Goal: Information Seeking & Learning: Learn about a topic

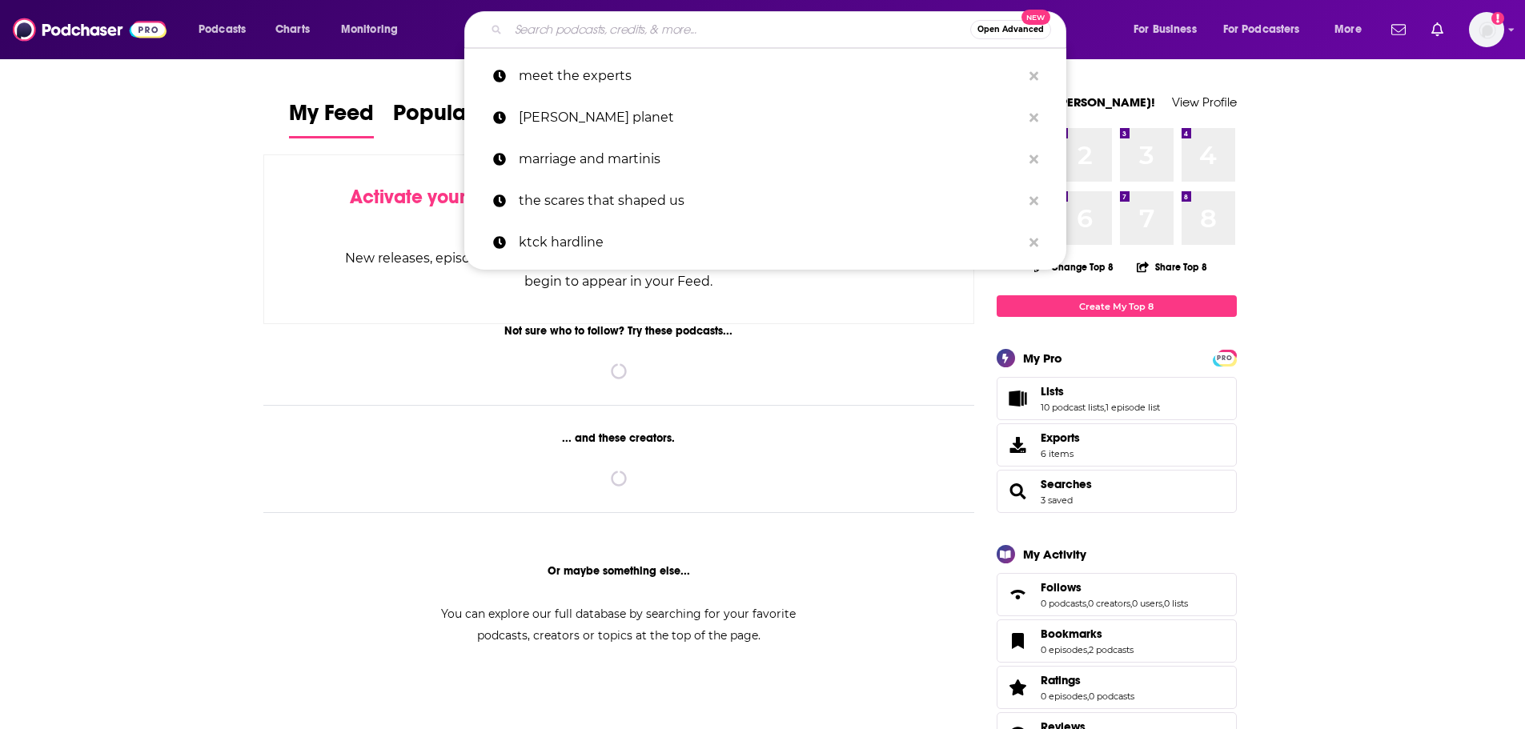
click at [712, 35] on input "Search podcasts, credits, & more..." at bounding box center [739, 30] width 462 height 26
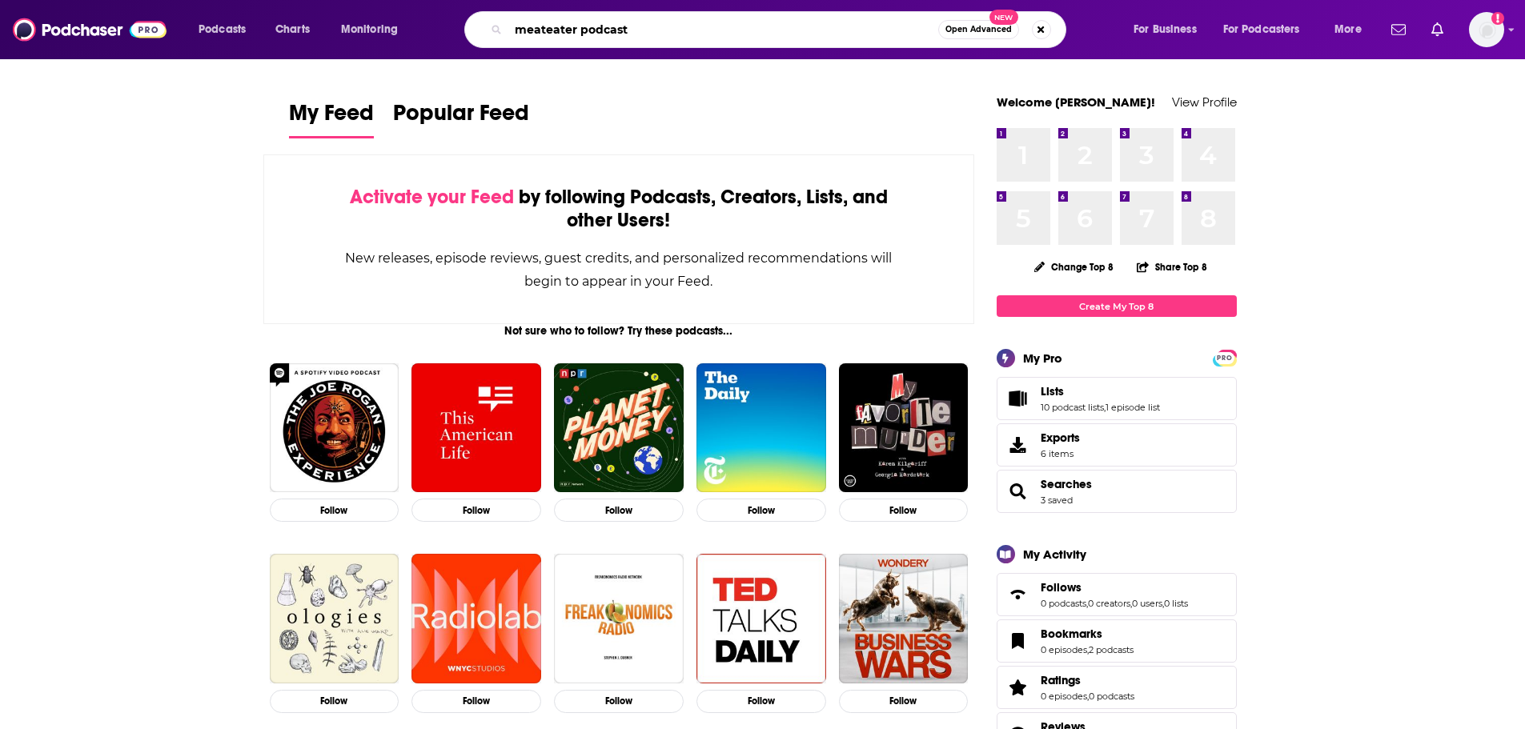
type input "meateater podcast"
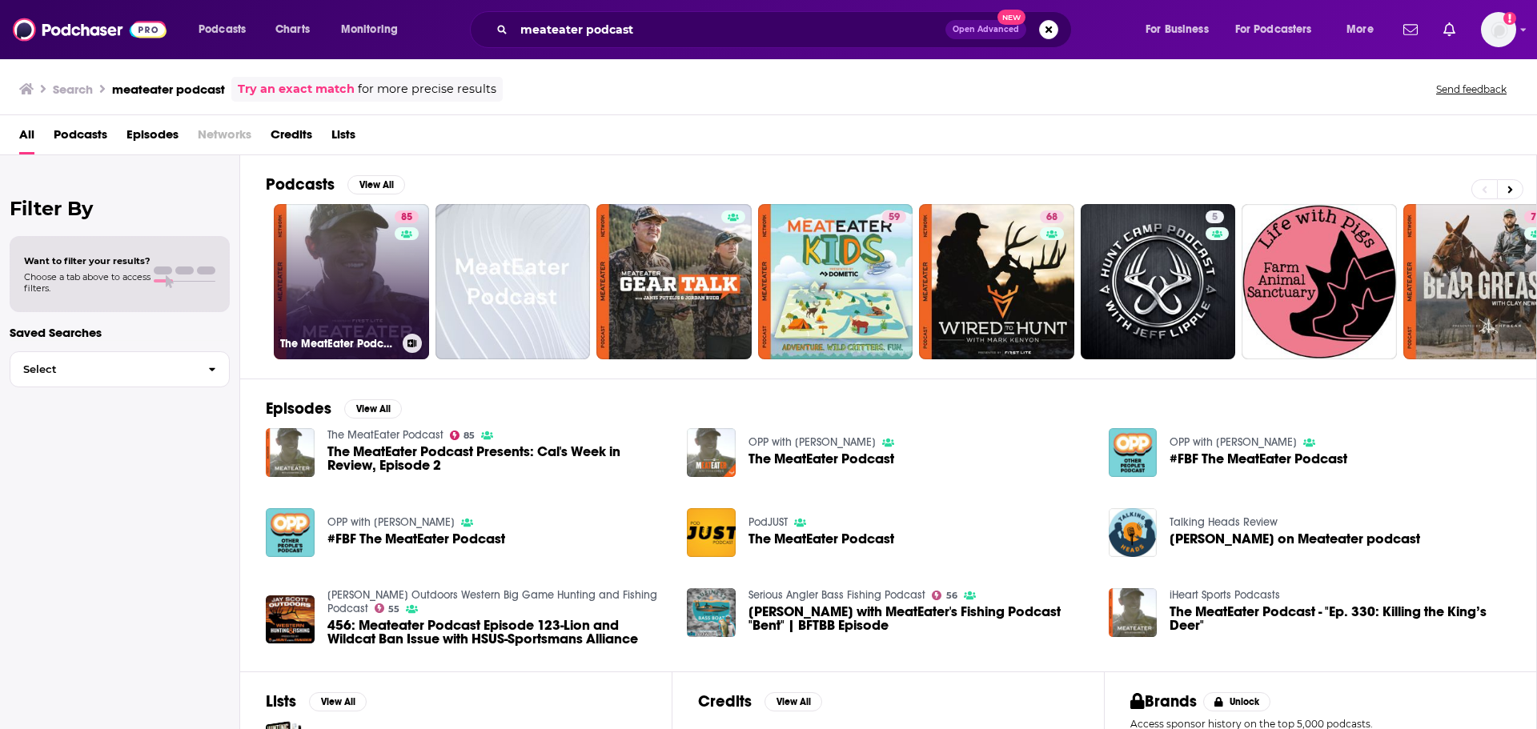
click at [355, 239] on link "85 The MeatEater Podcast" at bounding box center [351, 281] width 155 height 155
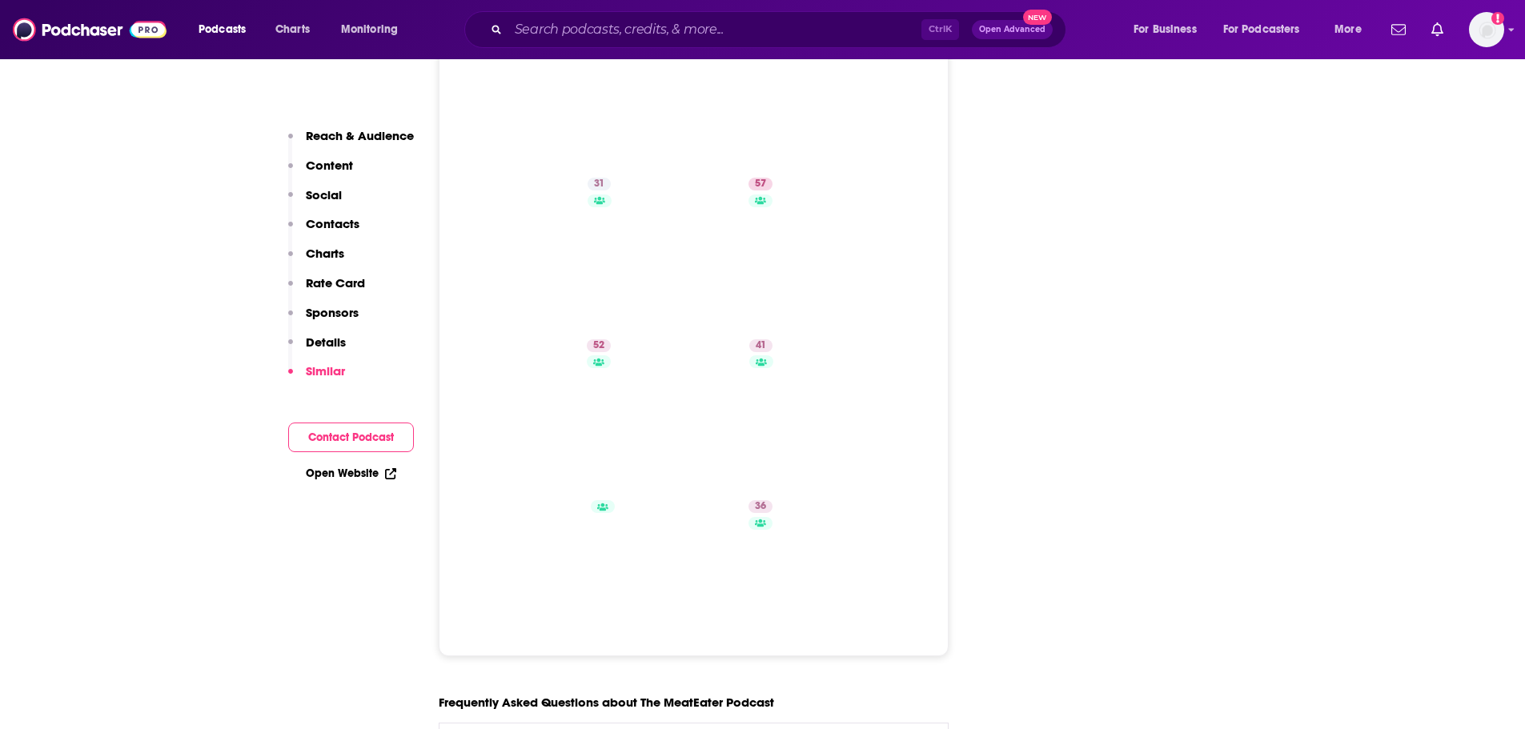
scroll to position [8543, 0]
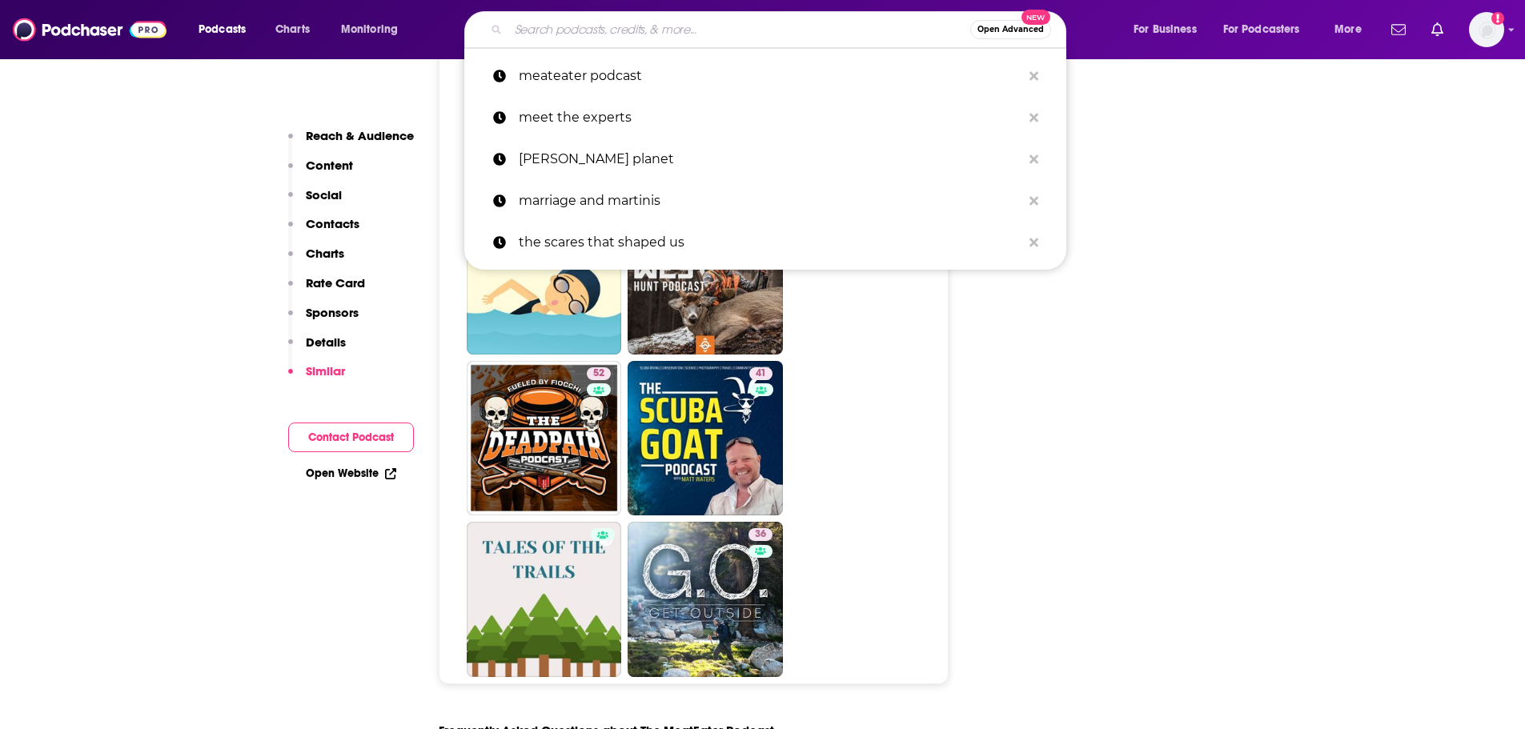
click at [681, 32] on input "Search podcasts, credits, & more..." at bounding box center [739, 30] width 462 height 26
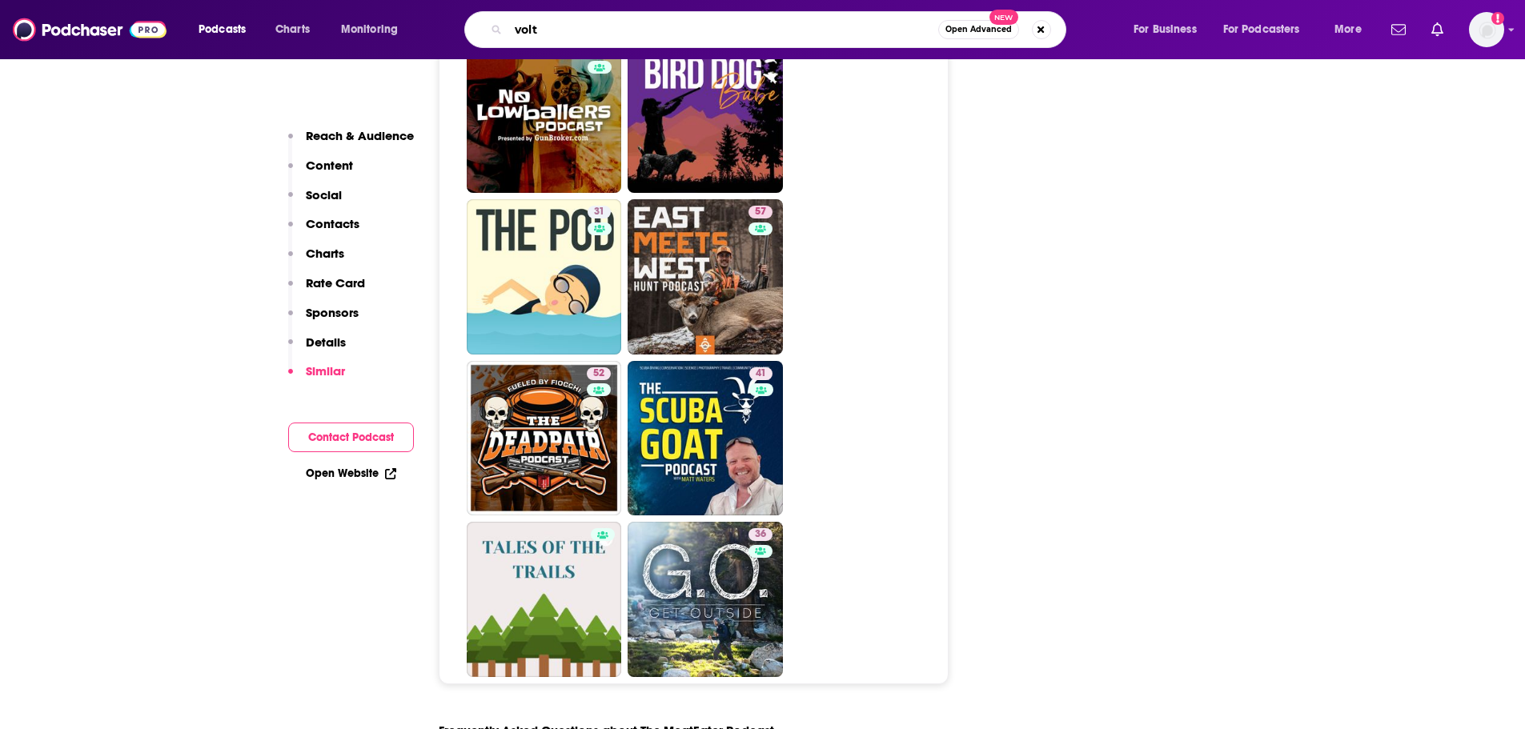
type input "volts"
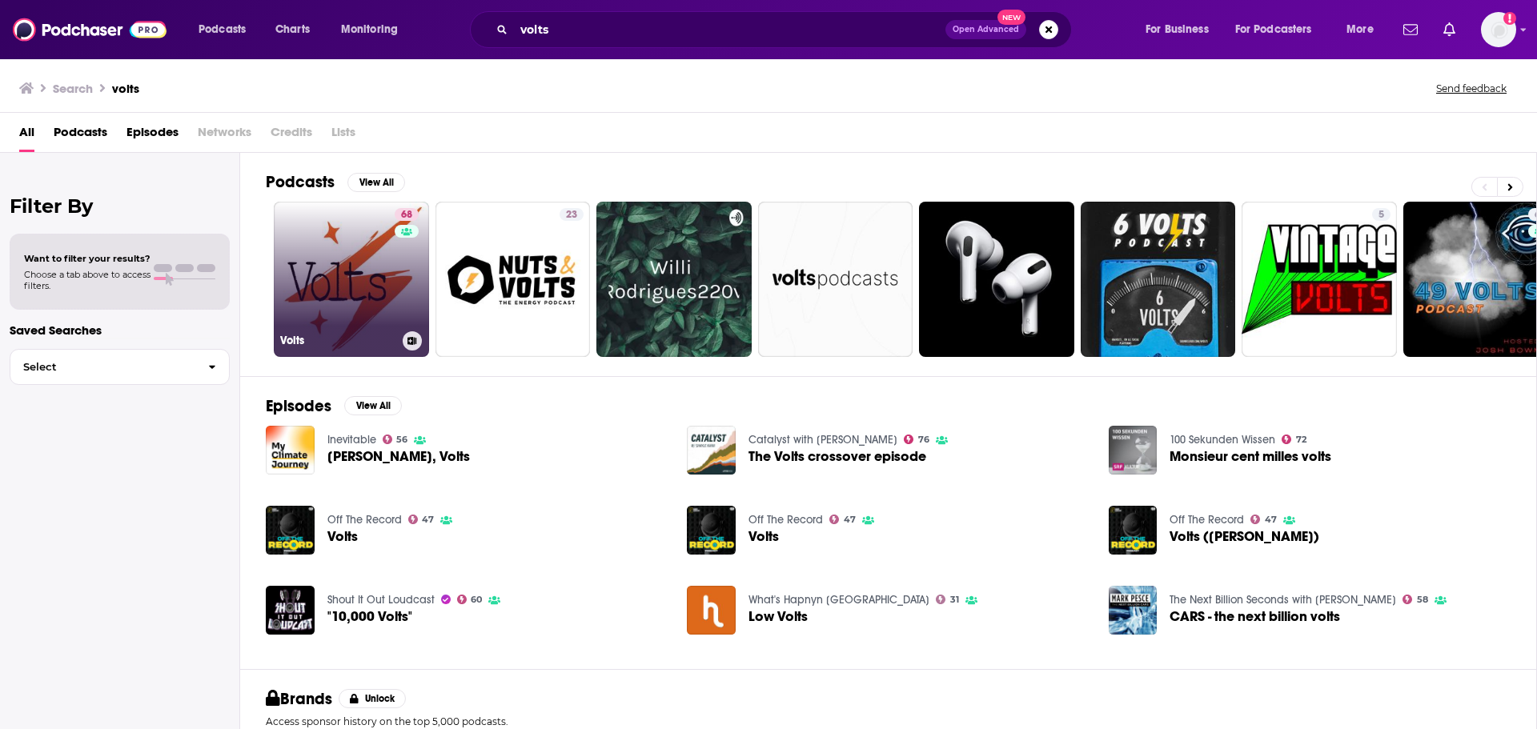
click at [290, 265] on link "68 Volts" at bounding box center [351, 279] width 155 height 155
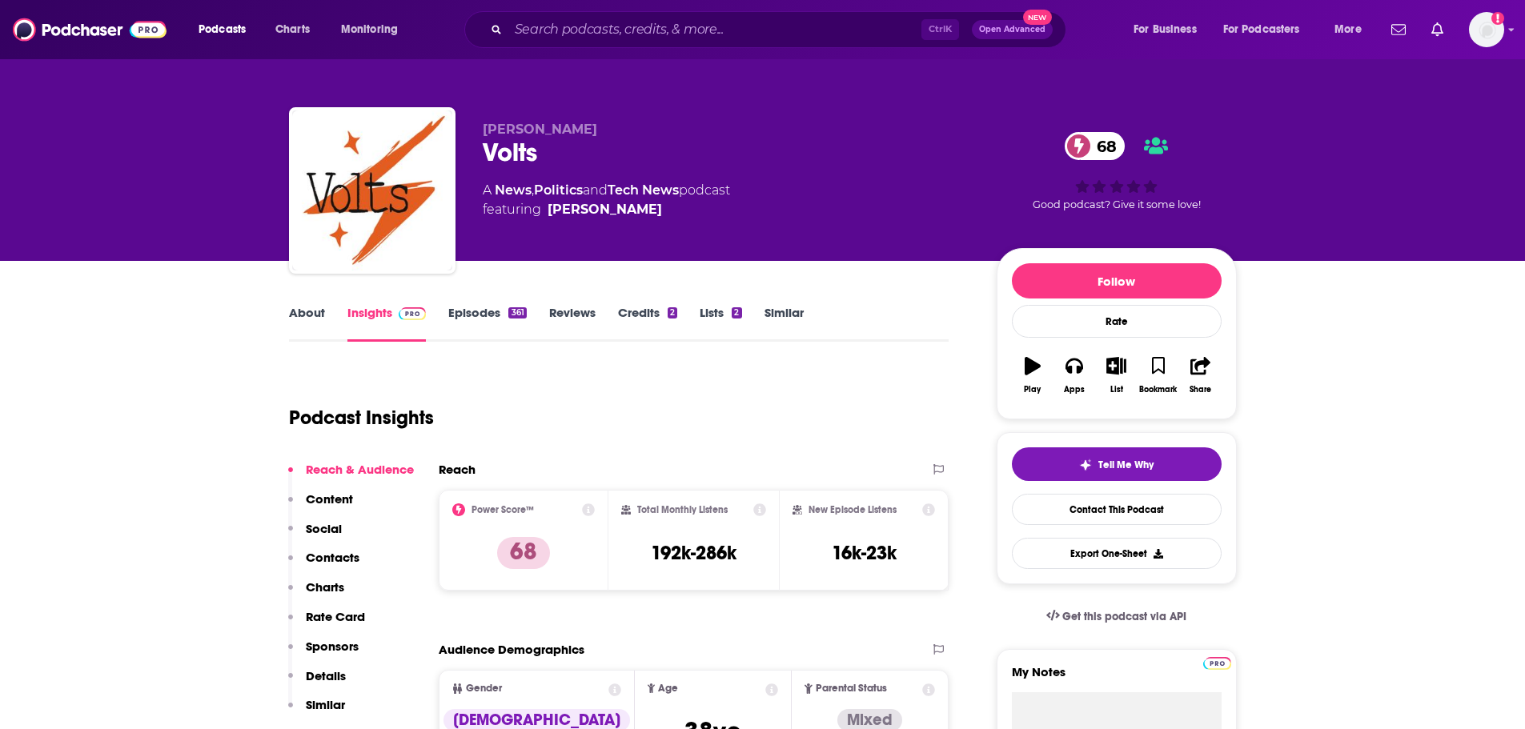
click at [297, 311] on link "About" at bounding box center [307, 323] width 36 height 37
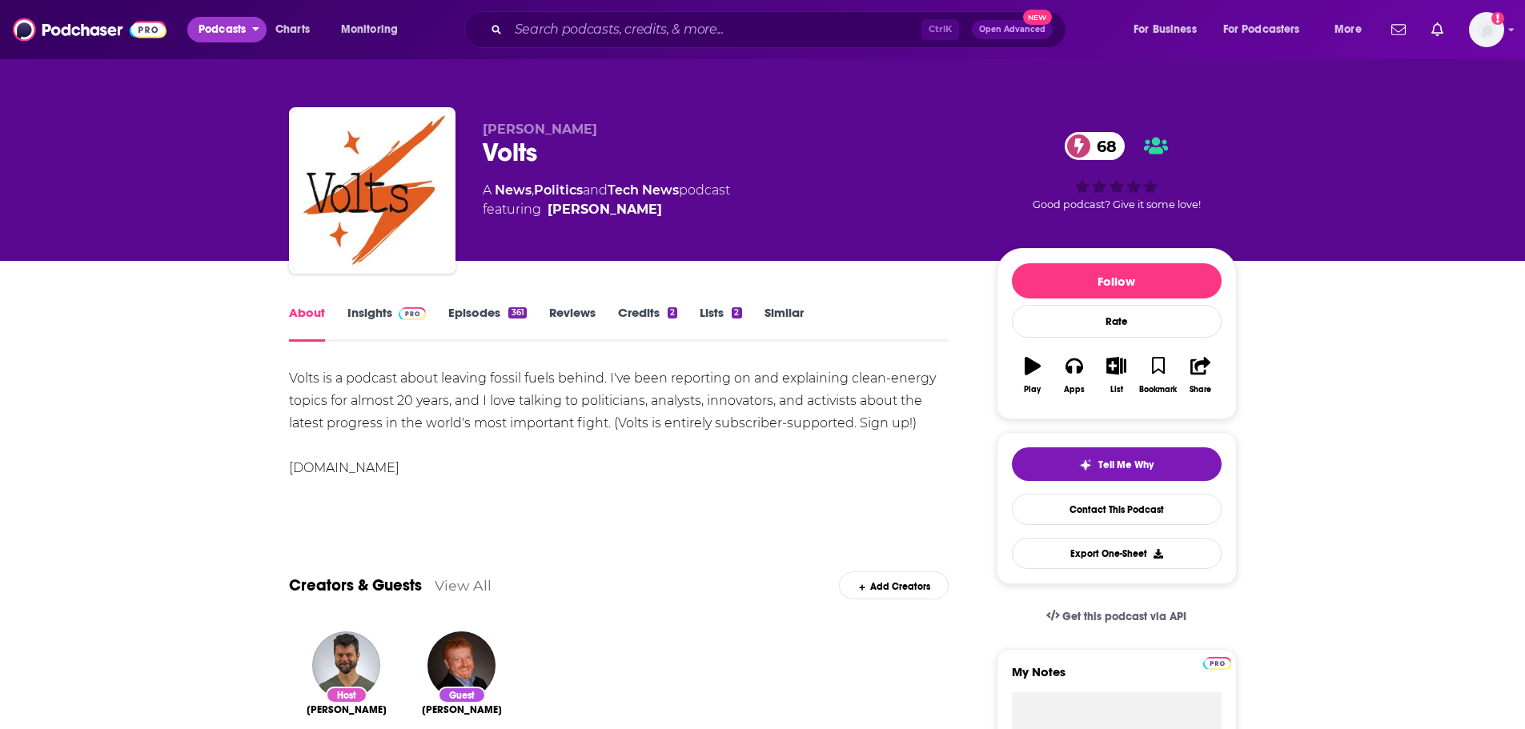
click at [238, 29] on span "Podcasts" at bounding box center [222, 29] width 47 height 22
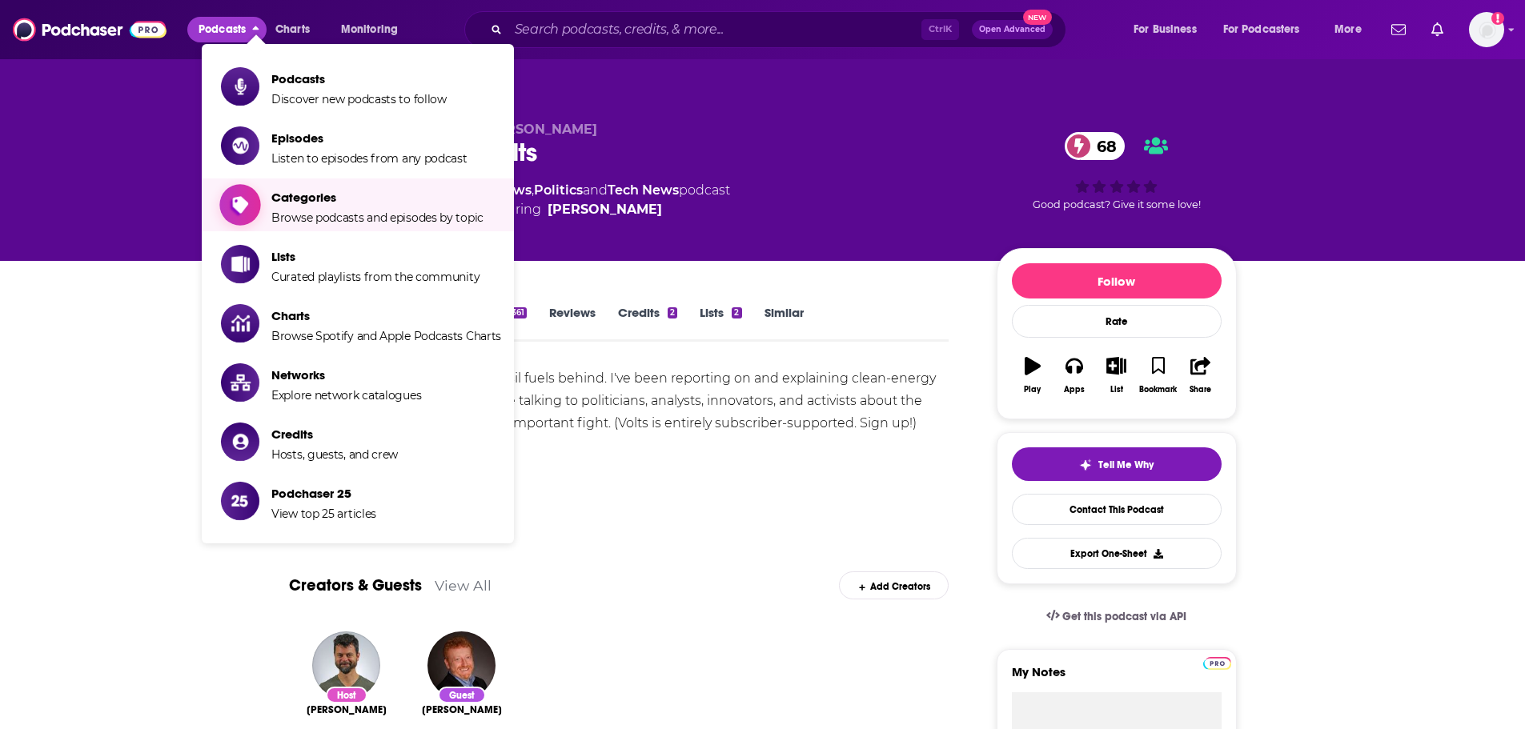
click at [309, 202] on span "Categories" at bounding box center [377, 197] width 212 height 15
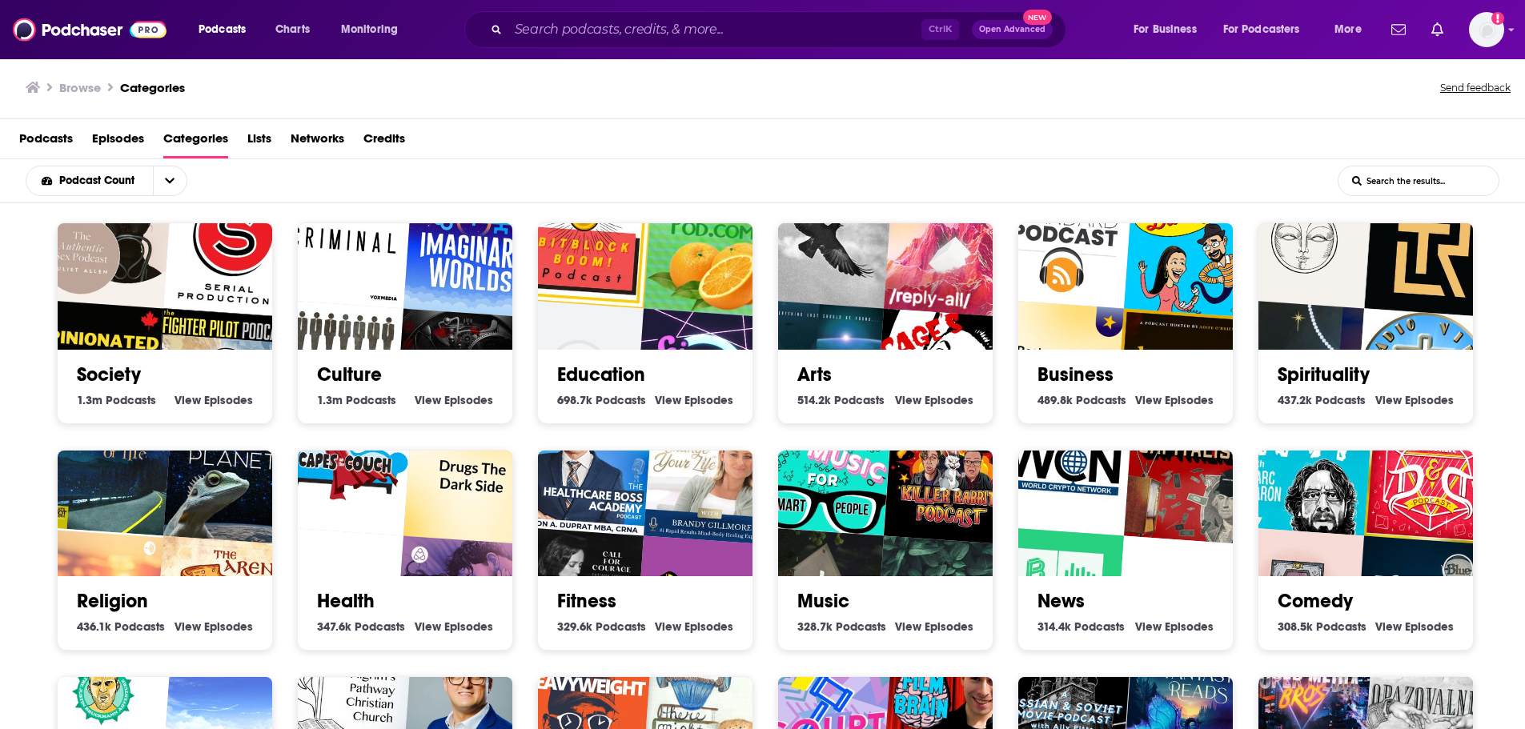
click at [1389, 188] on input "List Search Input" at bounding box center [1419, 181] width 160 height 29
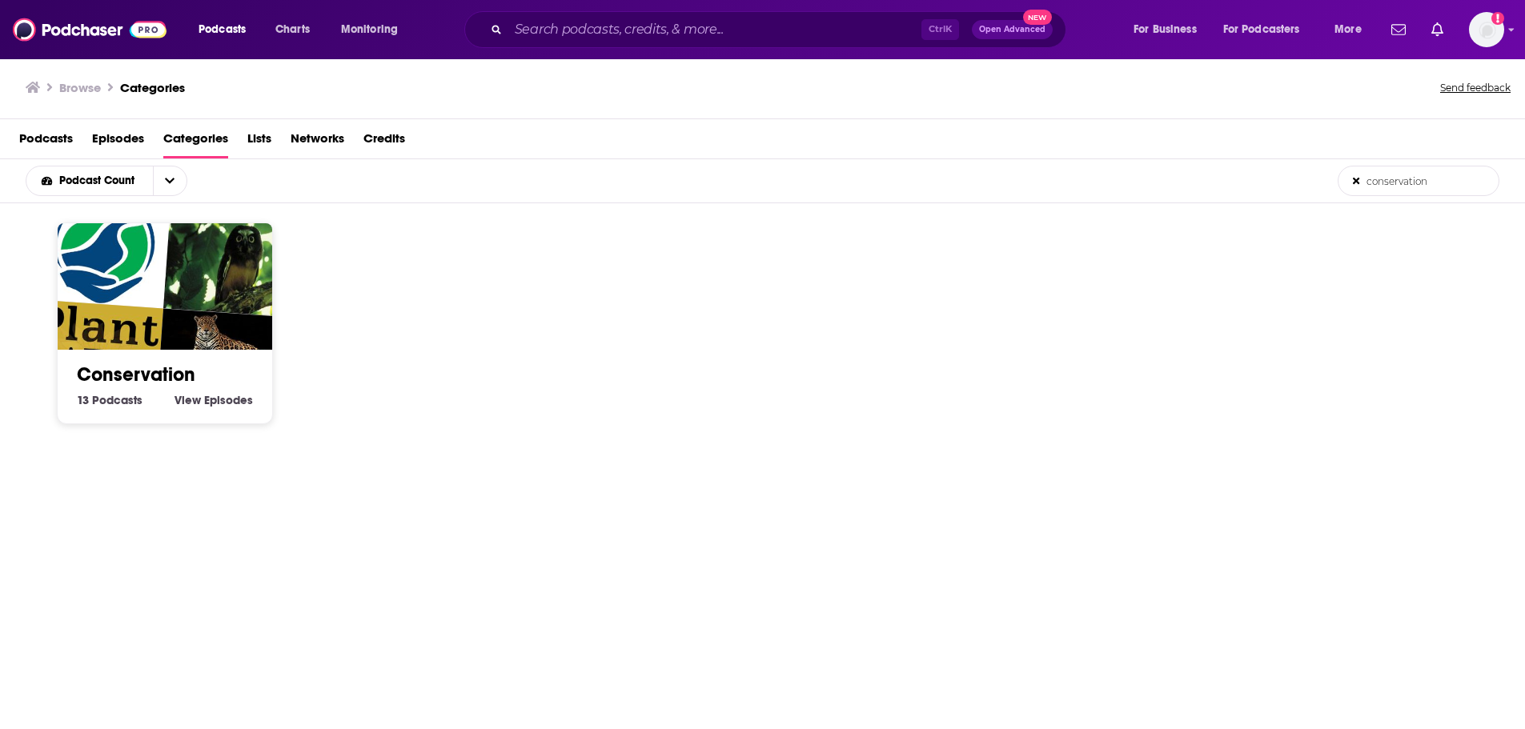
type input "conservation"
click at [141, 297] on img "Quinte Conservation Envirominute Podcast" at bounding box center [104, 240] width 138 height 138
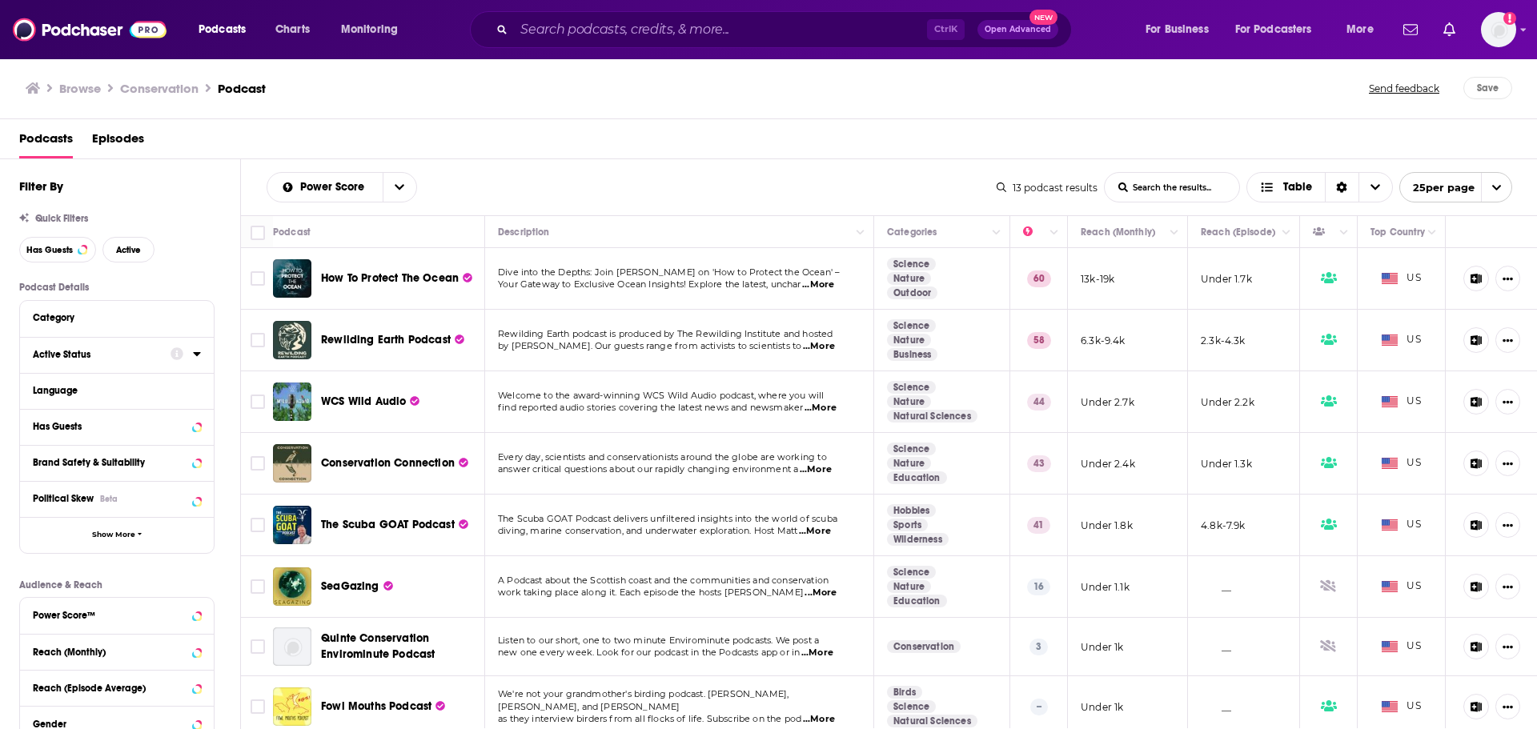
click at [196, 355] on icon at bounding box center [196, 354] width 7 height 4
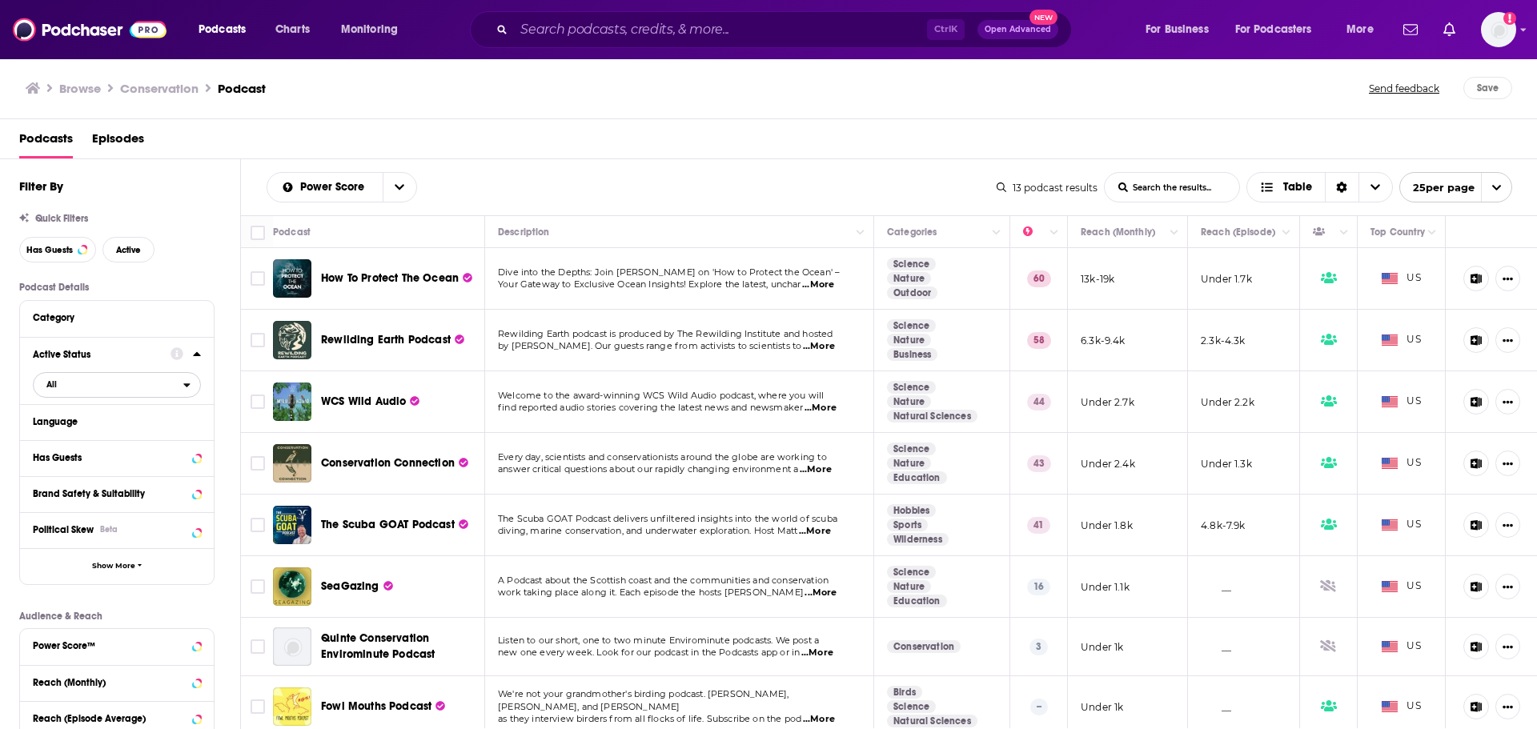
click at [180, 387] on span "All" at bounding box center [109, 384] width 150 height 21
click at [88, 433] on span "Active" at bounding box center [85, 437] width 88 height 9
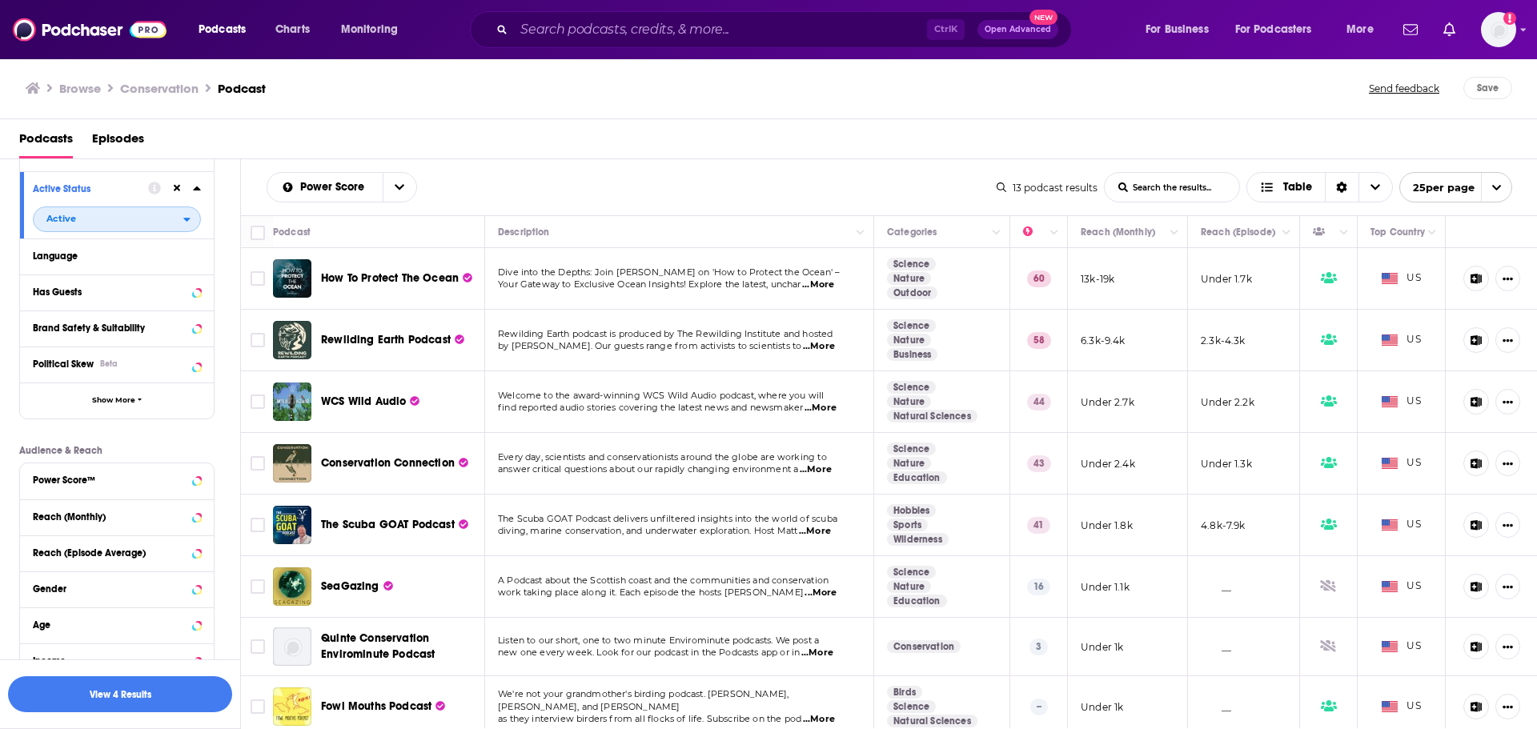
scroll to position [240, 0]
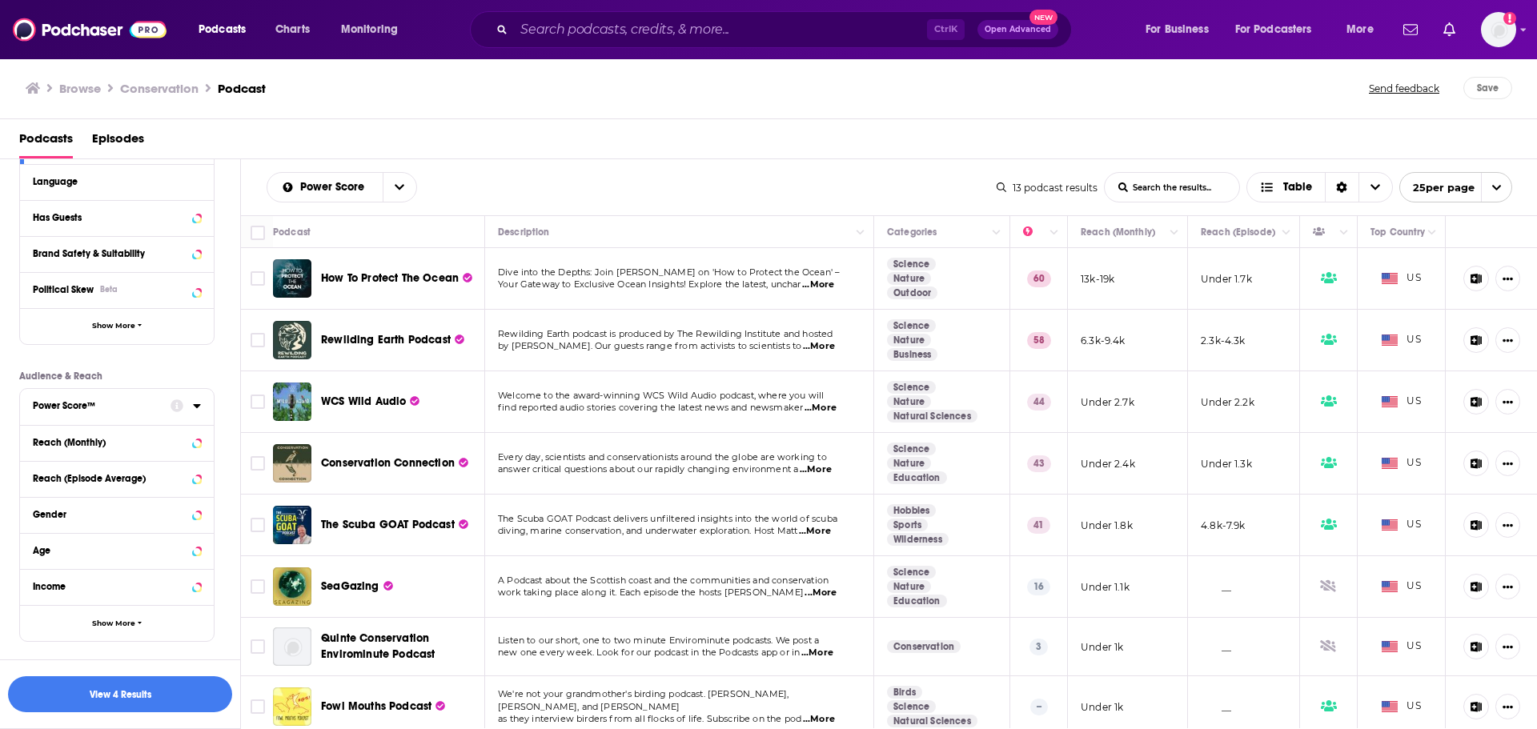
click at [195, 408] on icon at bounding box center [197, 405] width 8 height 13
click at [488, 193] on div "Power Score List Search Input Search the results... Table" at bounding box center [632, 187] width 730 height 30
click at [824, 348] on span "...More" at bounding box center [819, 346] width 32 height 13
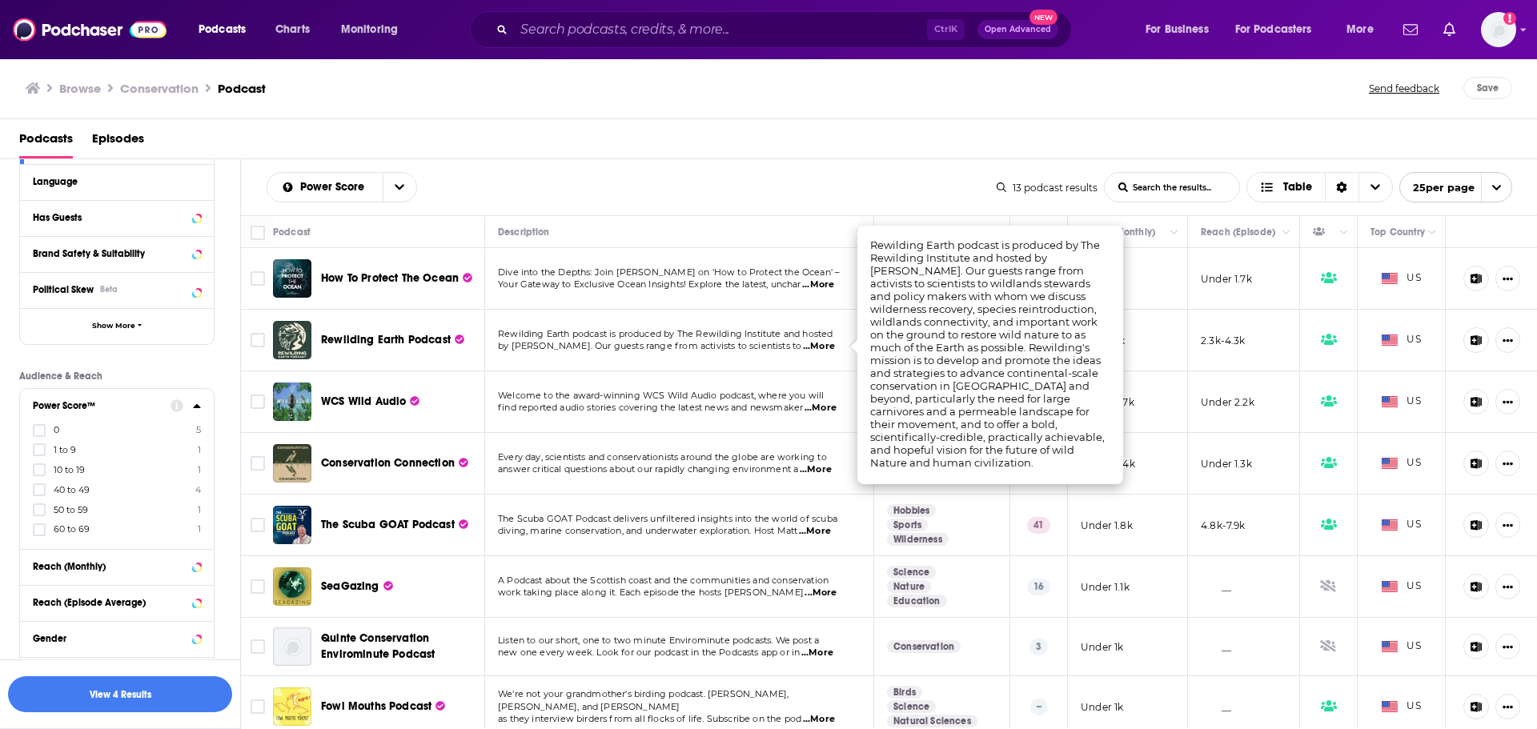
click at [824, 348] on span "...More" at bounding box center [819, 346] width 32 height 13
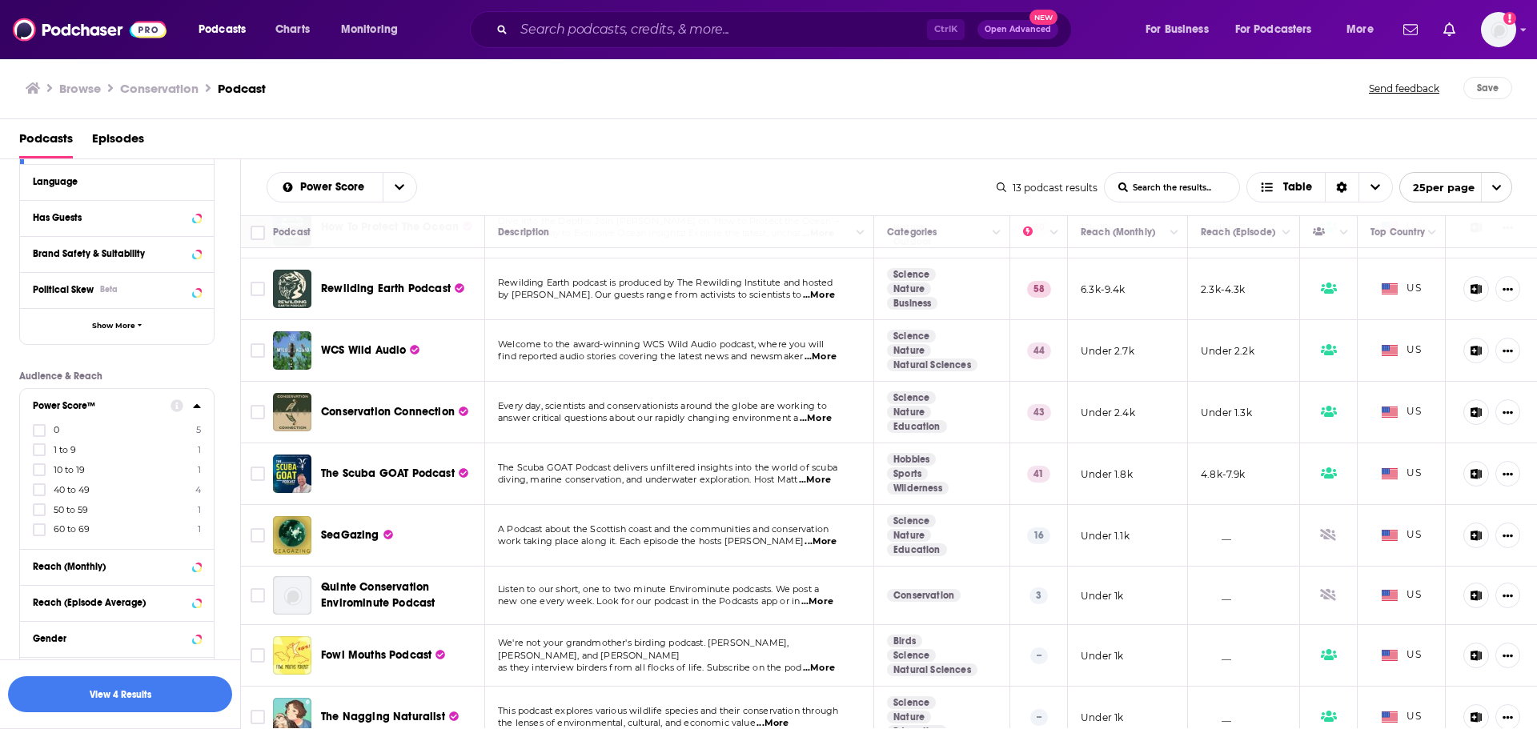
scroll to position [80, 0]
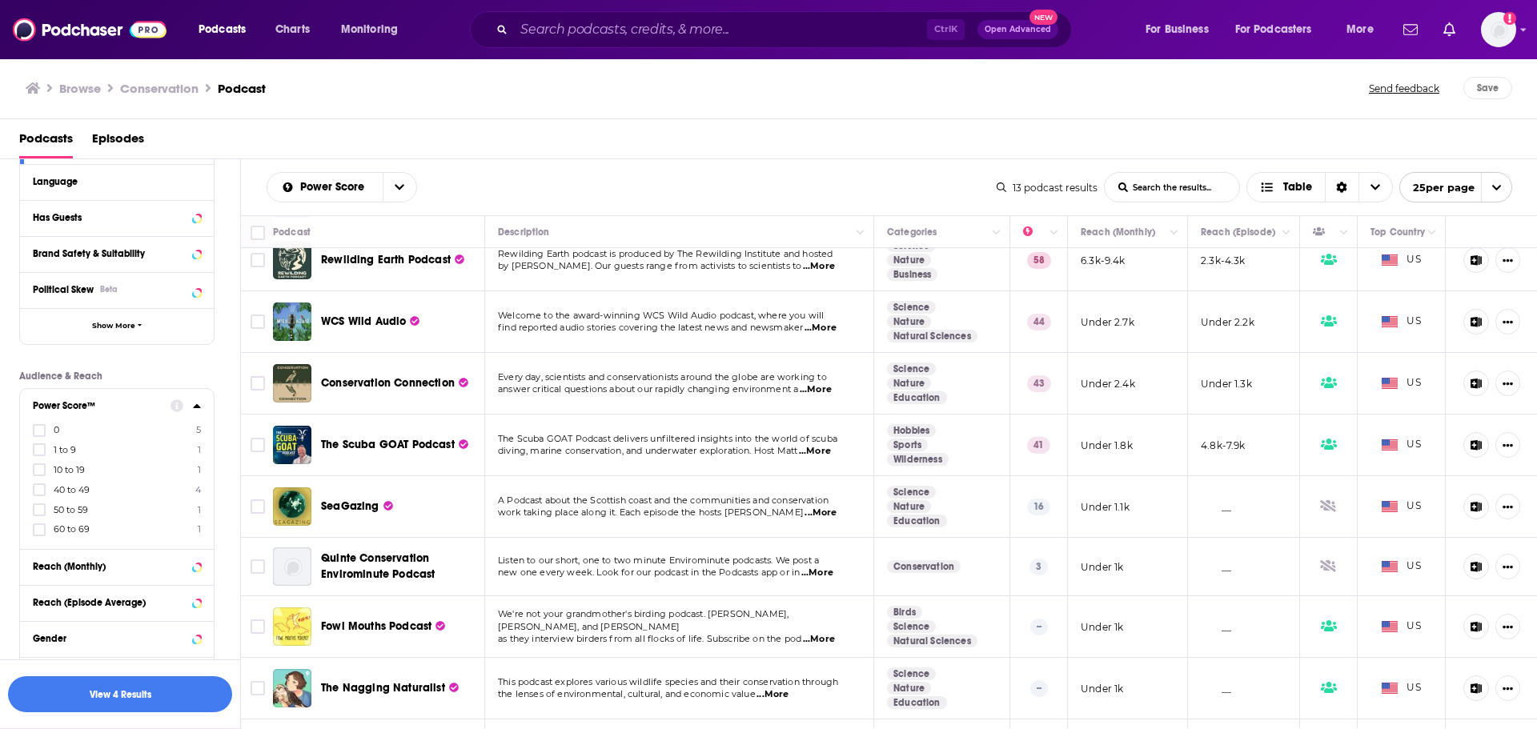
click at [820, 392] on span "...More" at bounding box center [816, 389] width 32 height 13
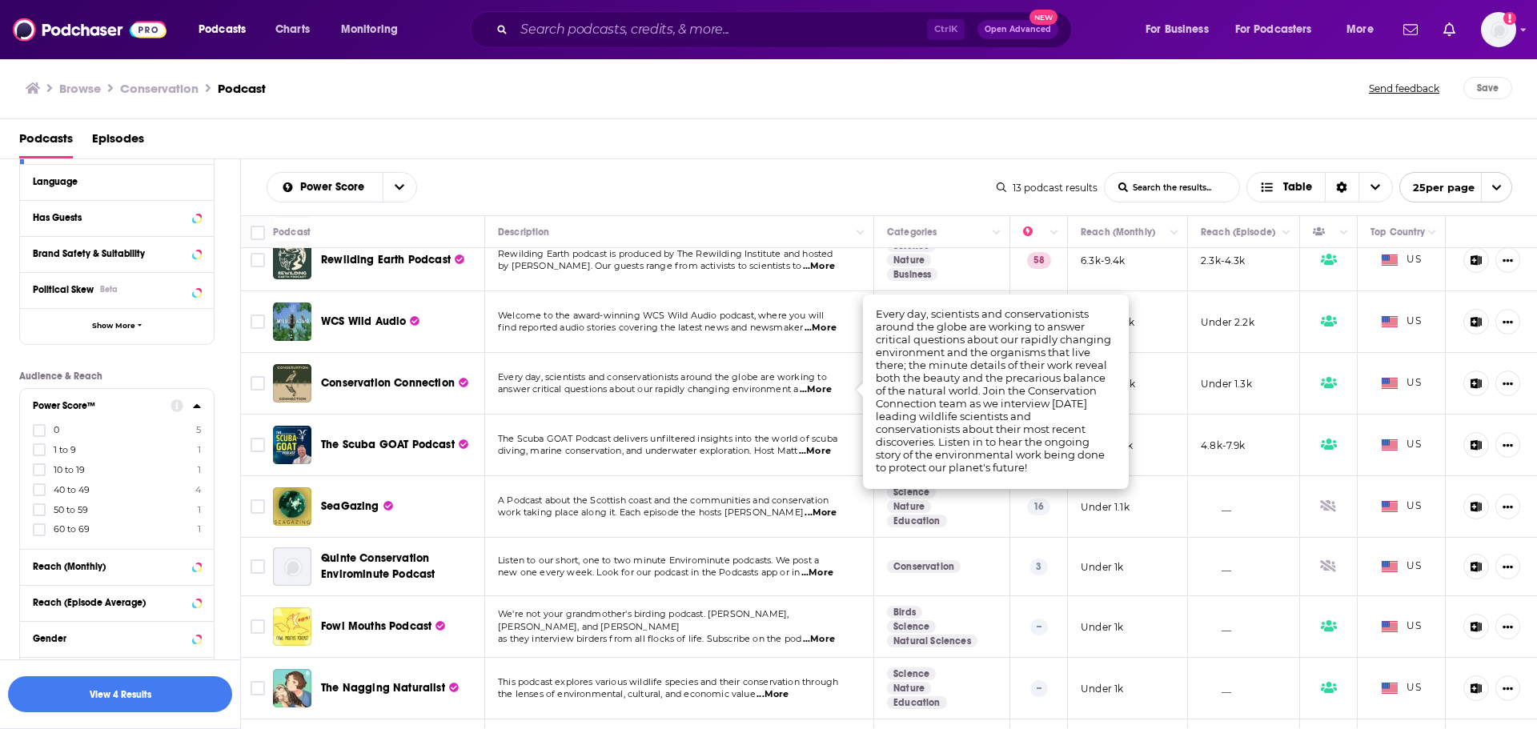
click at [820, 392] on span "...More" at bounding box center [816, 389] width 32 height 13
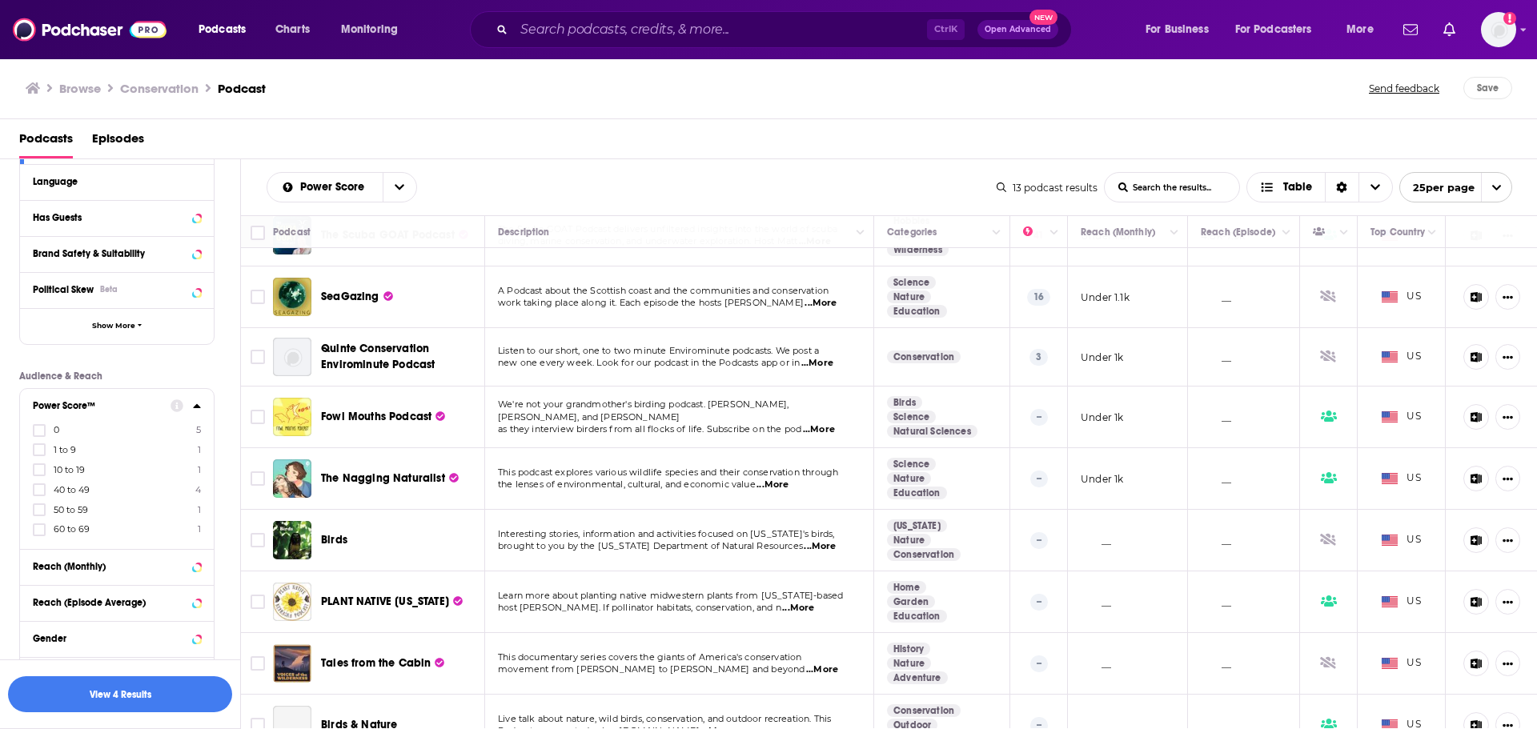
scroll to position [317, 0]
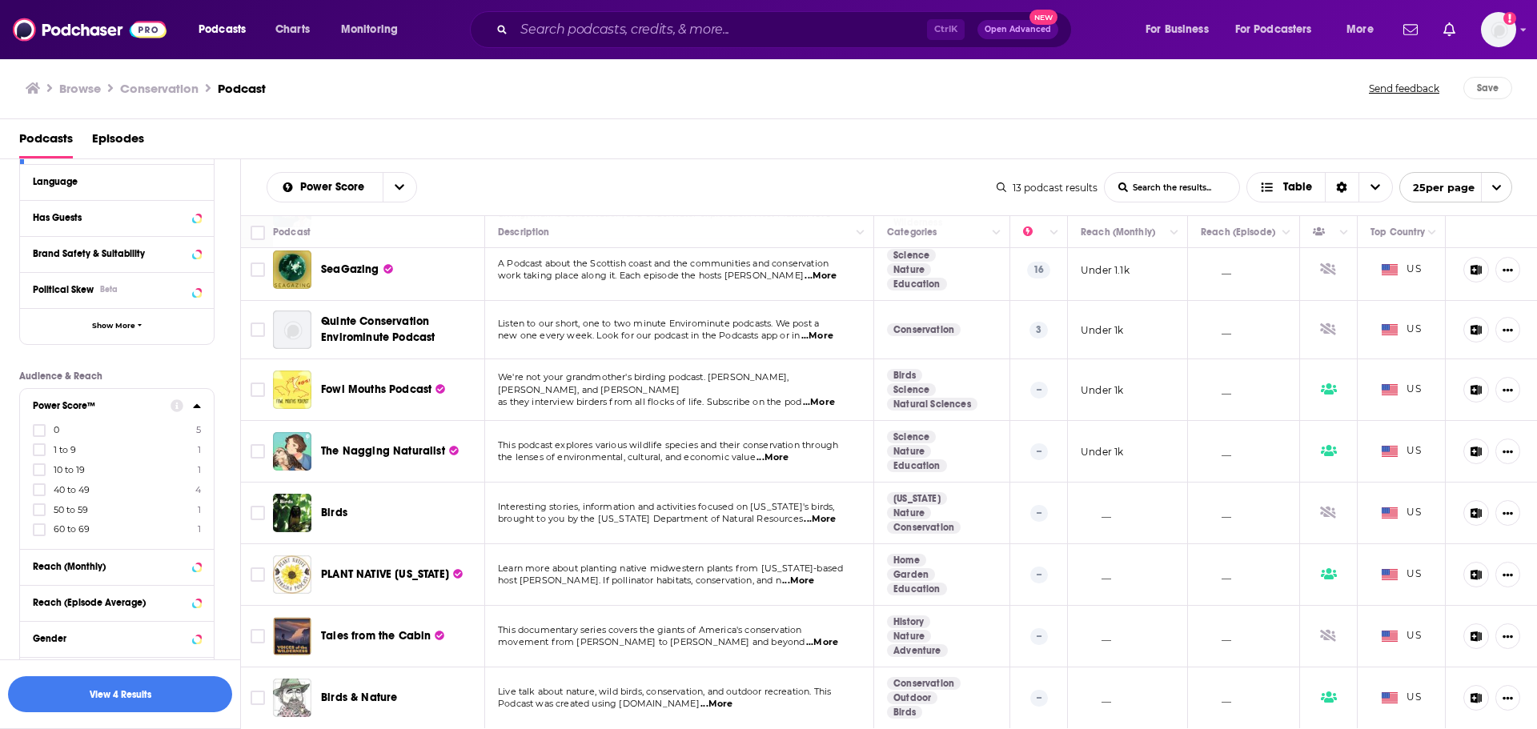
click at [824, 400] on span "...More" at bounding box center [819, 402] width 32 height 13
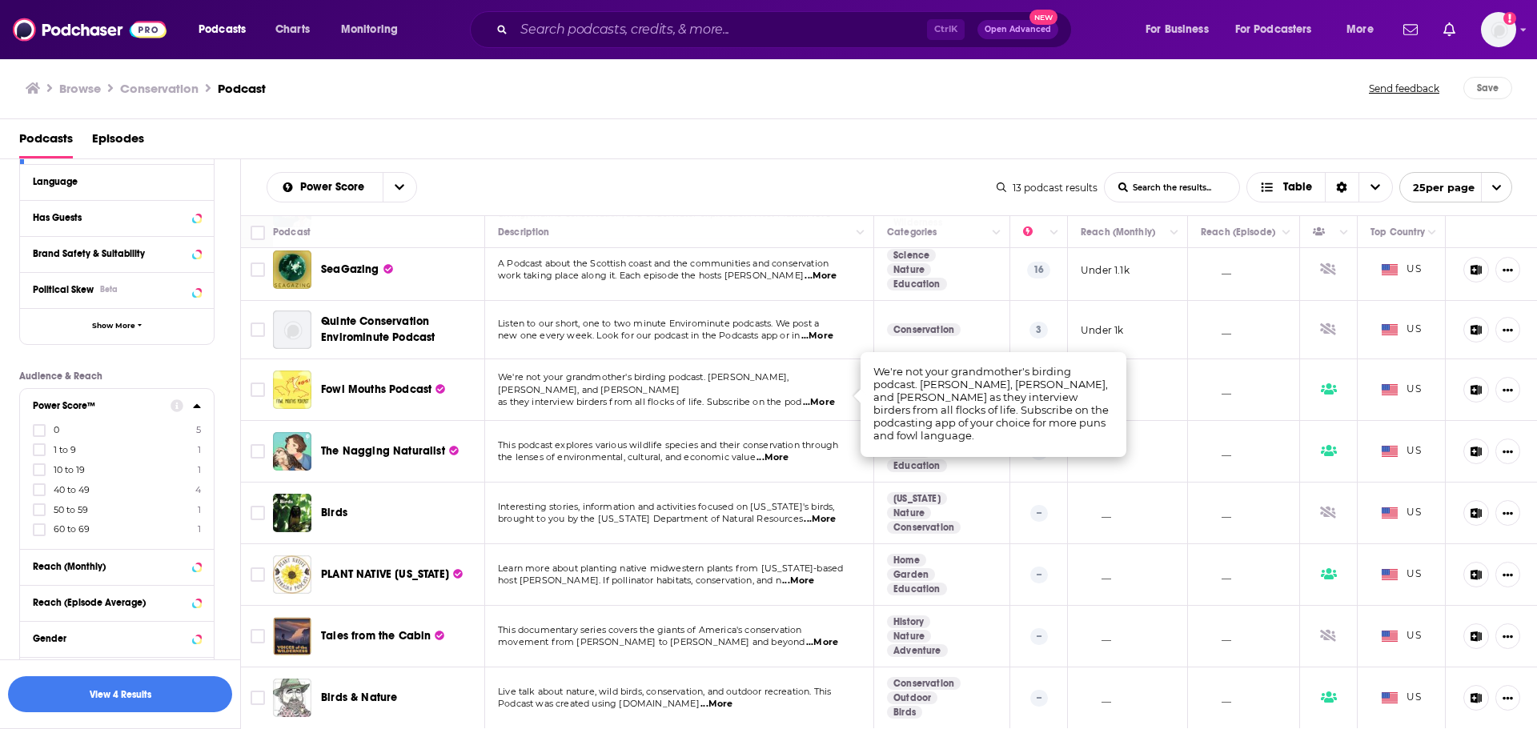
click at [824, 399] on span "...More" at bounding box center [819, 402] width 32 height 13
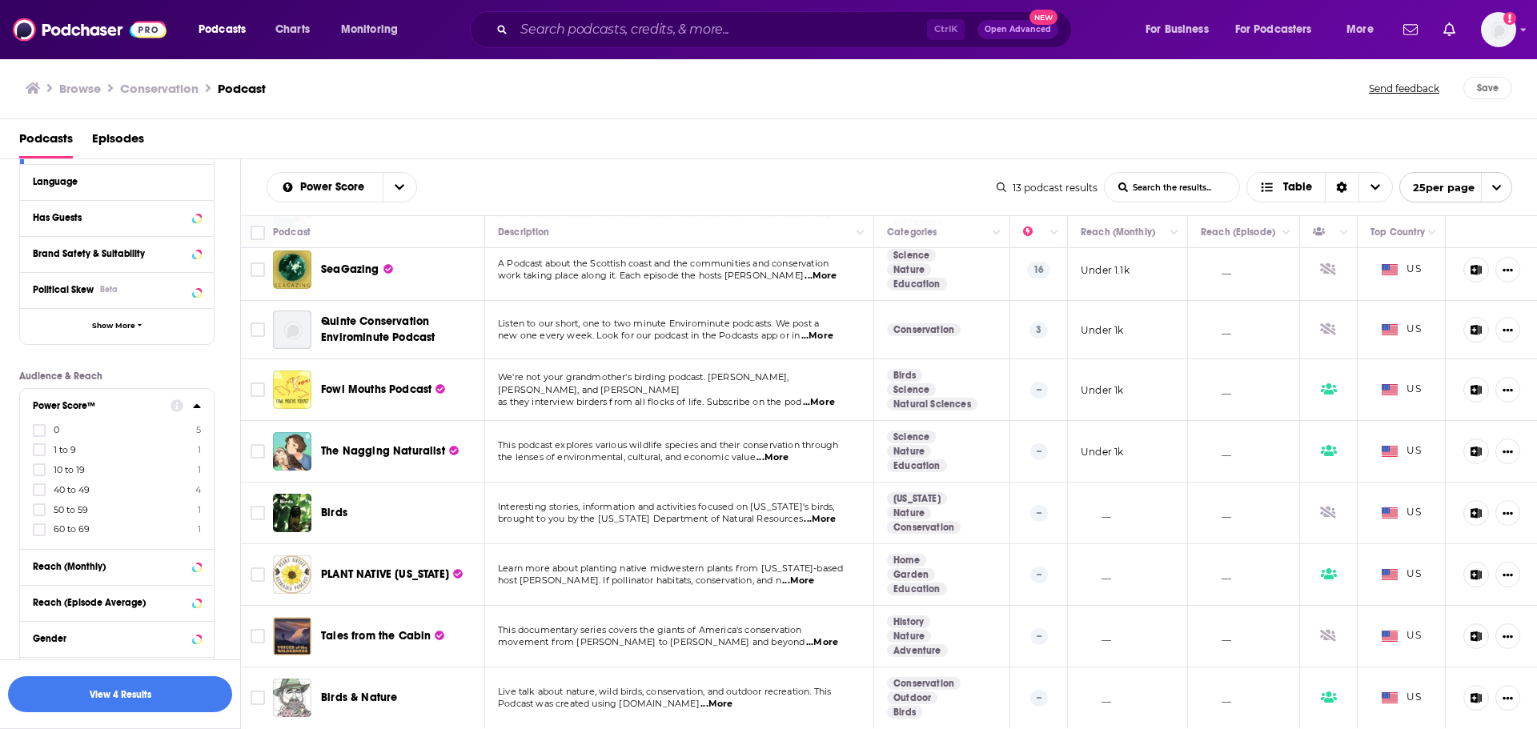
click at [775, 455] on span "...More" at bounding box center [773, 458] width 32 height 13
click at [772, 457] on span "...More" at bounding box center [773, 458] width 32 height 13
click at [814, 515] on span "...More" at bounding box center [820, 519] width 32 height 13
click at [807, 515] on span "...More" at bounding box center [820, 519] width 32 height 13
click at [712, 700] on span "...More" at bounding box center [716, 704] width 32 height 13
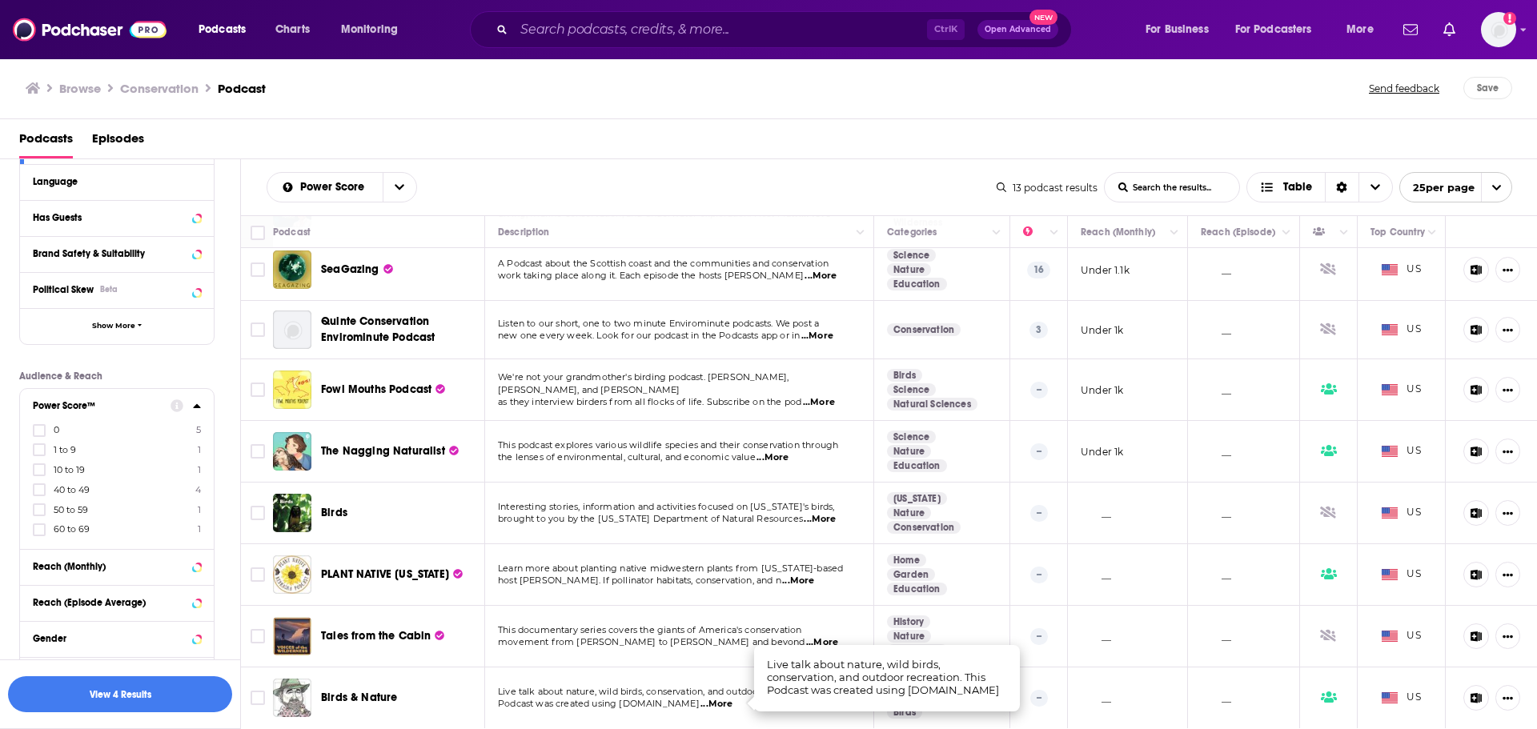
click at [902, 375] on link "Birds" at bounding box center [904, 375] width 35 height 13
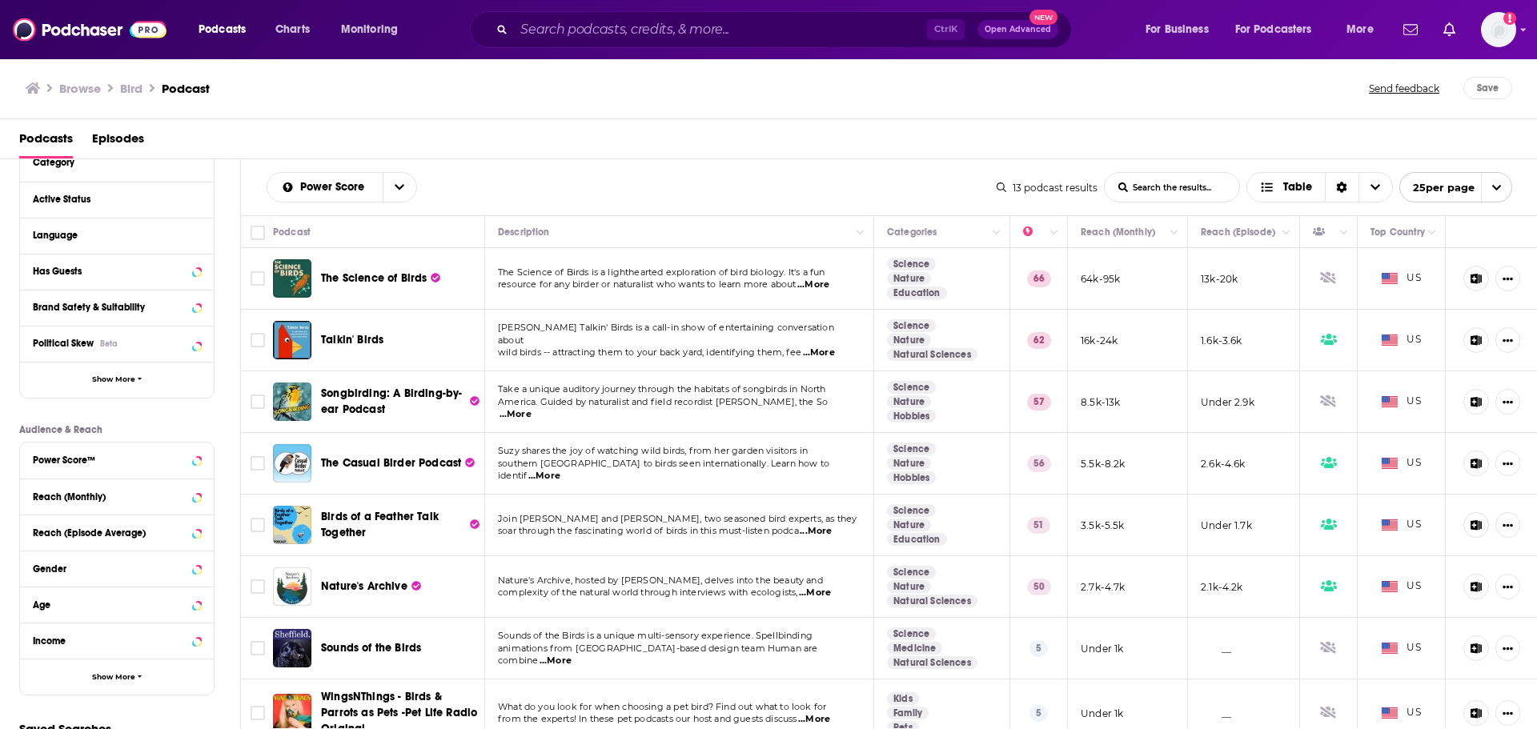
scroll to position [160, 0]
click at [196, 454] on icon at bounding box center [196, 455] width 7 height 4
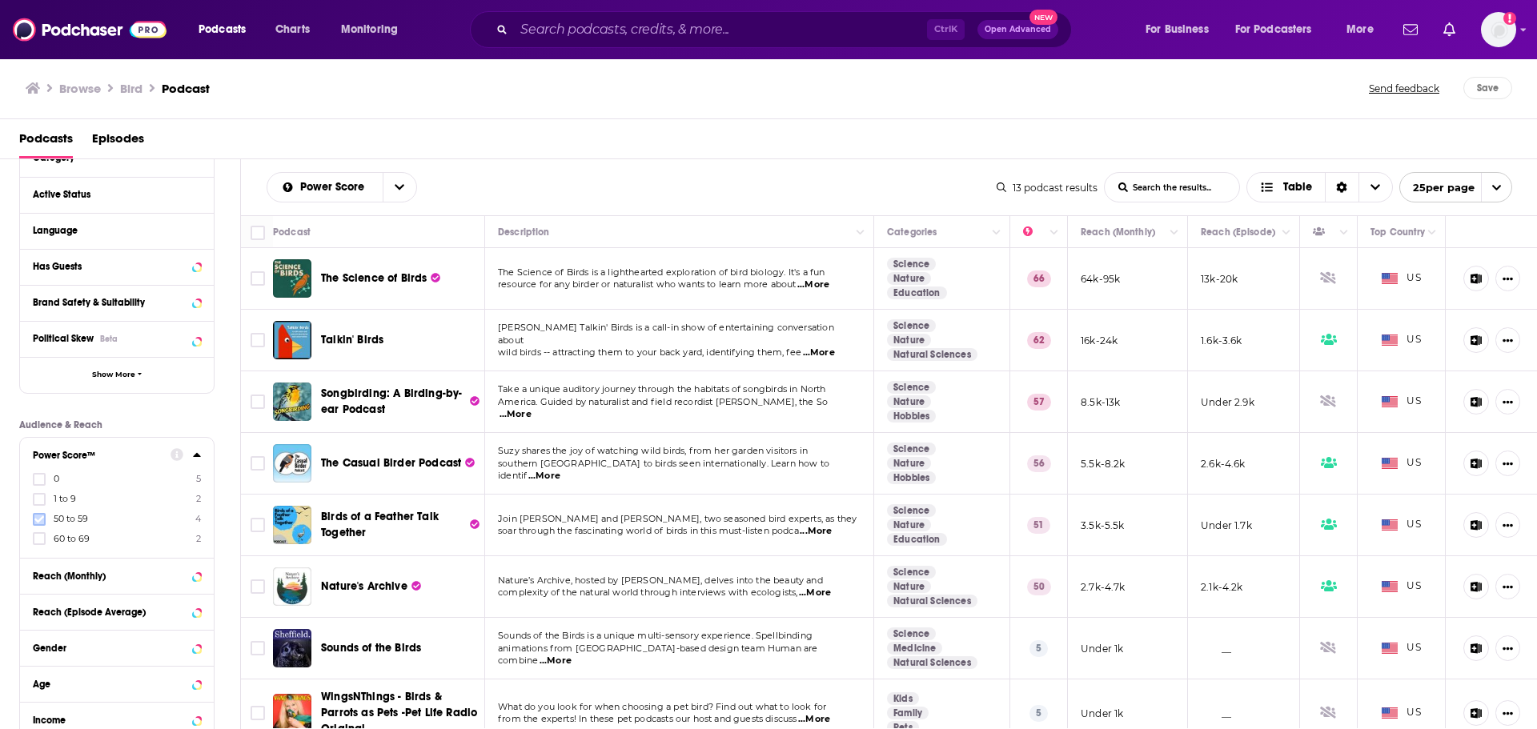
click at [34, 517] on label at bounding box center [39, 519] width 13 height 13
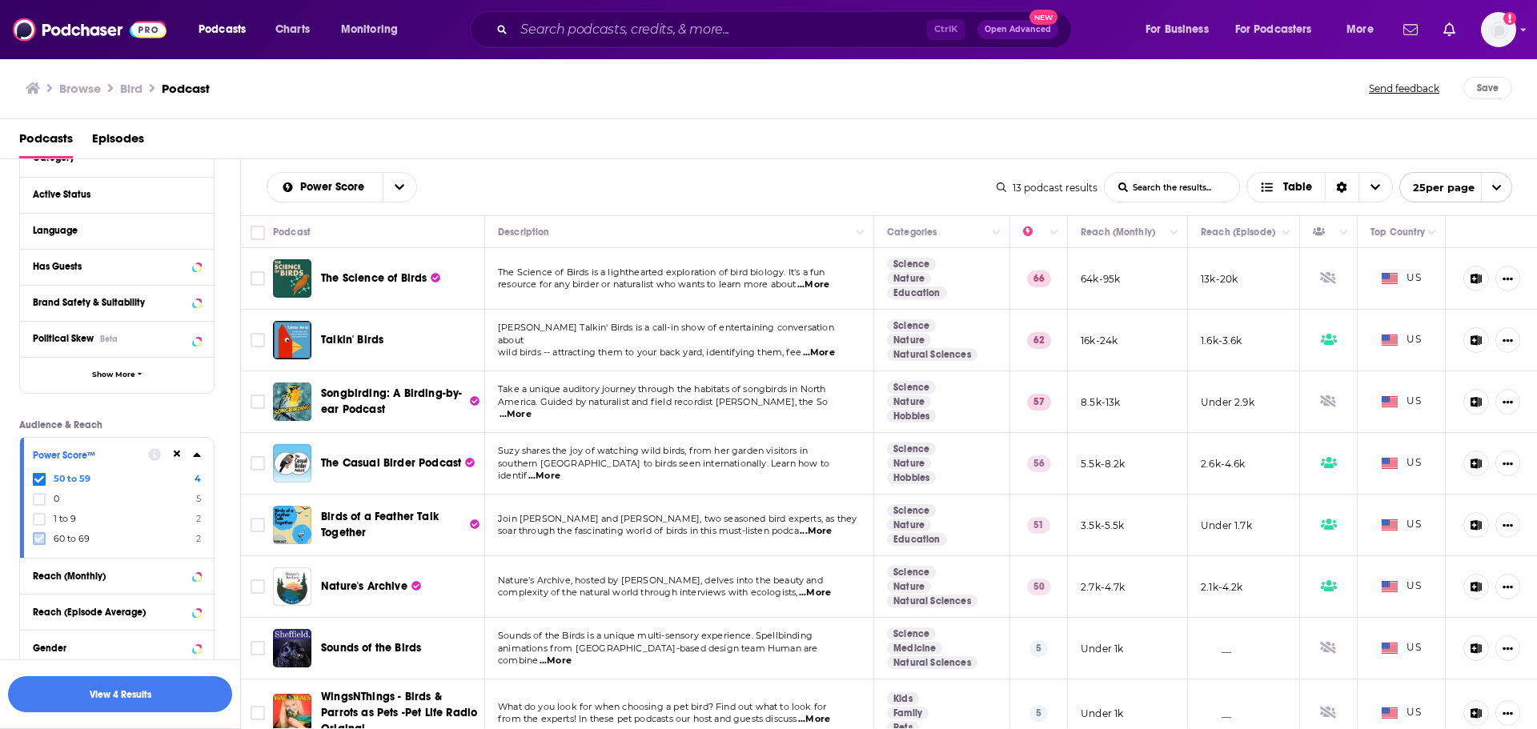
click at [36, 537] on icon at bounding box center [39, 539] width 10 height 10
click at [217, 415] on div "Podcast Details Category Active Status Language Has Guests Brand Safety & Suita…" at bounding box center [129, 448] width 221 height 653
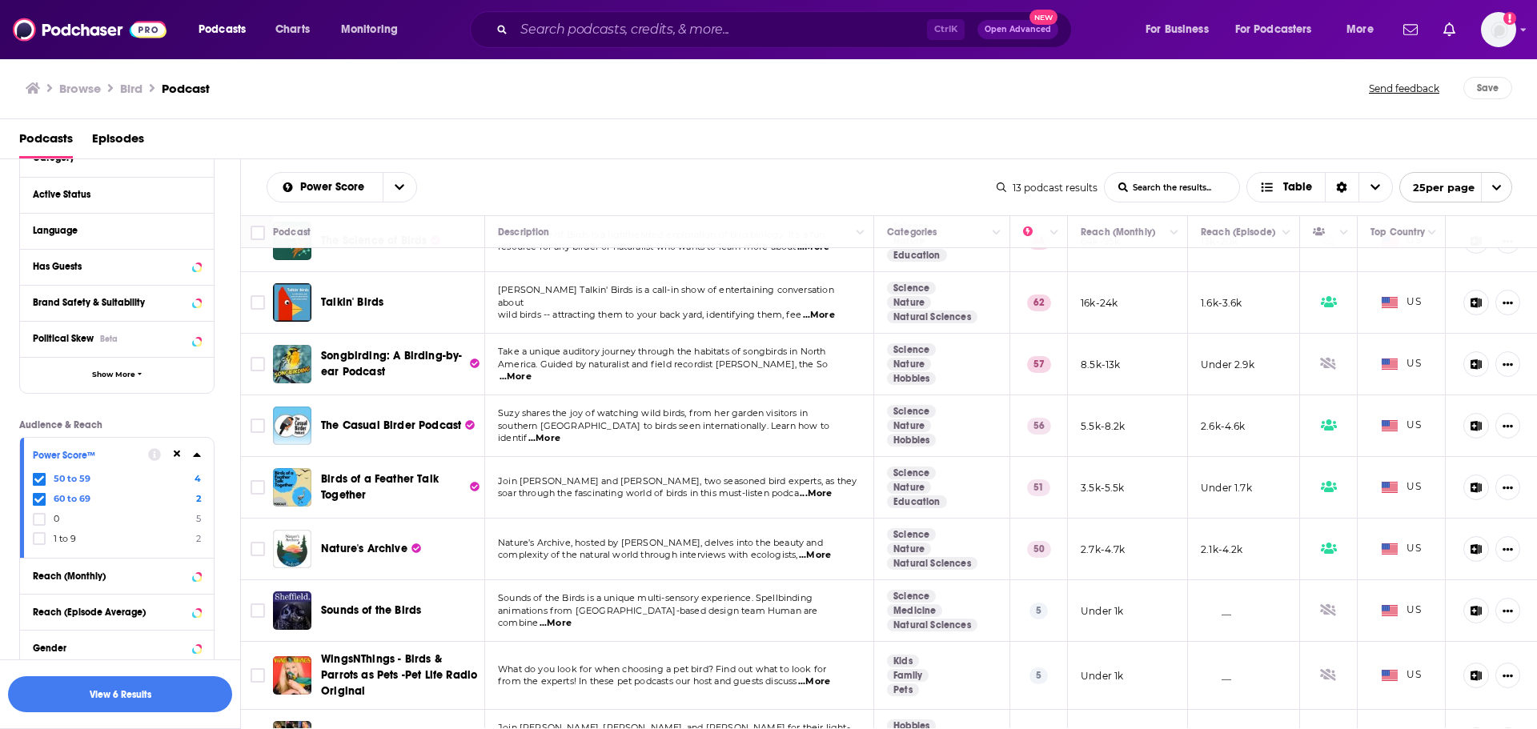
scroll to position [0, 0]
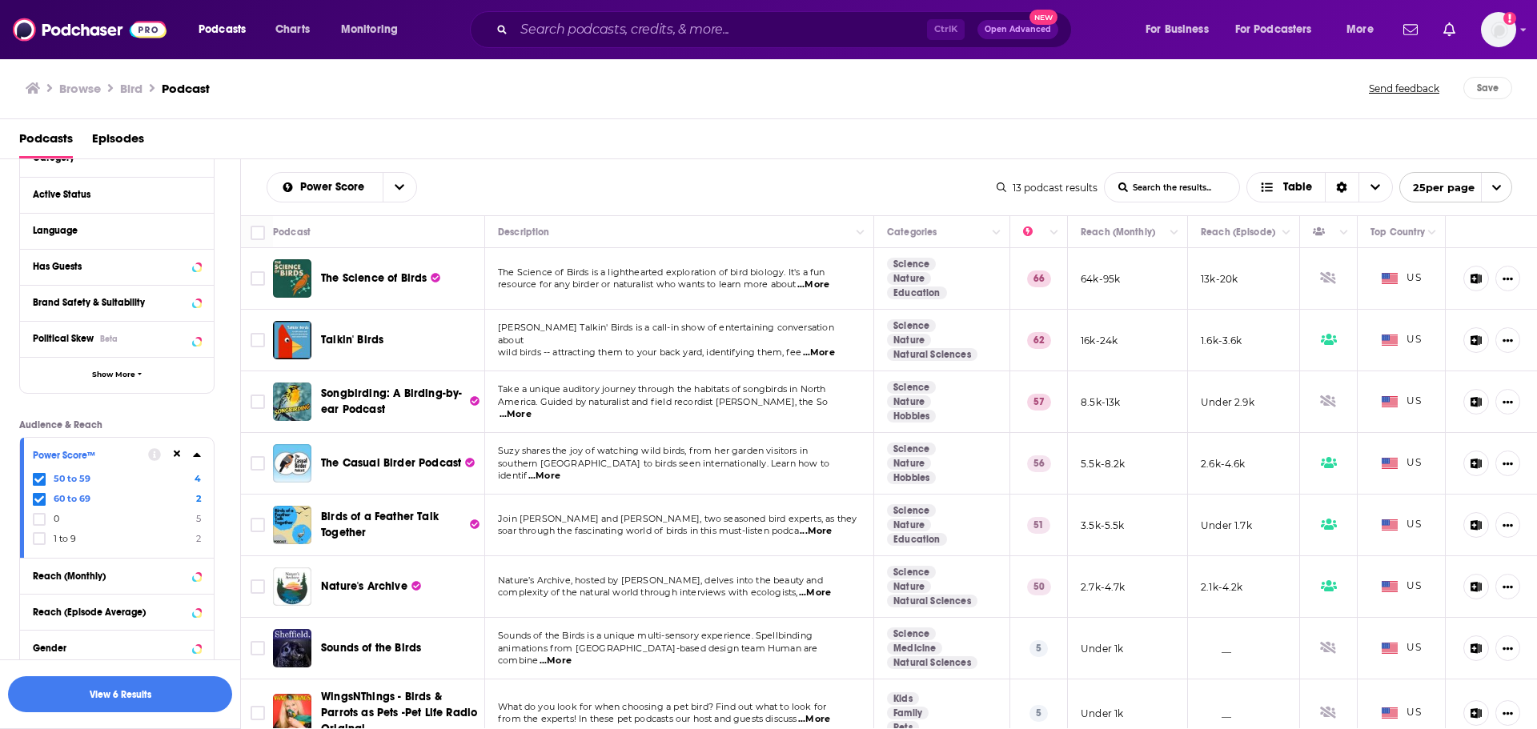
click at [820, 347] on span "...More" at bounding box center [819, 353] width 32 height 13
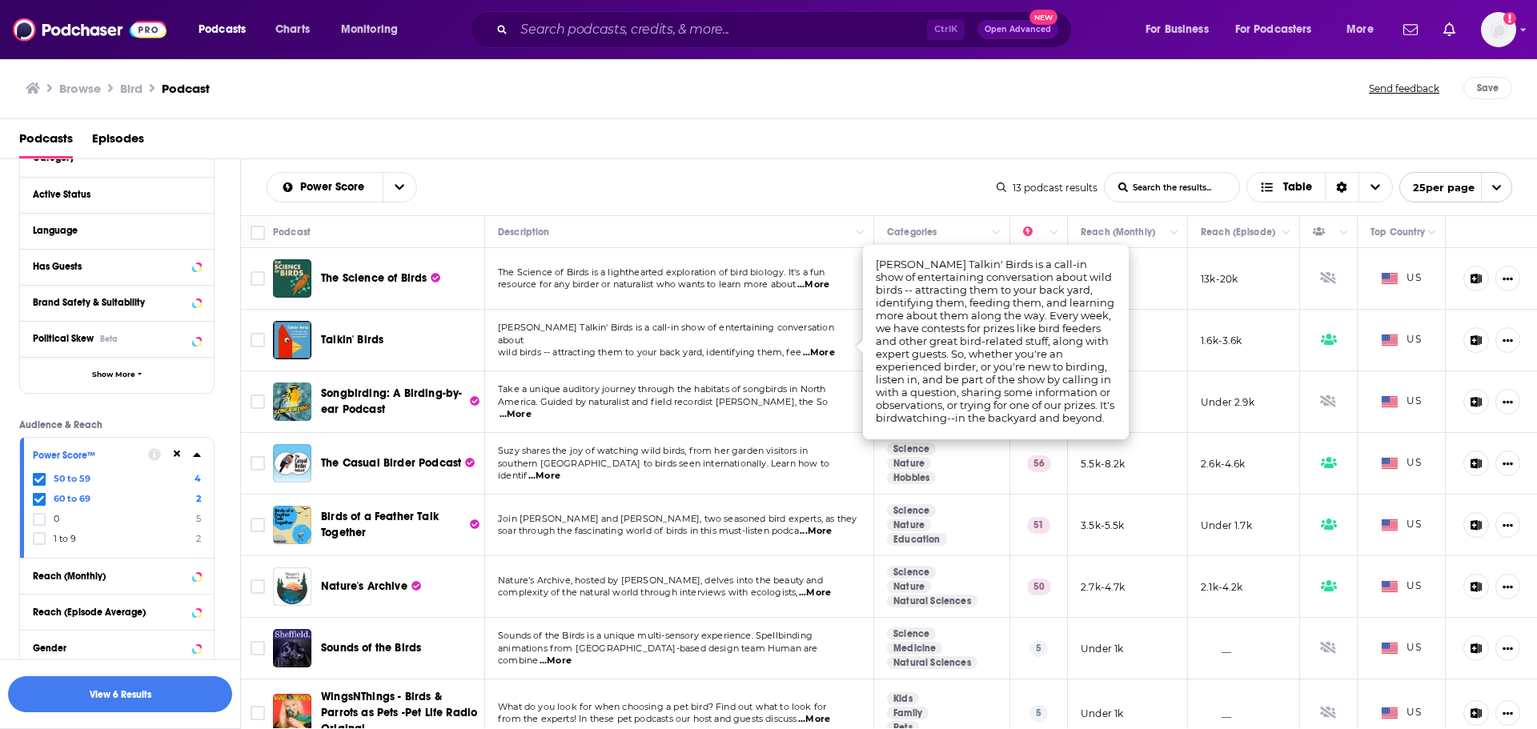
click at [796, 358] on td "Ray Brown's Talkin' Birds is a call-in show of entertaining conversation about …" at bounding box center [679, 341] width 389 height 62
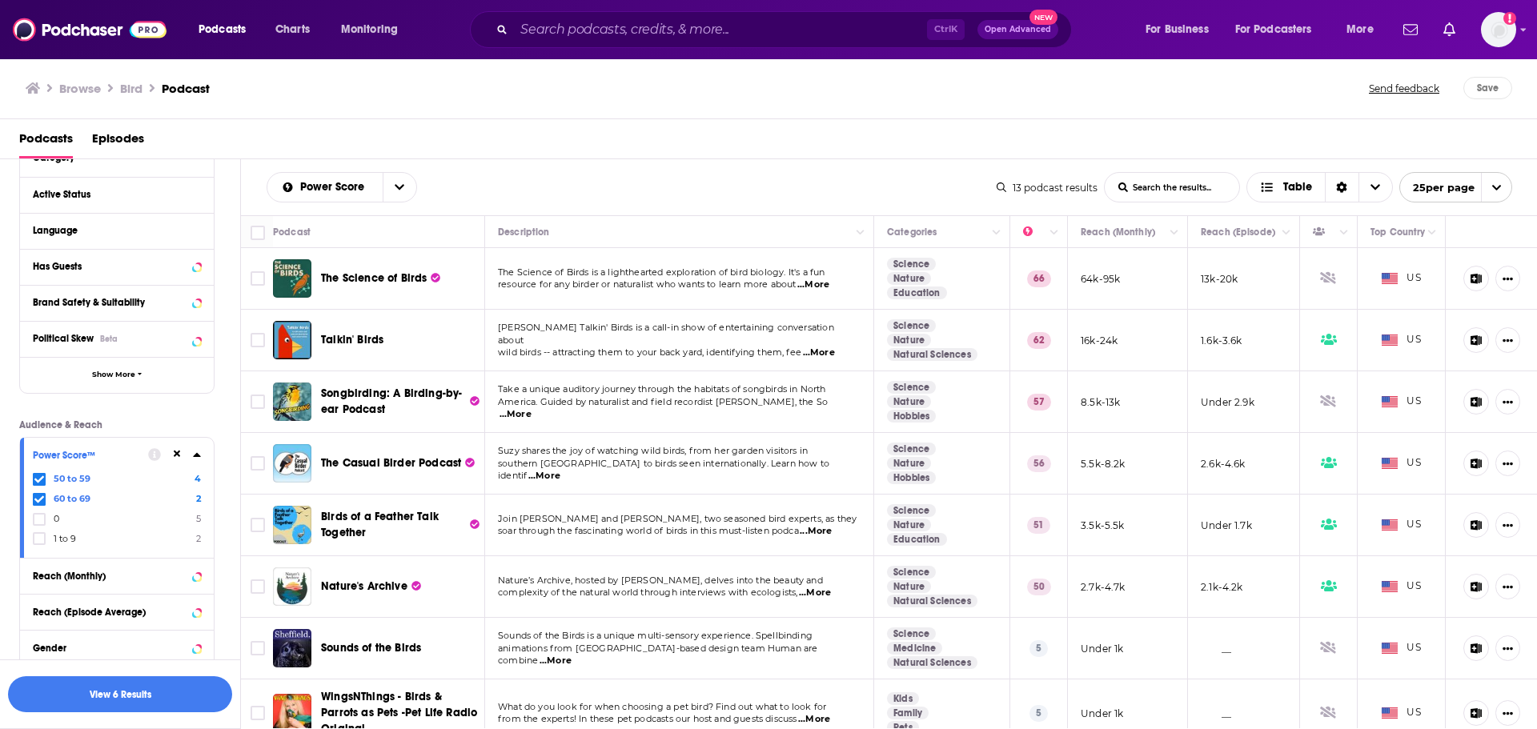
click at [532, 408] on span "...More" at bounding box center [516, 414] width 32 height 13
click at [583, 205] on div "Power Score List Search Input Search the results... Table 13 podcast results Li…" at bounding box center [889, 187] width 1297 height 56
click at [902, 280] on link "Nature" at bounding box center [909, 278] width 44 height 13
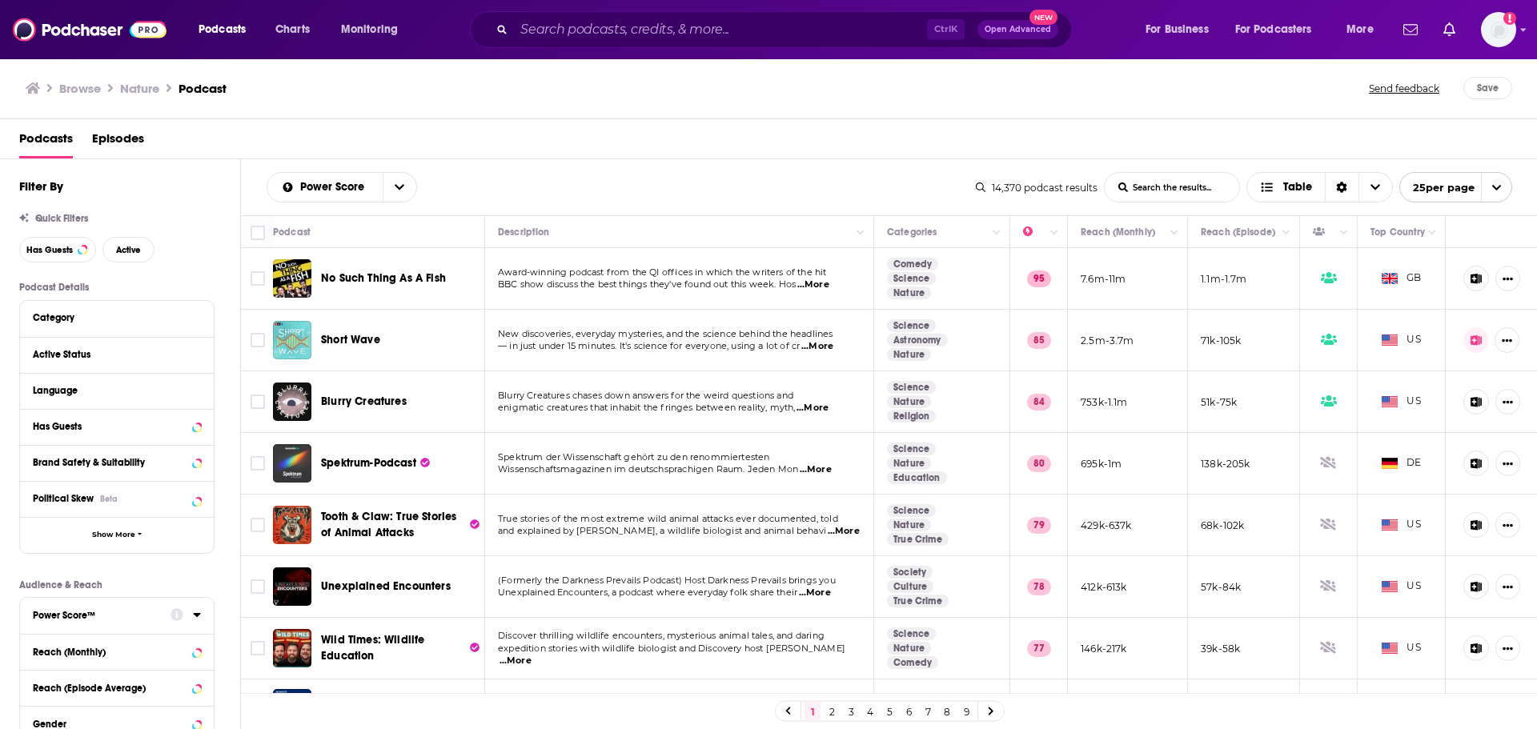
click at [194, 621] on div at bounding box center [186, 614] width 30 height 20
click at [199, 616] on icon at bounding box center [196, 615] width 7 height 4
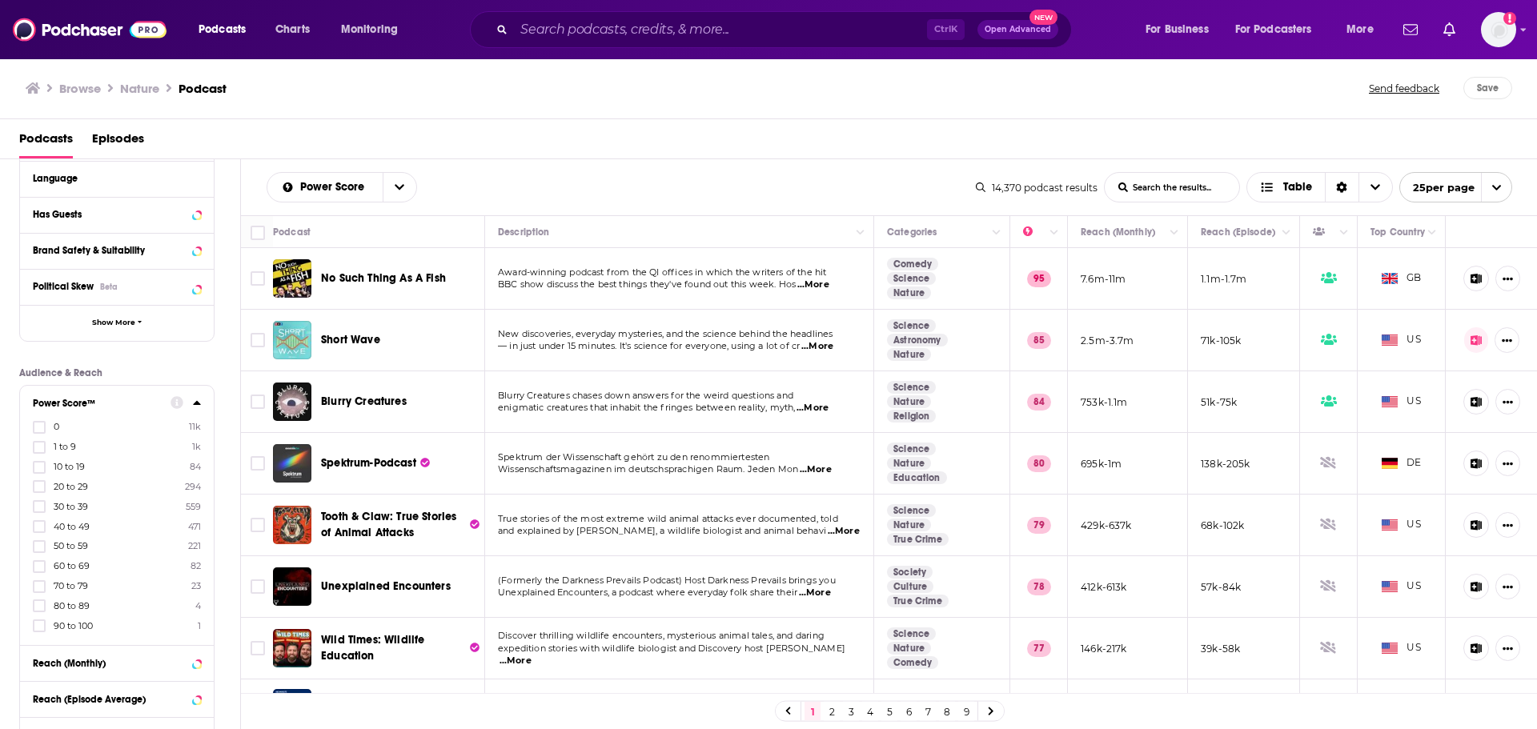
scroll to position [240, 0]
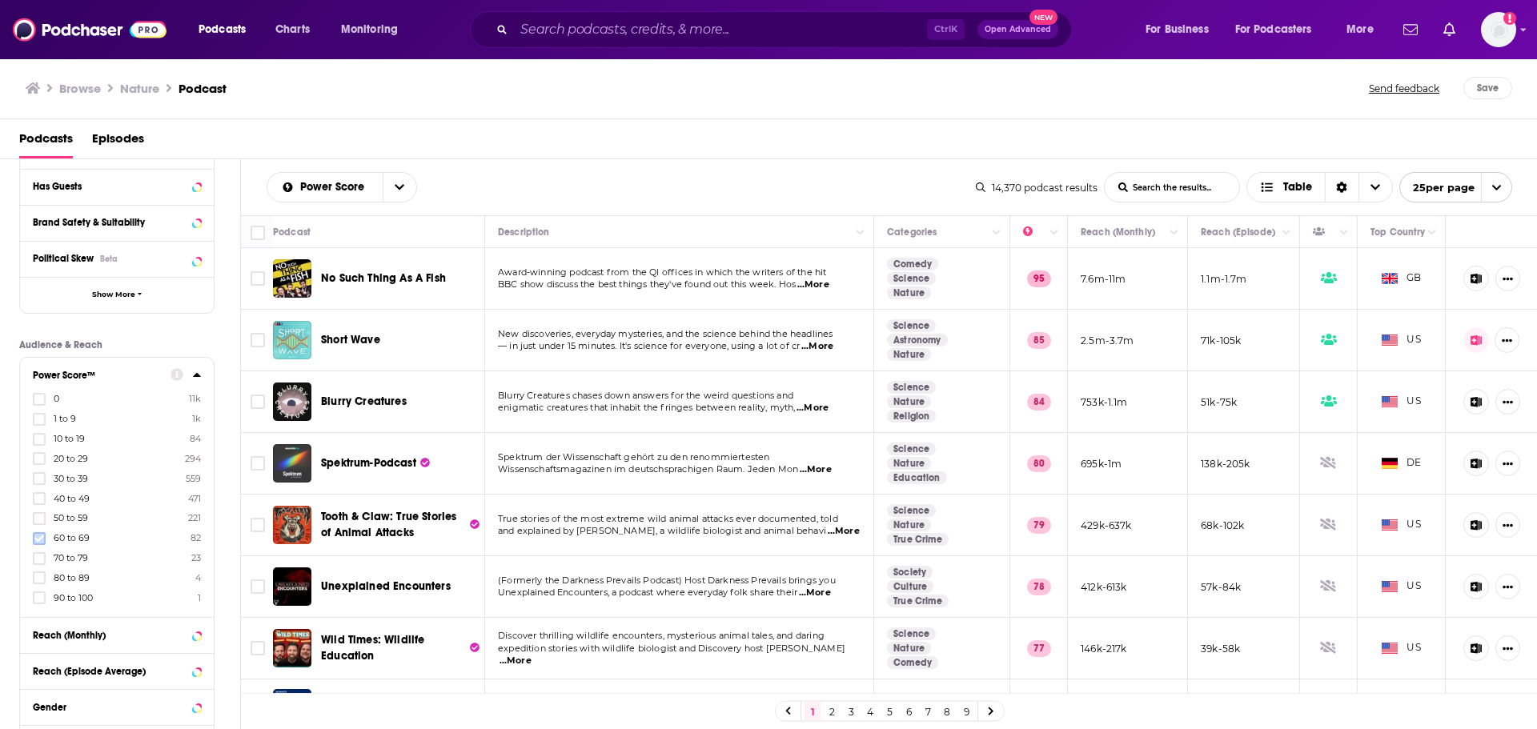
click at [42, 539] on icon at bounding box center [39, 539] width 10 height 10
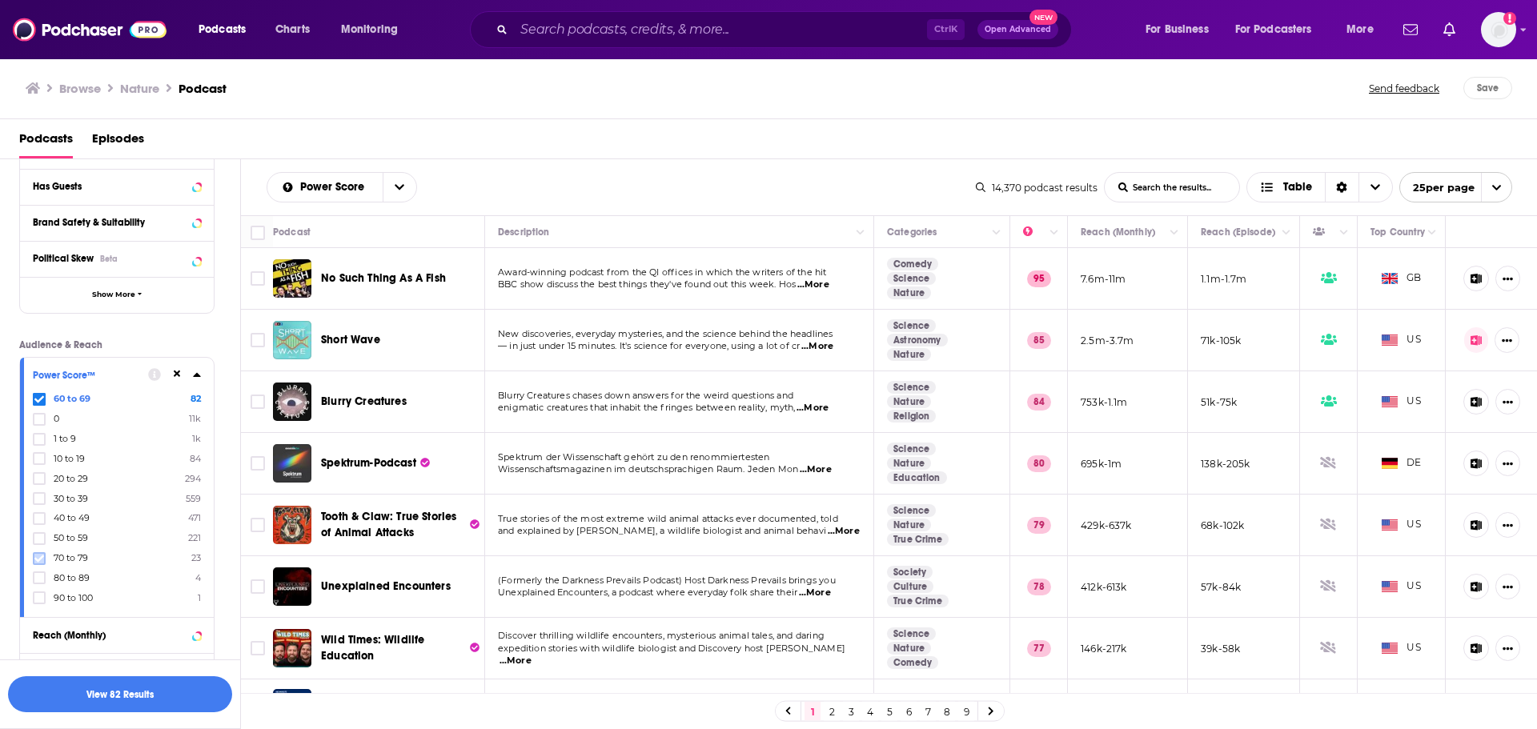
click at [39, 557] on icon at bounding box center [39, 559] width 10 height 10
click at [155, 687] on button "View 105 Results" at bounding box center [120, 694] width 224 height 36
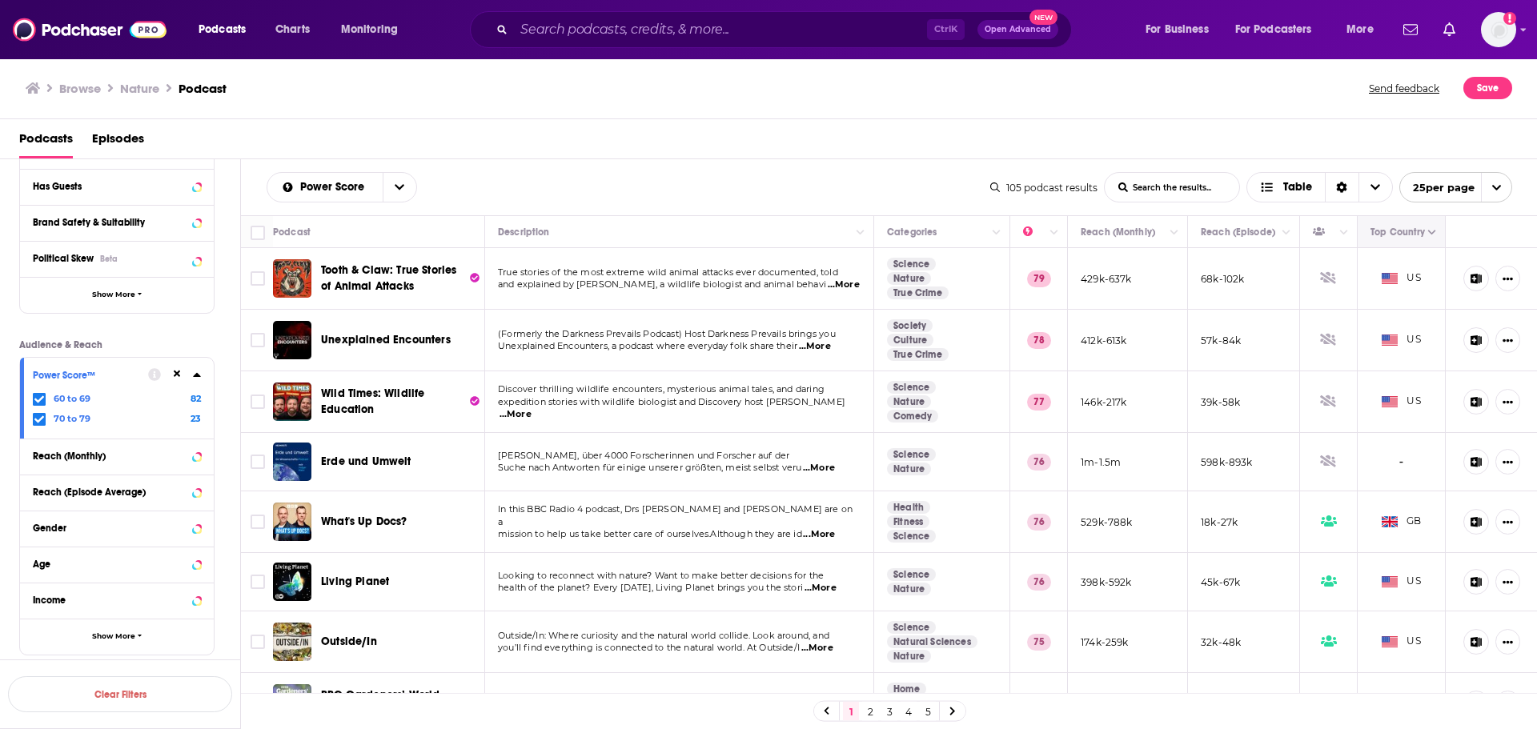
click at [1428, 235] on icon "Column Actions" at bounding box center [1432, 233] width 8 height 10
click at [886, 173] on div at bounding box center [768, 364] width 1537 height 729
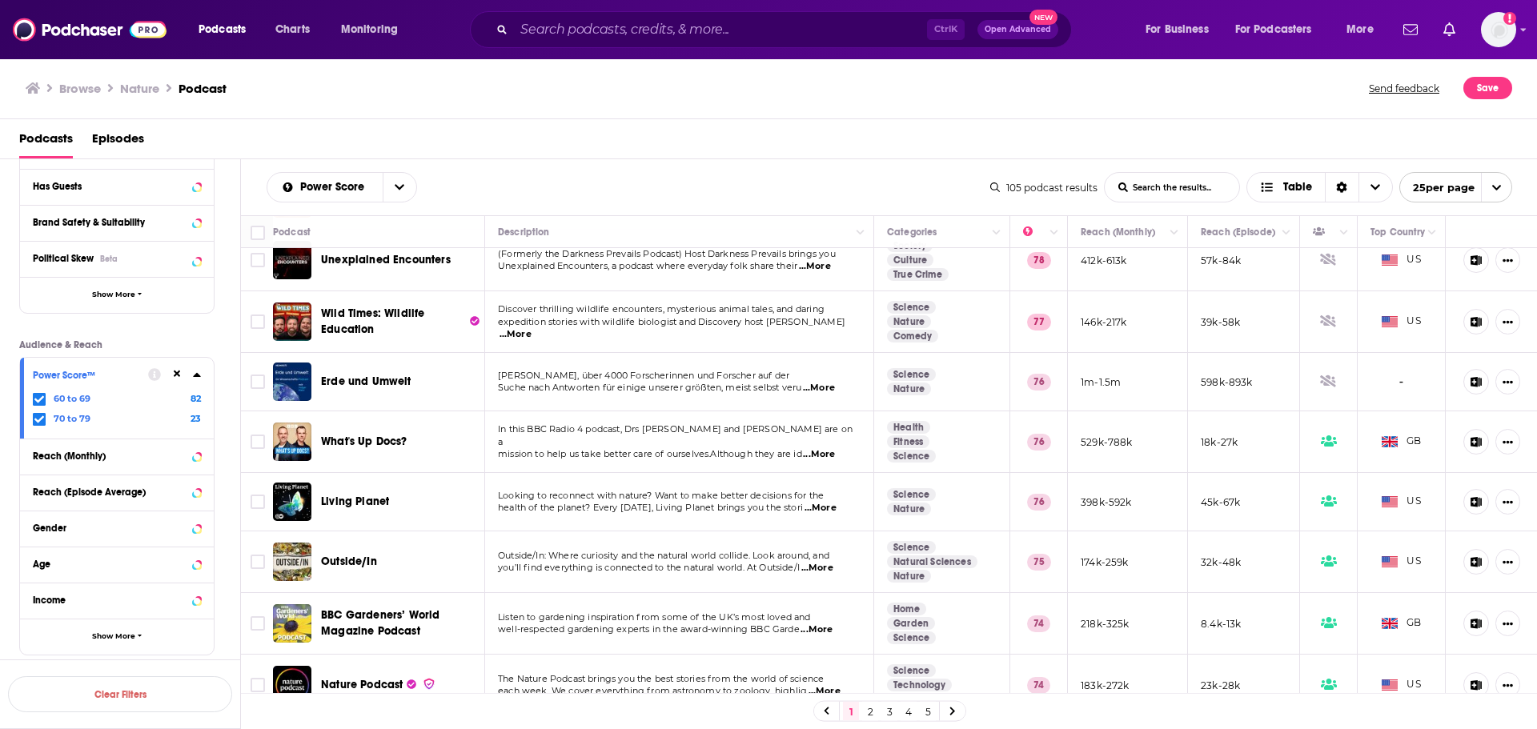
scroll to position [160, 0]
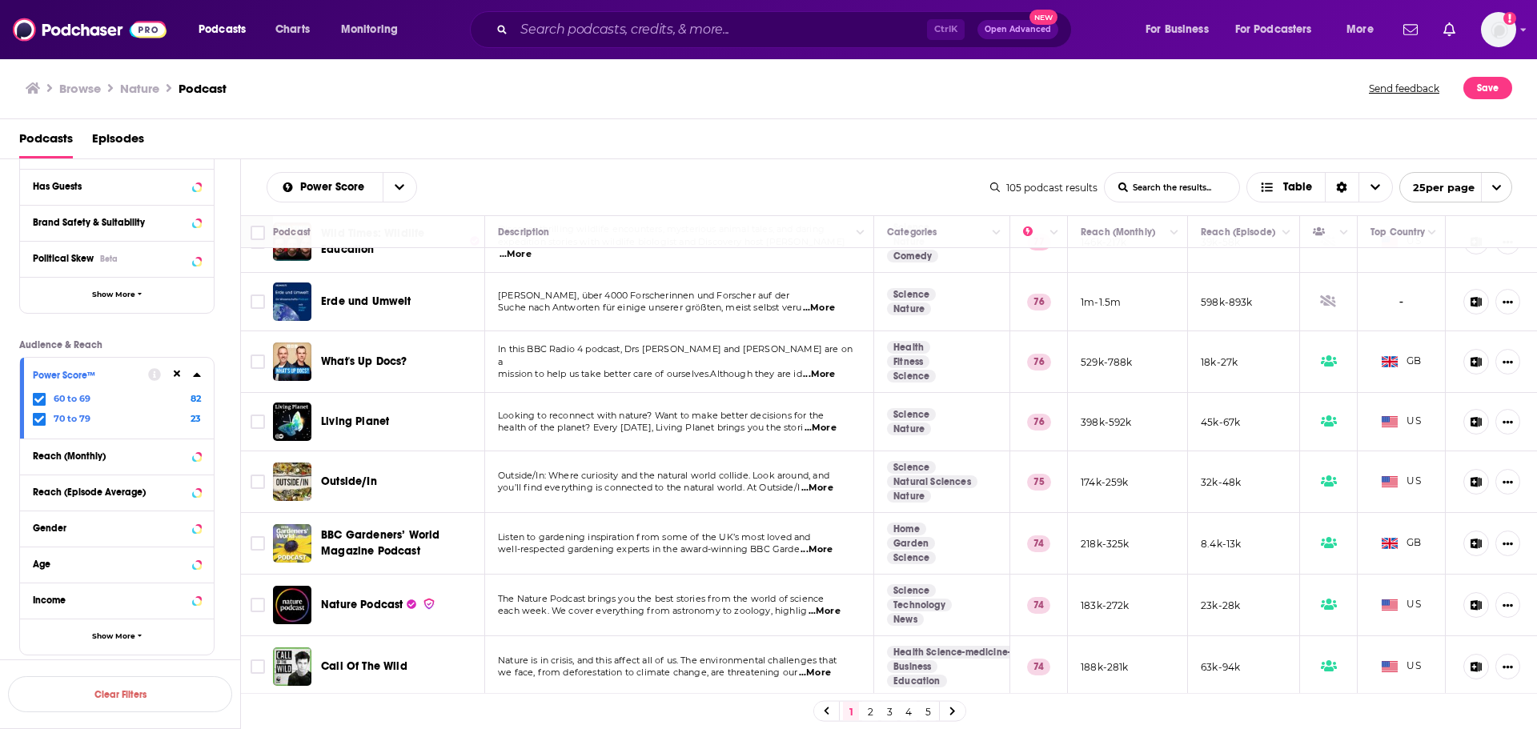
click at [821, 427] on span "...More" at bounding box center [821, 428] width 32 height 13
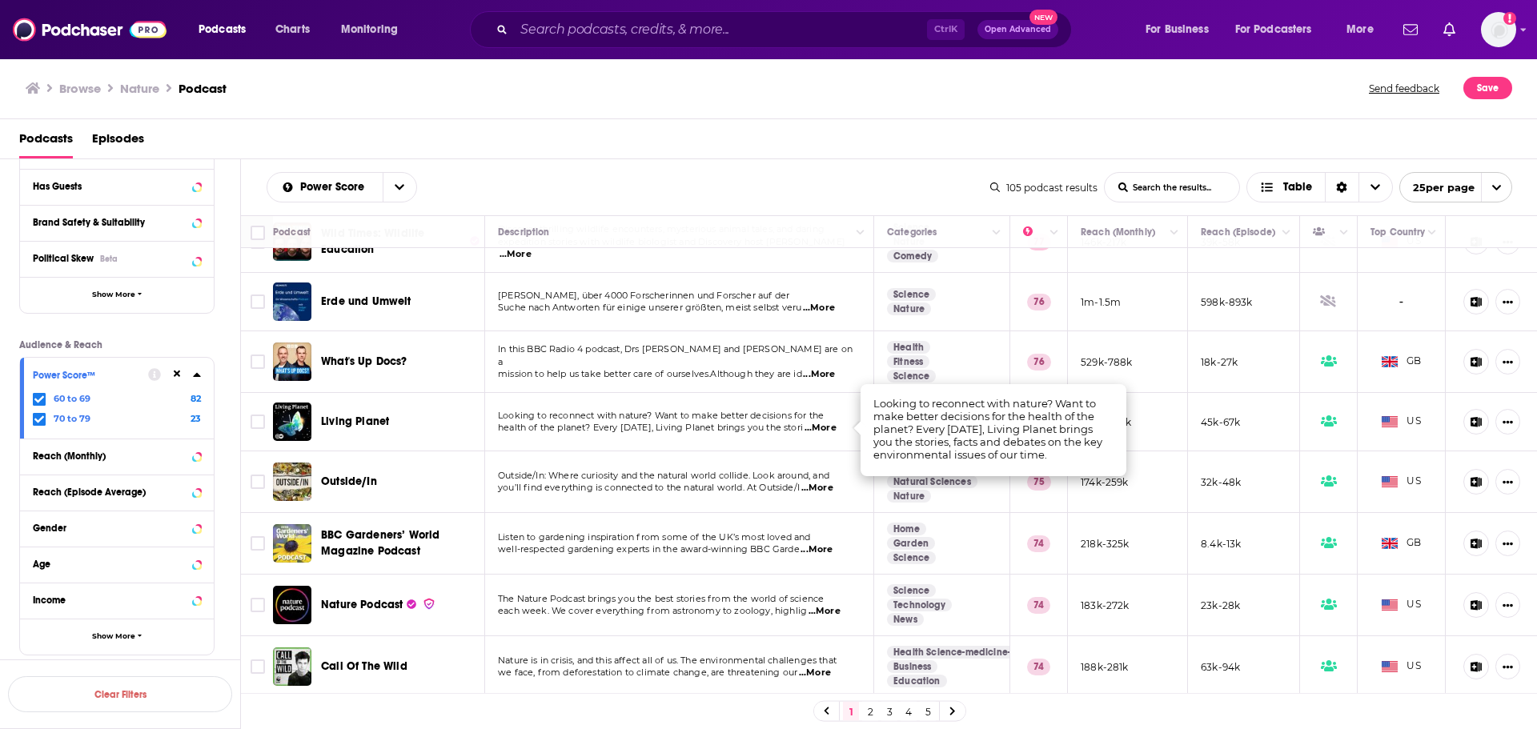
click at [821, 427] on span "...More" at bounding box center [821, 428] width 32 height 13
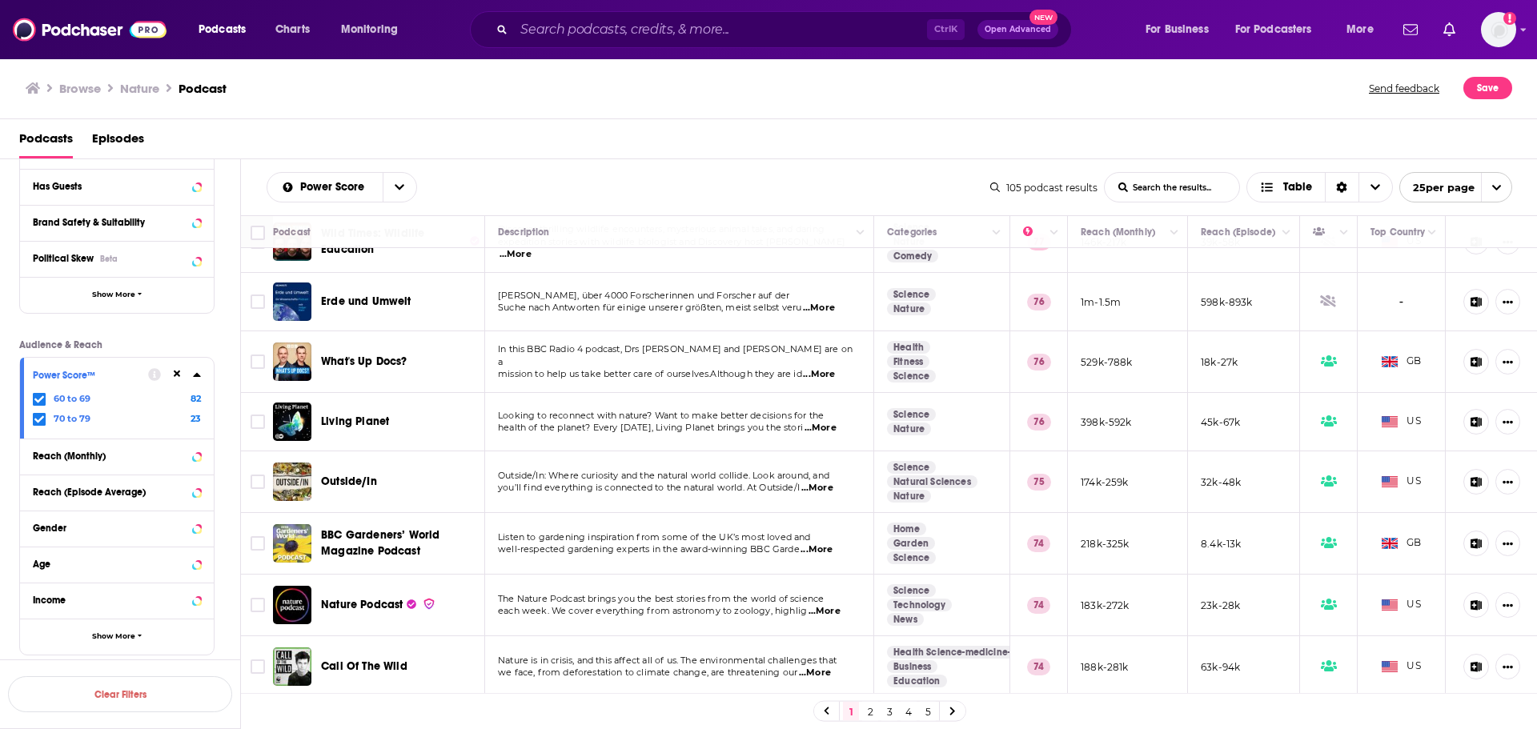
scroll to position [240, 0]
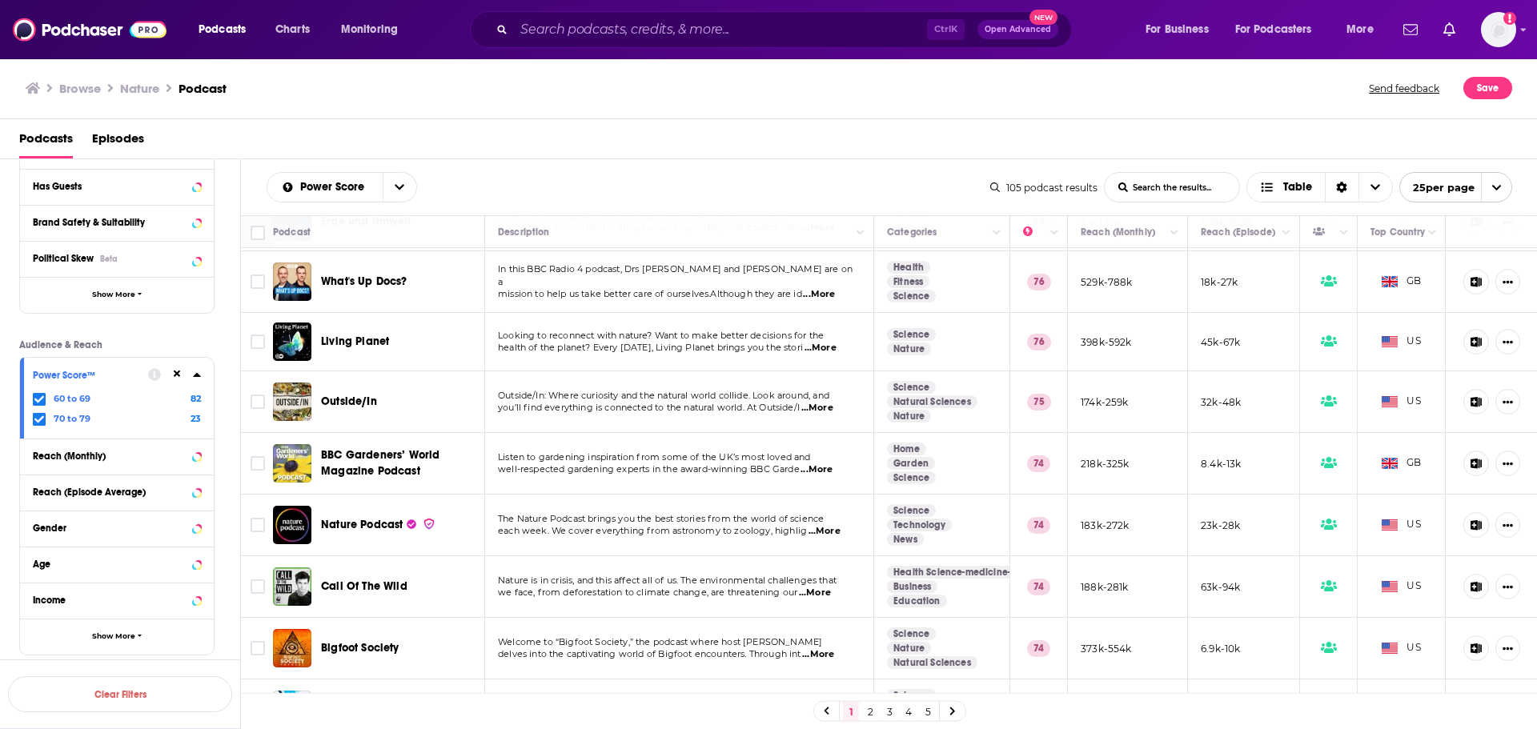
click at [824, 408] on span "...More" at bounding box center [817, 408] width 32 height 13
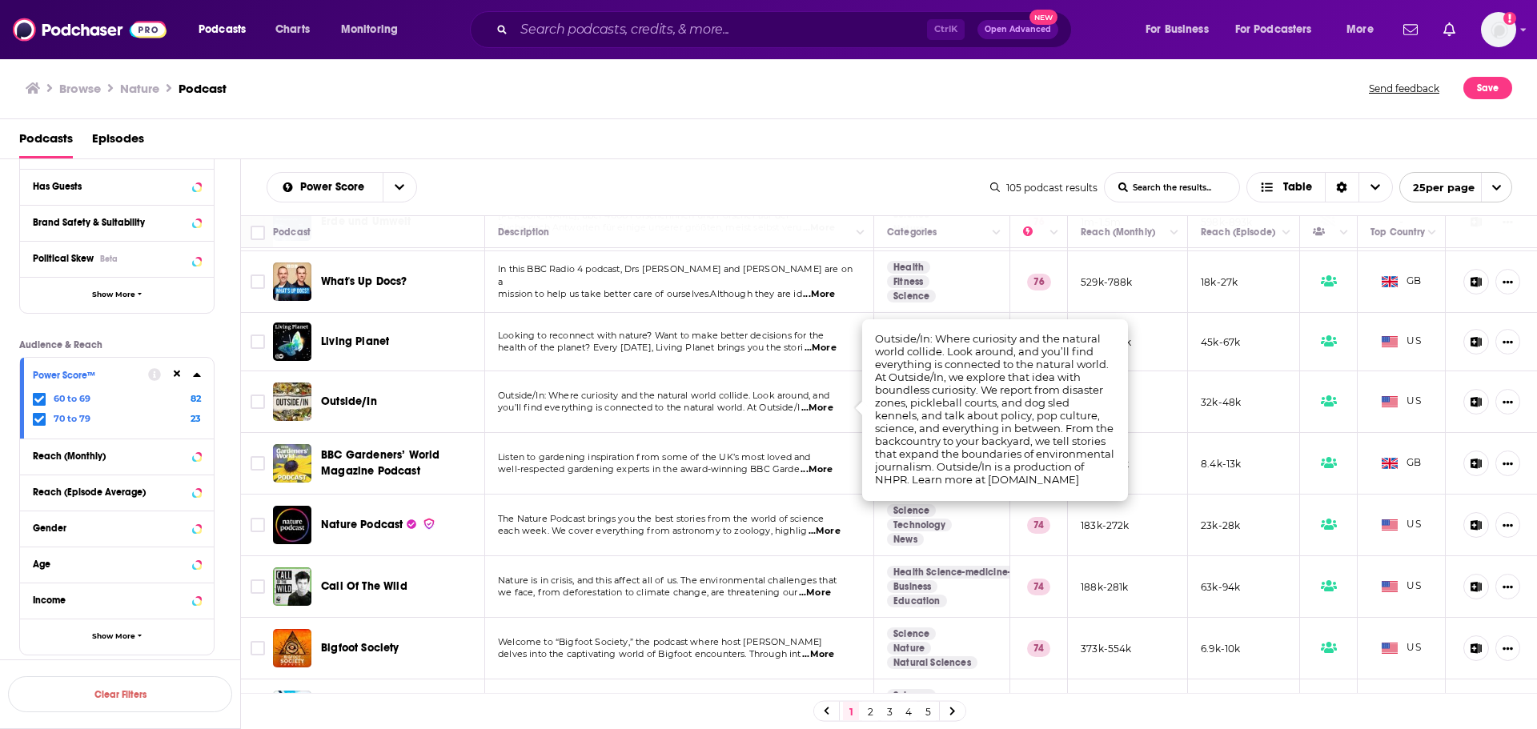
click at [799, 409] on span "you’ll find everything is connected to the natural world. At Outside/I" at bounding box center [649, 407] width 302 height 11
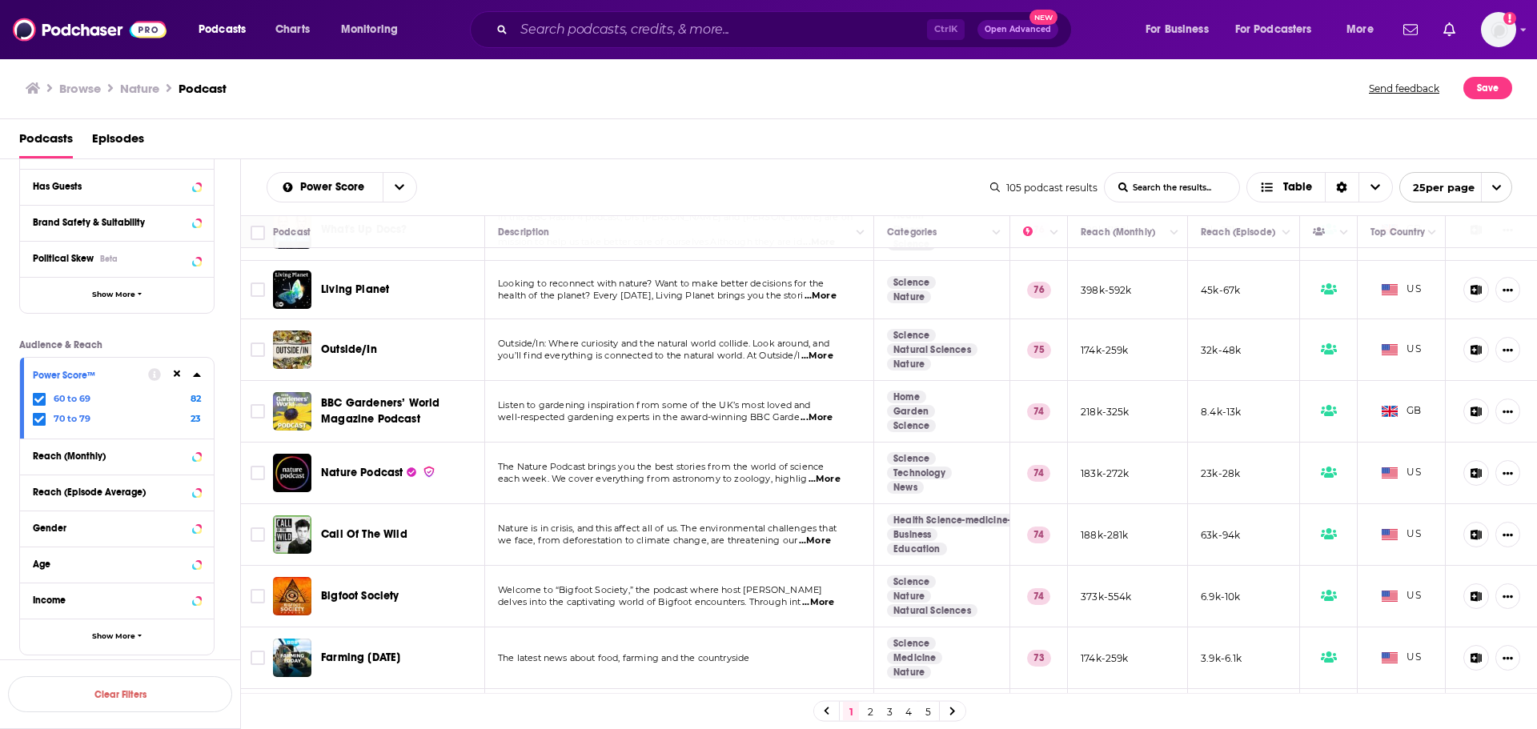
scroll to position [320, 0]
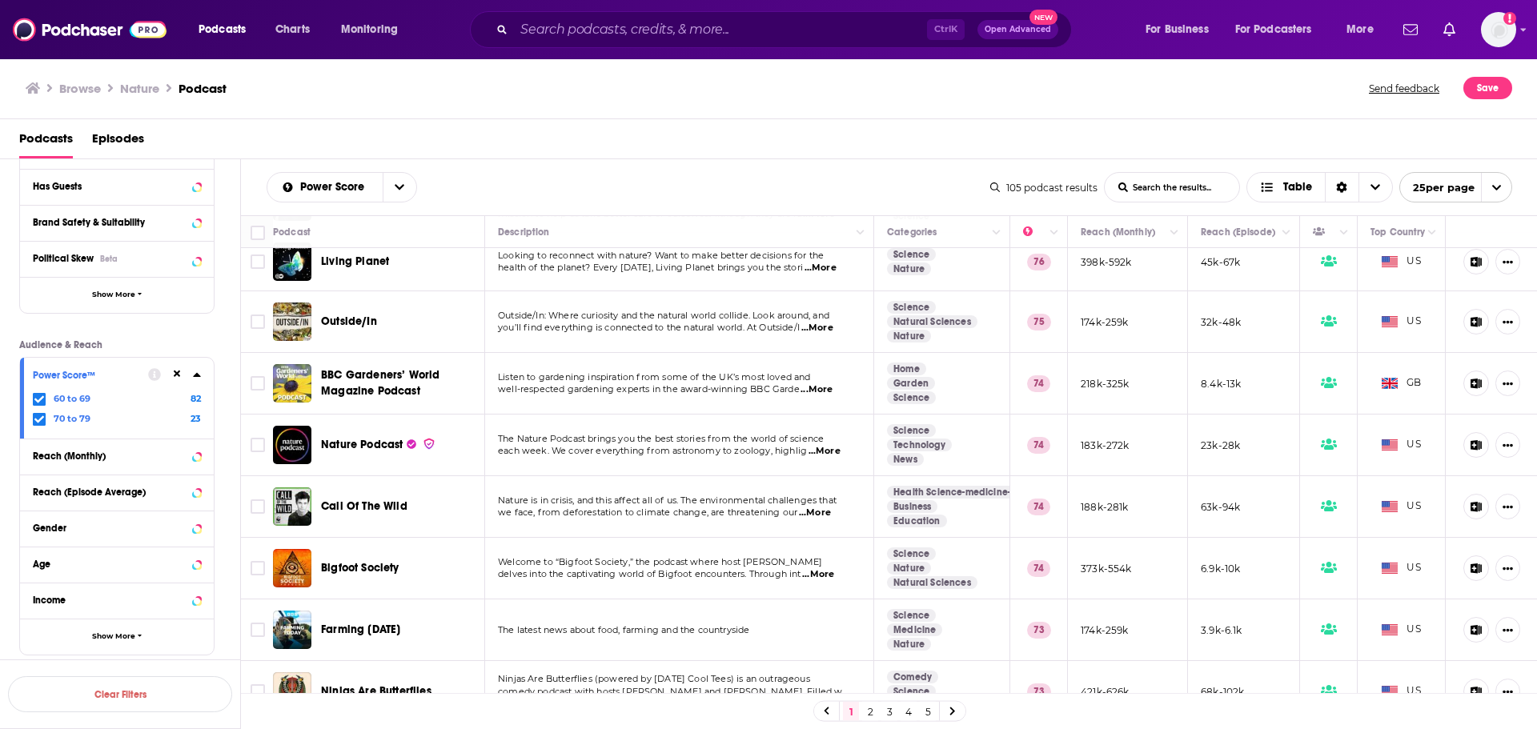
click at [824, 457] on span "...More" at bounding box center [825, 451] width 32 height 13
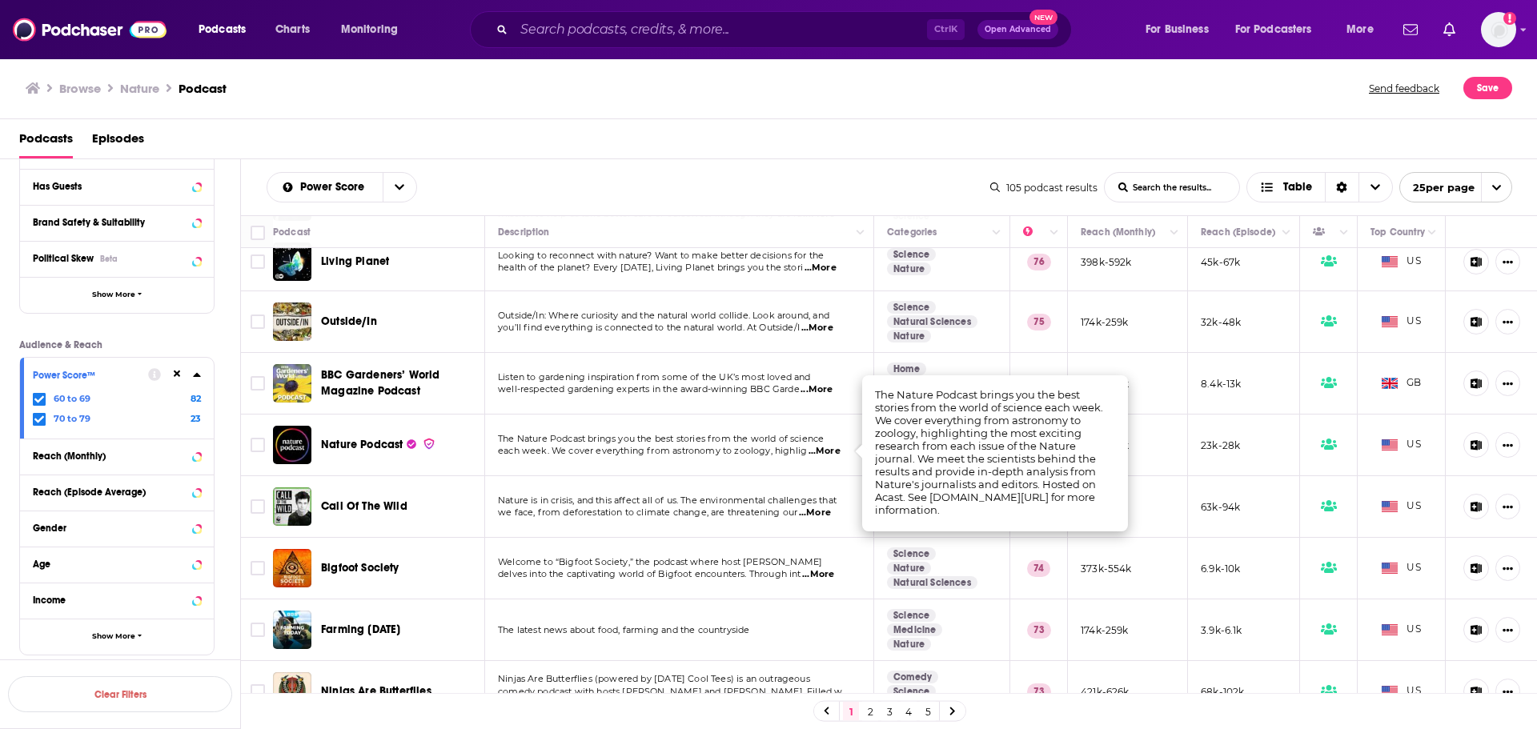
click at [825, 453] on span "...More" at bounding box center [825, 451] width 32 height 13
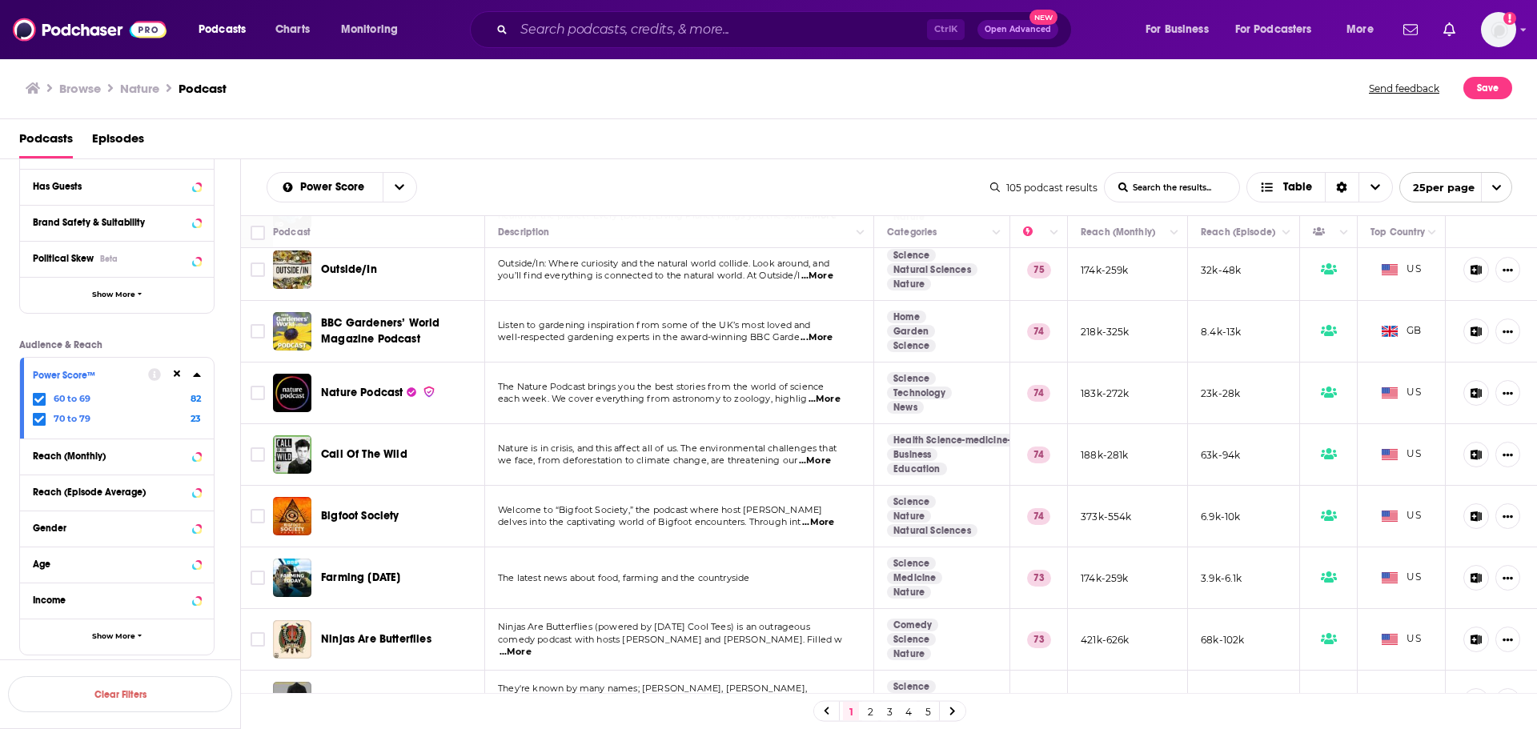
scroll to position [400, 0]
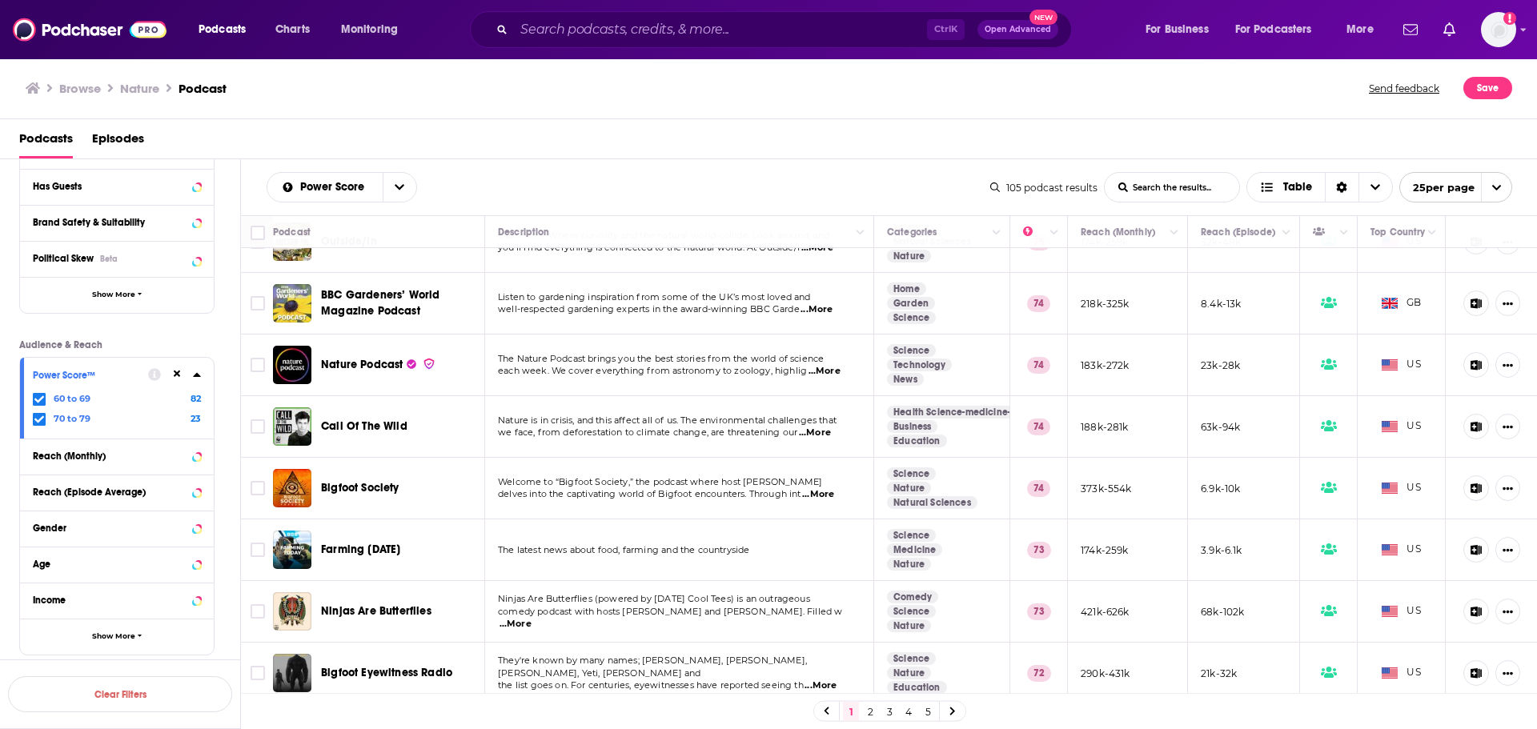
click at [828, 435] on span "...More" at bounding box center [815, 433] width 32 height 13
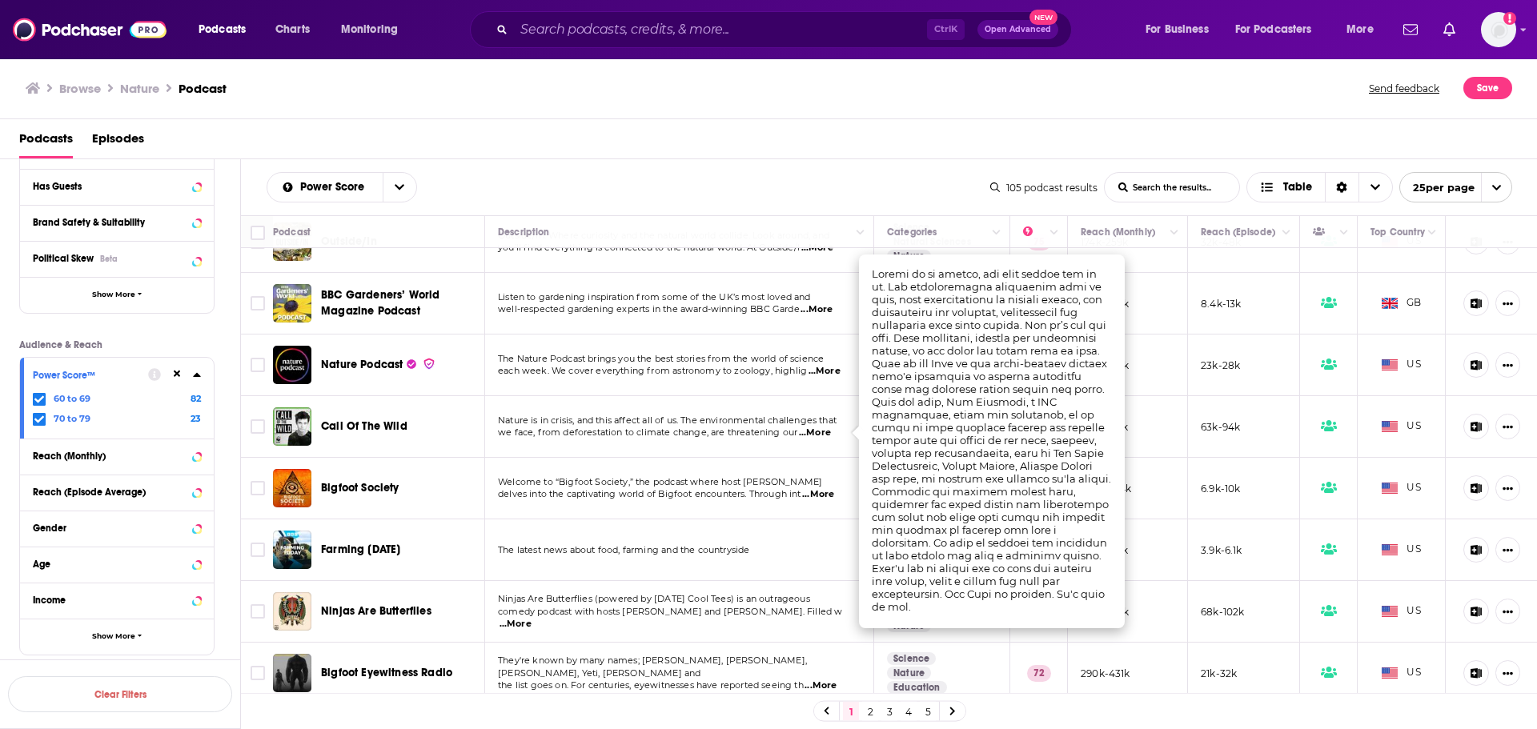
click at [828, 435] on span "...More" at bounding box center [815, 433] width 32 height 13
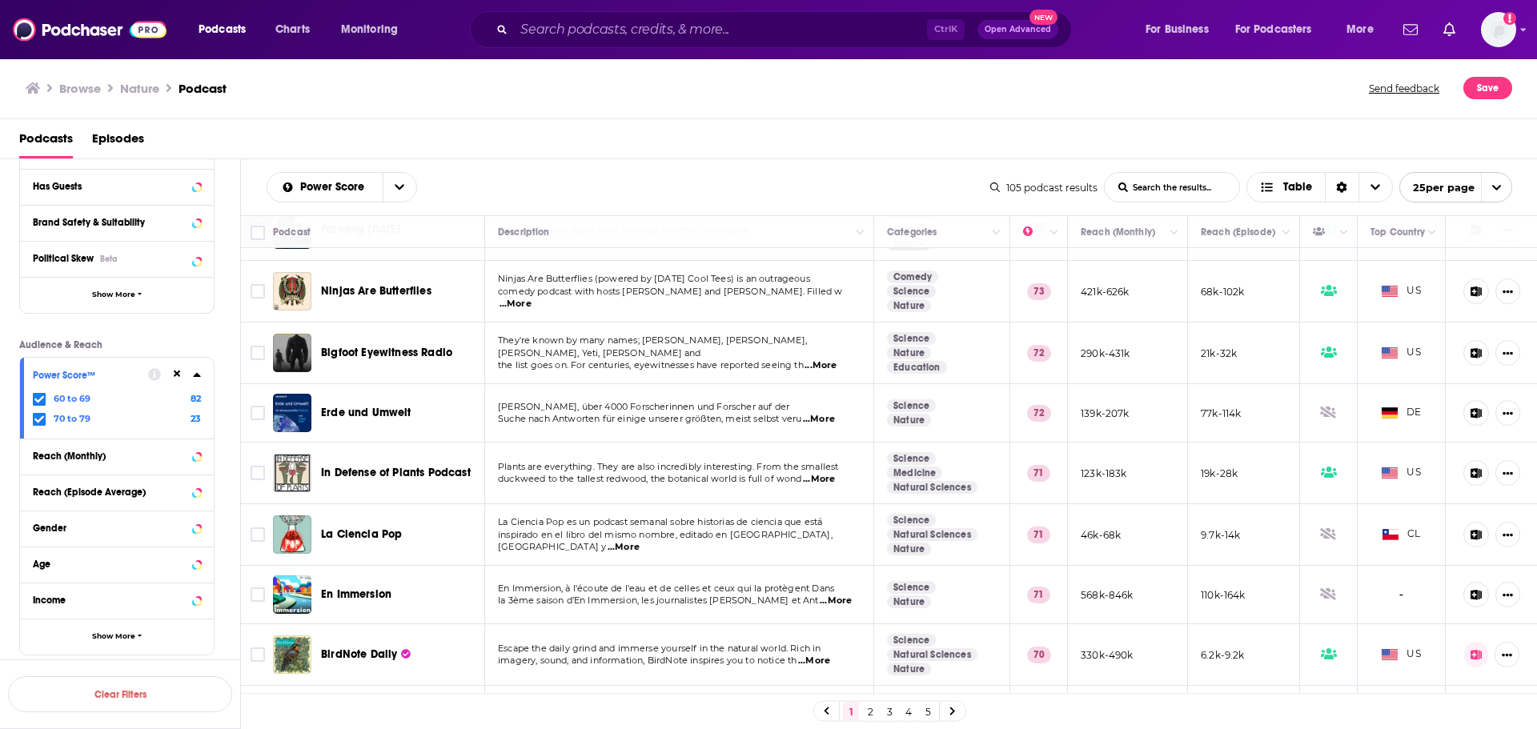
scroll to position [640, 0]
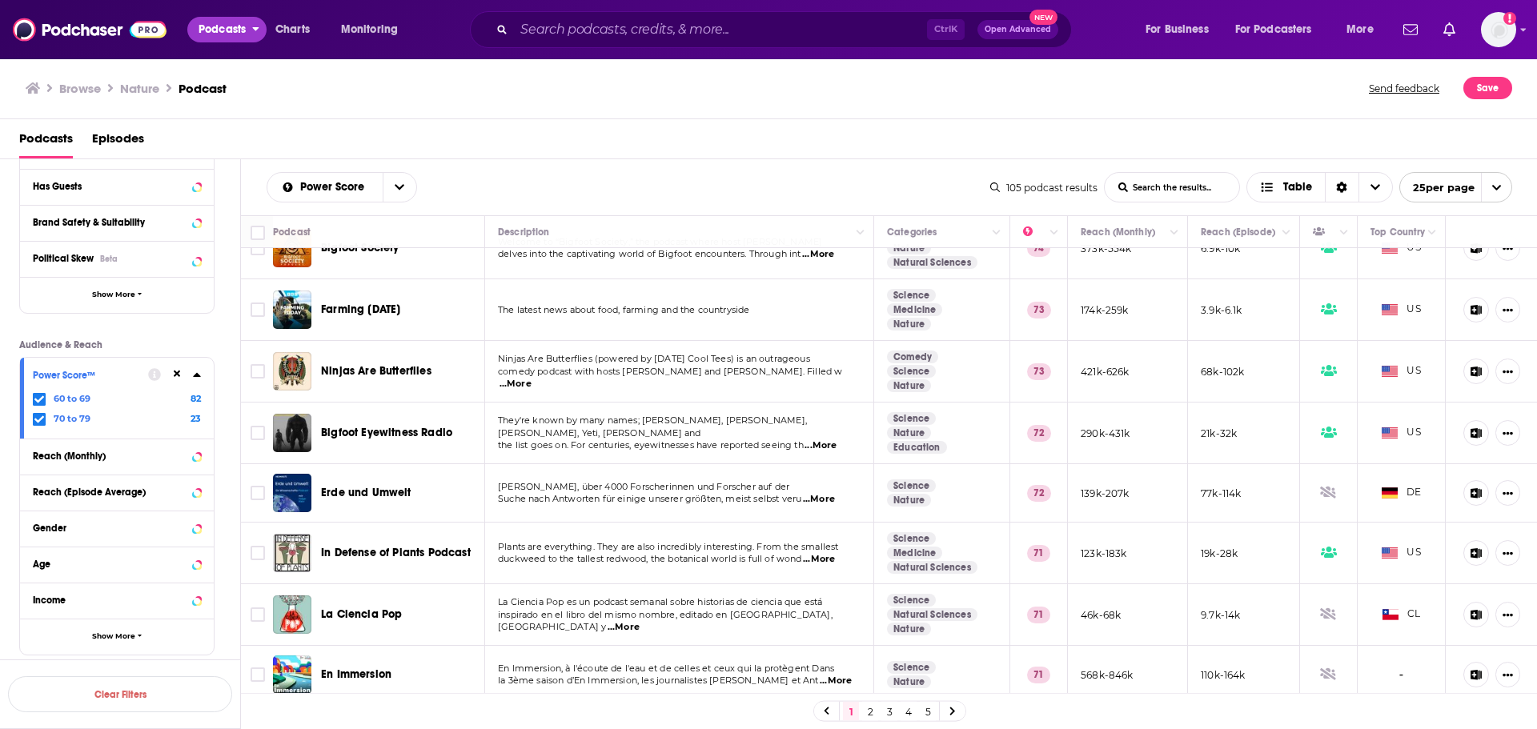
click at [256, 29] on icon "open menu" at bounding box center [256, 29] width 6 height 4
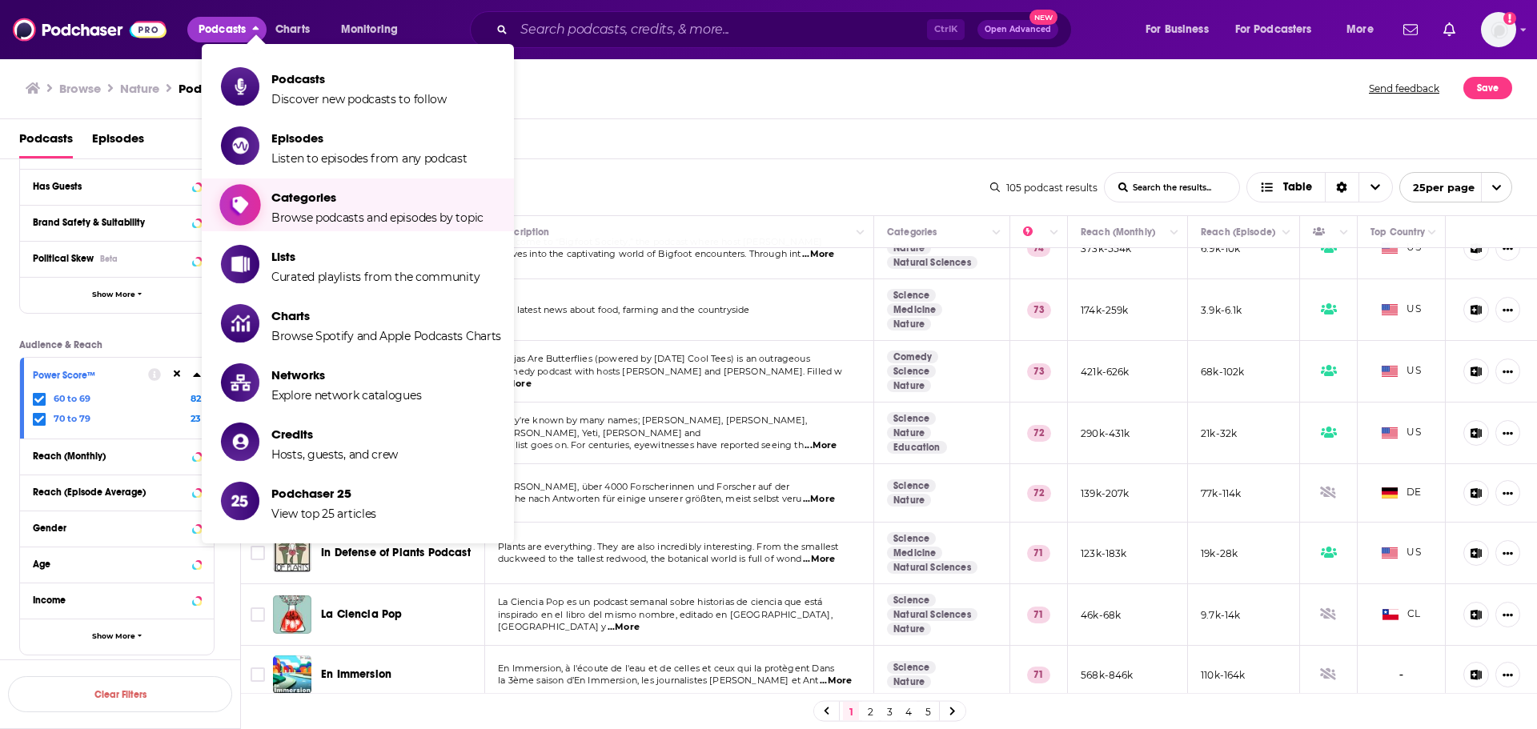
click at [311, 191] on span "Categories" at bounding box center [377, 197] width 212 height 15
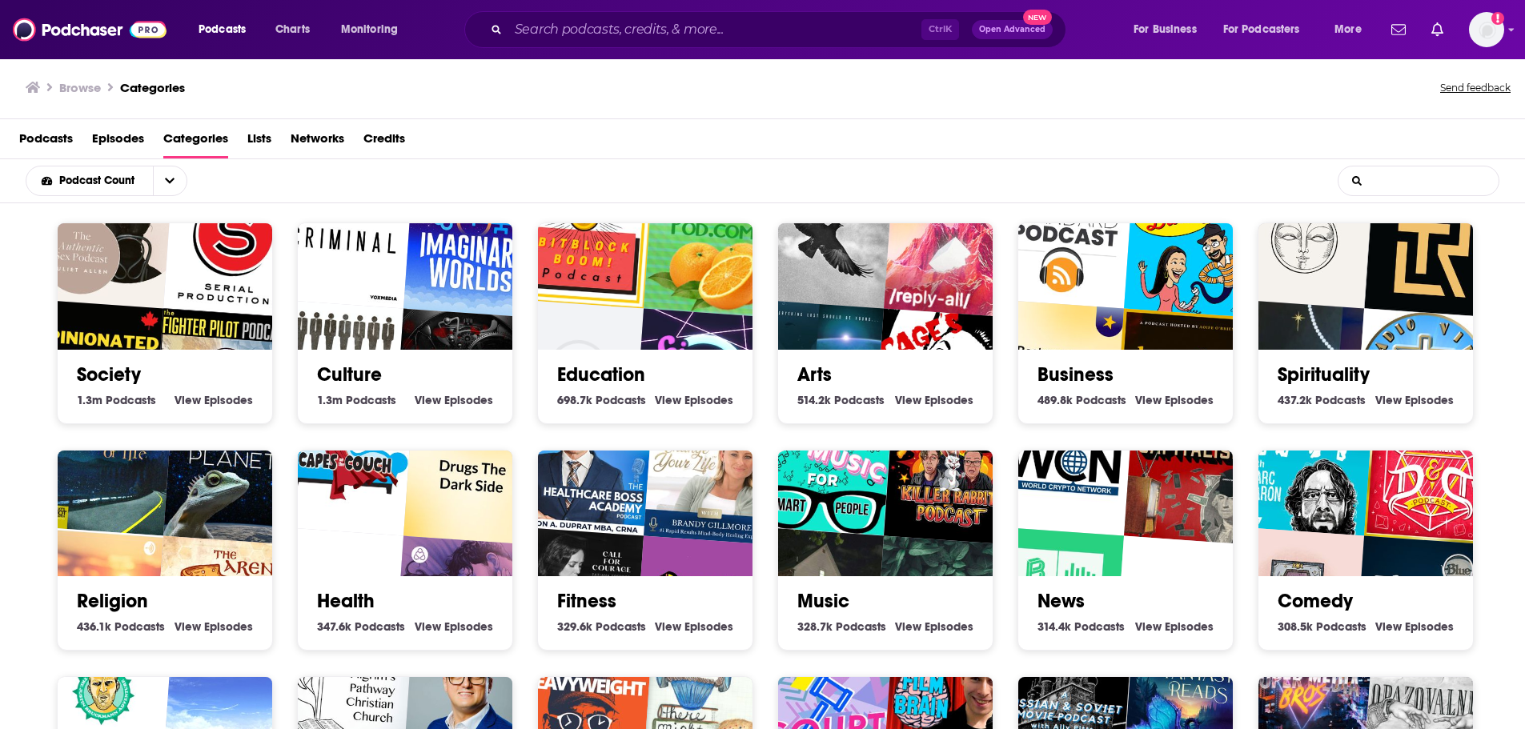
click at [1423, 178] on input "List Search Input" at bounding box center [1419, 181] width 160 height 29
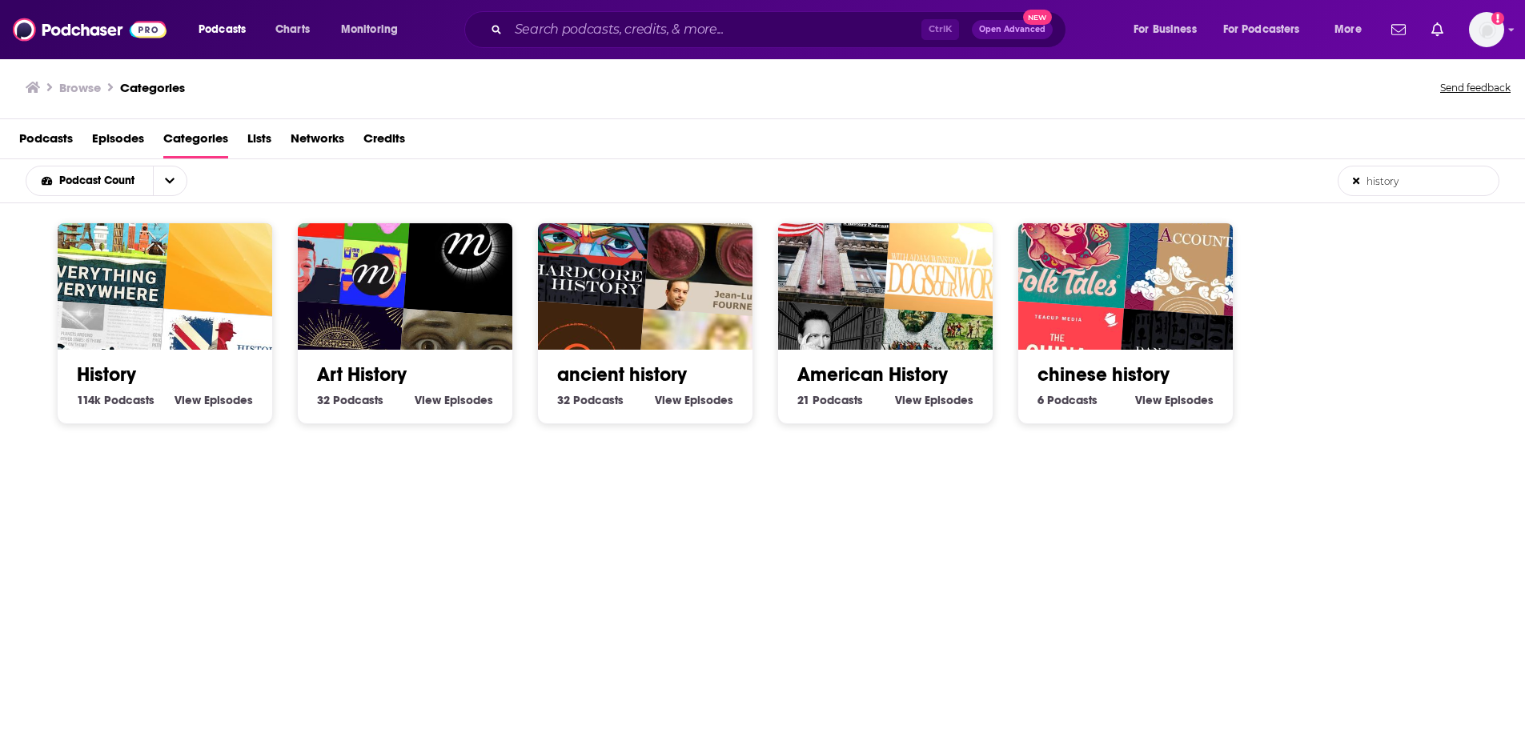
type input "history"
click at [850, 299] on img "The Monday American: American History Podcast" at bounding box center [825, 240] width 138 height 138
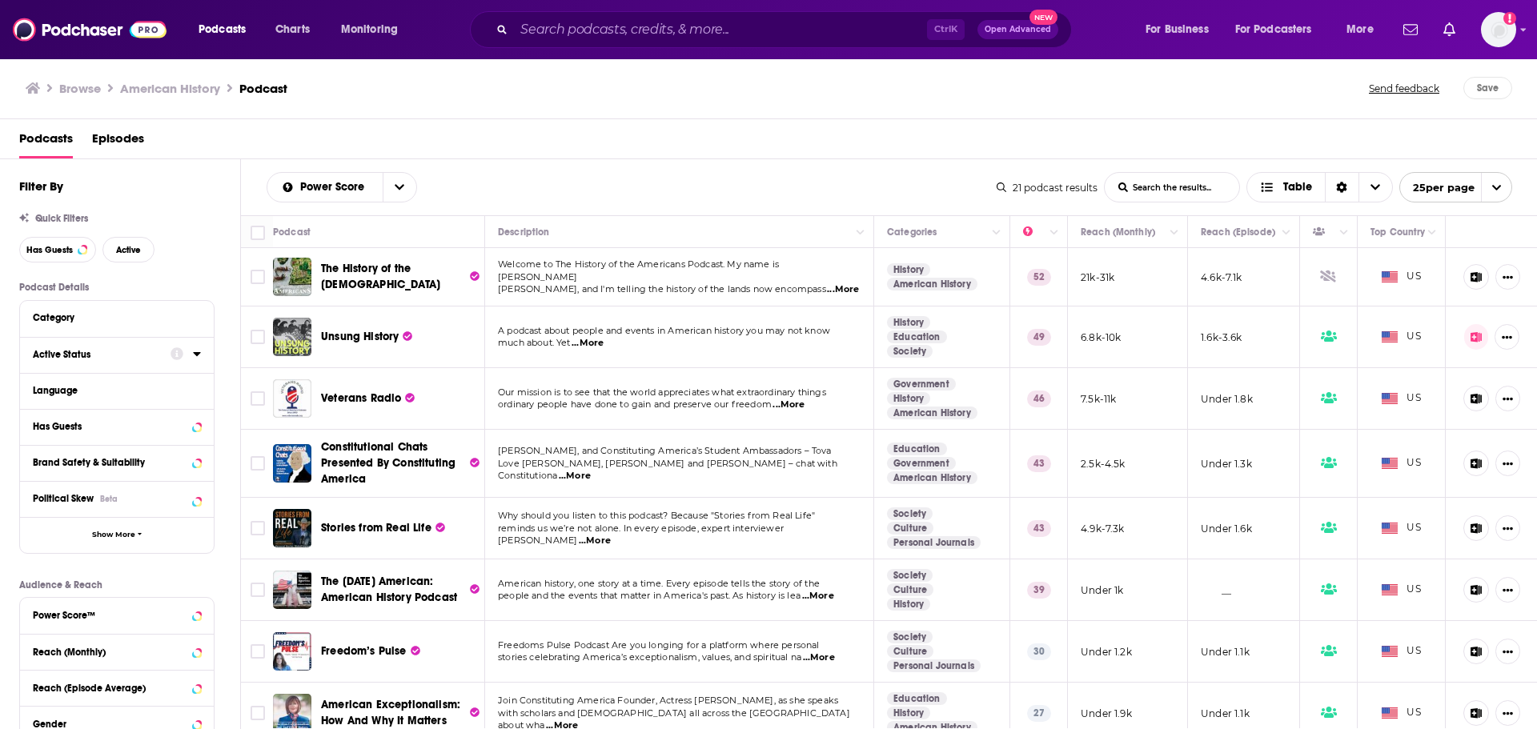
click at [192, 359] on div at bounding box center [186, 354] width 30 height 20
click at [197, 354] on icon at bounding box center [196, 354] width 7 height 4
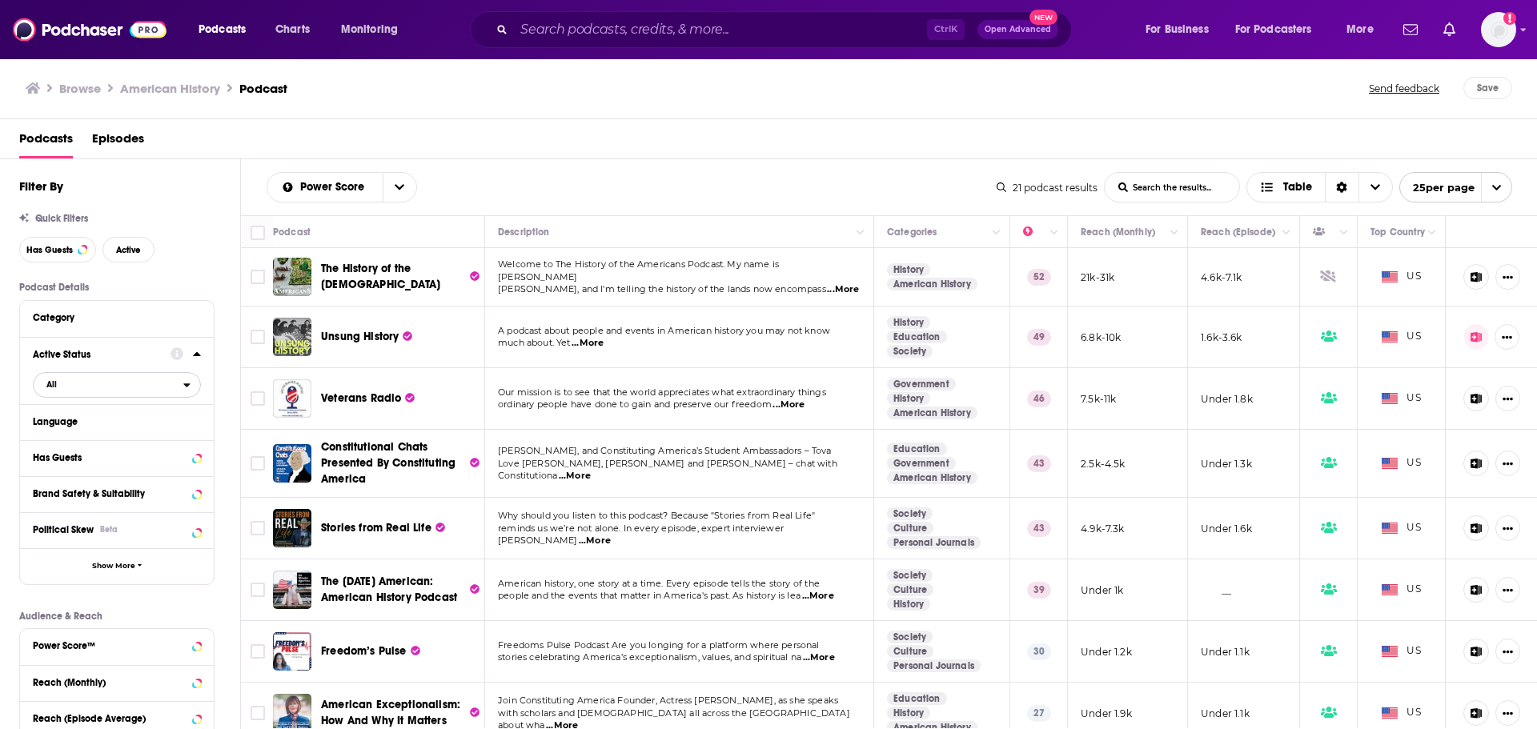
click at [190, 383] on icon "open menu" at bounding box center [186, 384] width 7 height 11
click at [74, 443] on div "Active 6" at bounding box center [122, 437] width 179 height 26
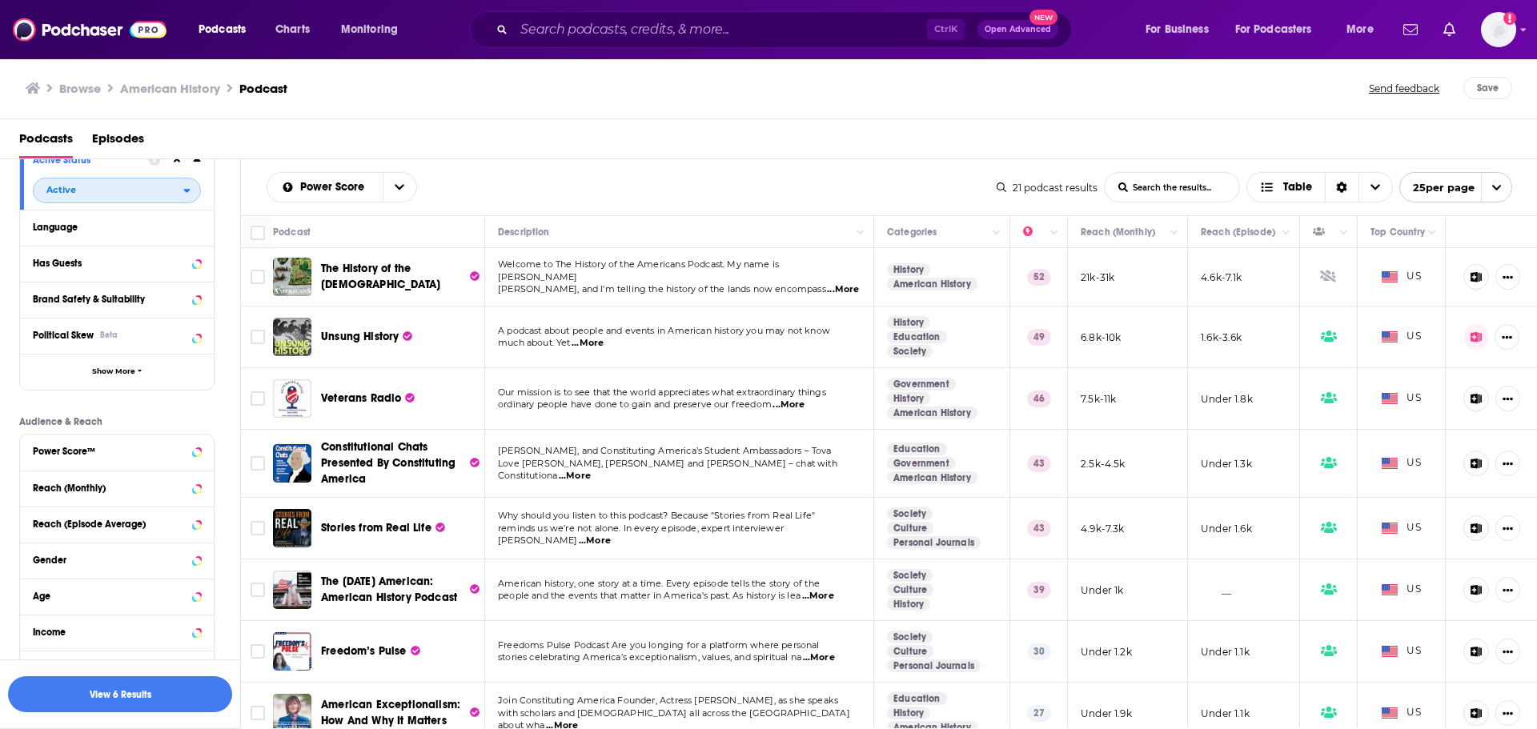
scroll to position [240, 0]
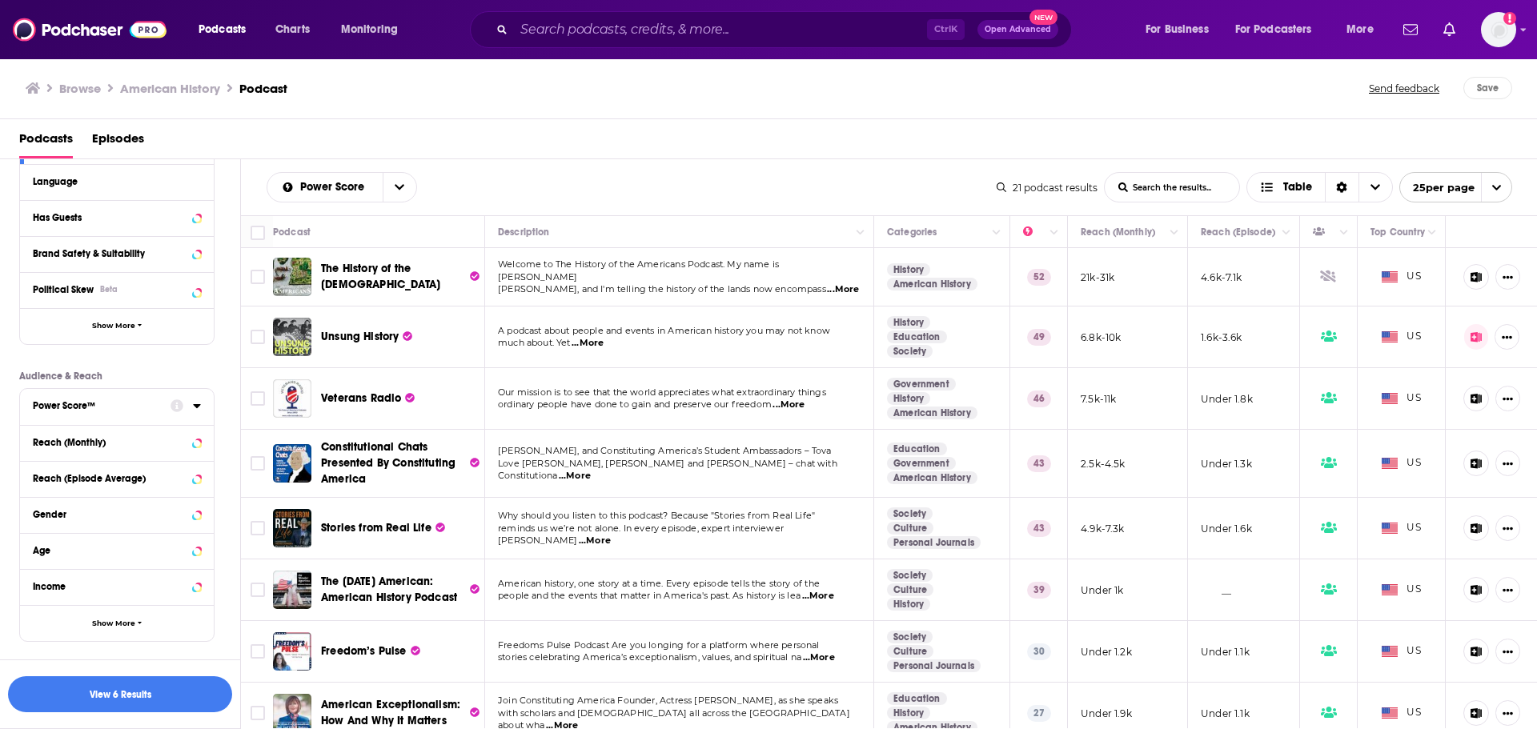
click at [196, 410] on icon at bounding box center [197, 405] width 8 height 13
click at [41, 532] on icon at bounding box center [39, 530] width 10 height 10
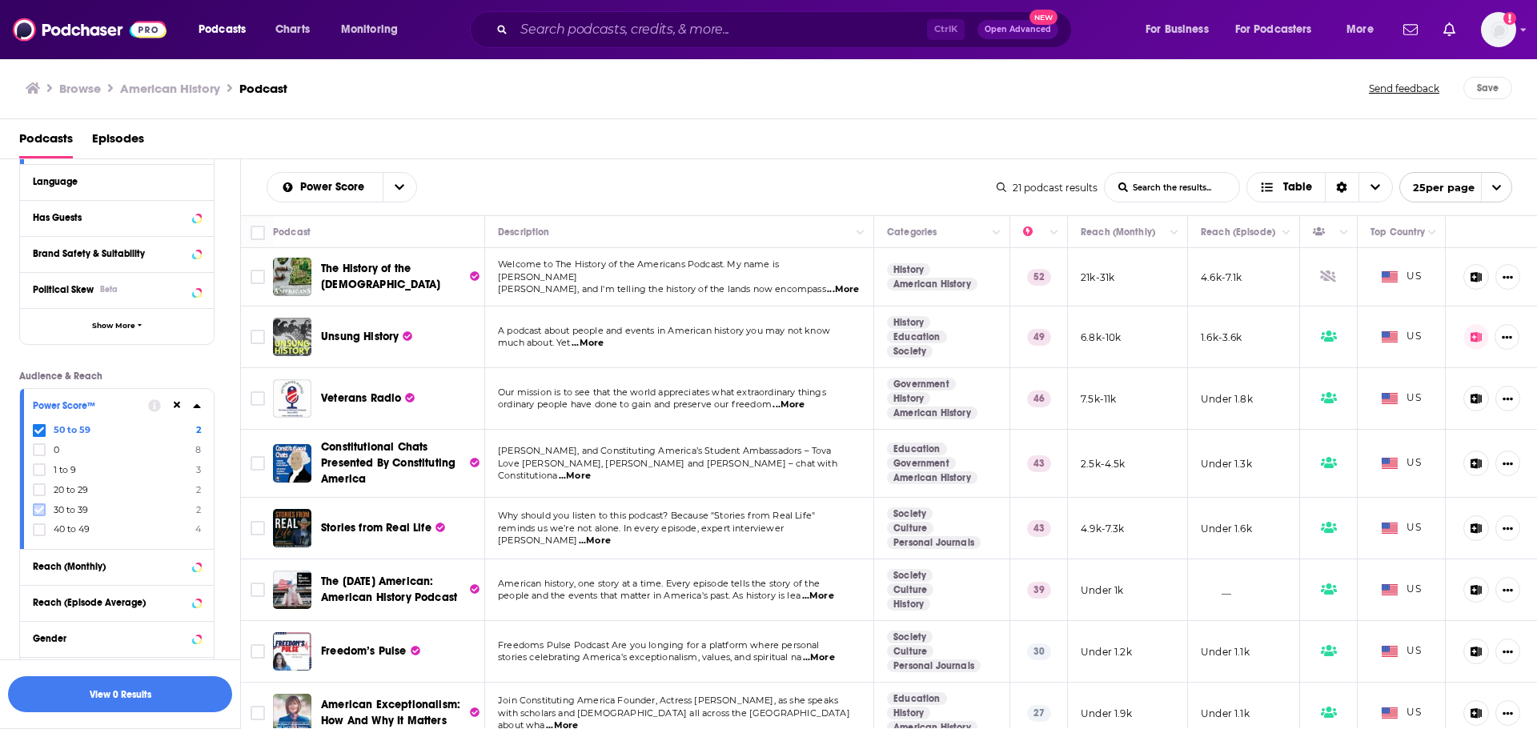
click at [39, 513] on icon at bounding box center [39, 510] width 10 height 10
click at [171, 407] on button at bounding box center [177, 405] width 13 height 13
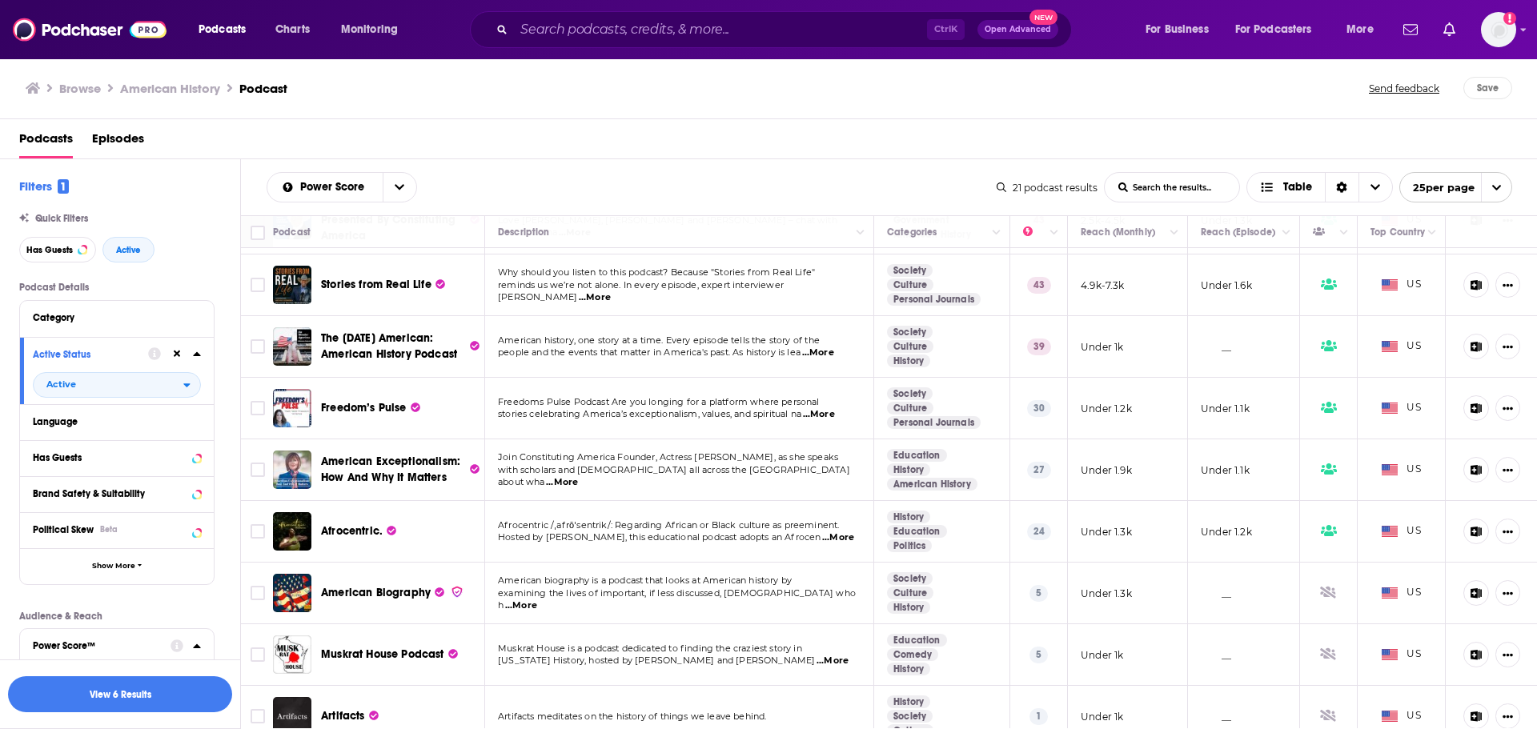
scroll to position [0, 0]
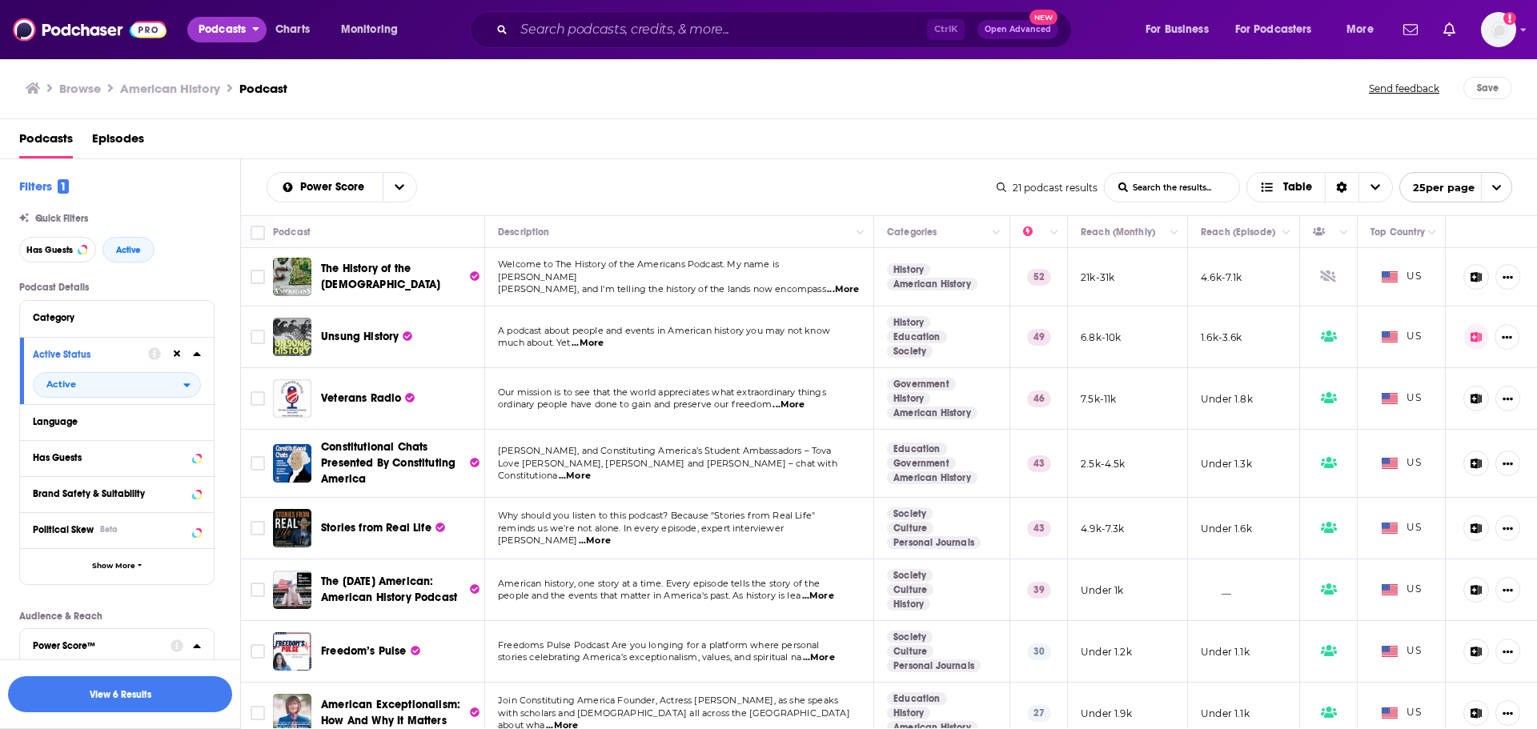
click at [262, 26] on button "Podcasts" at bounding box center [226, 30] width 79 height 26
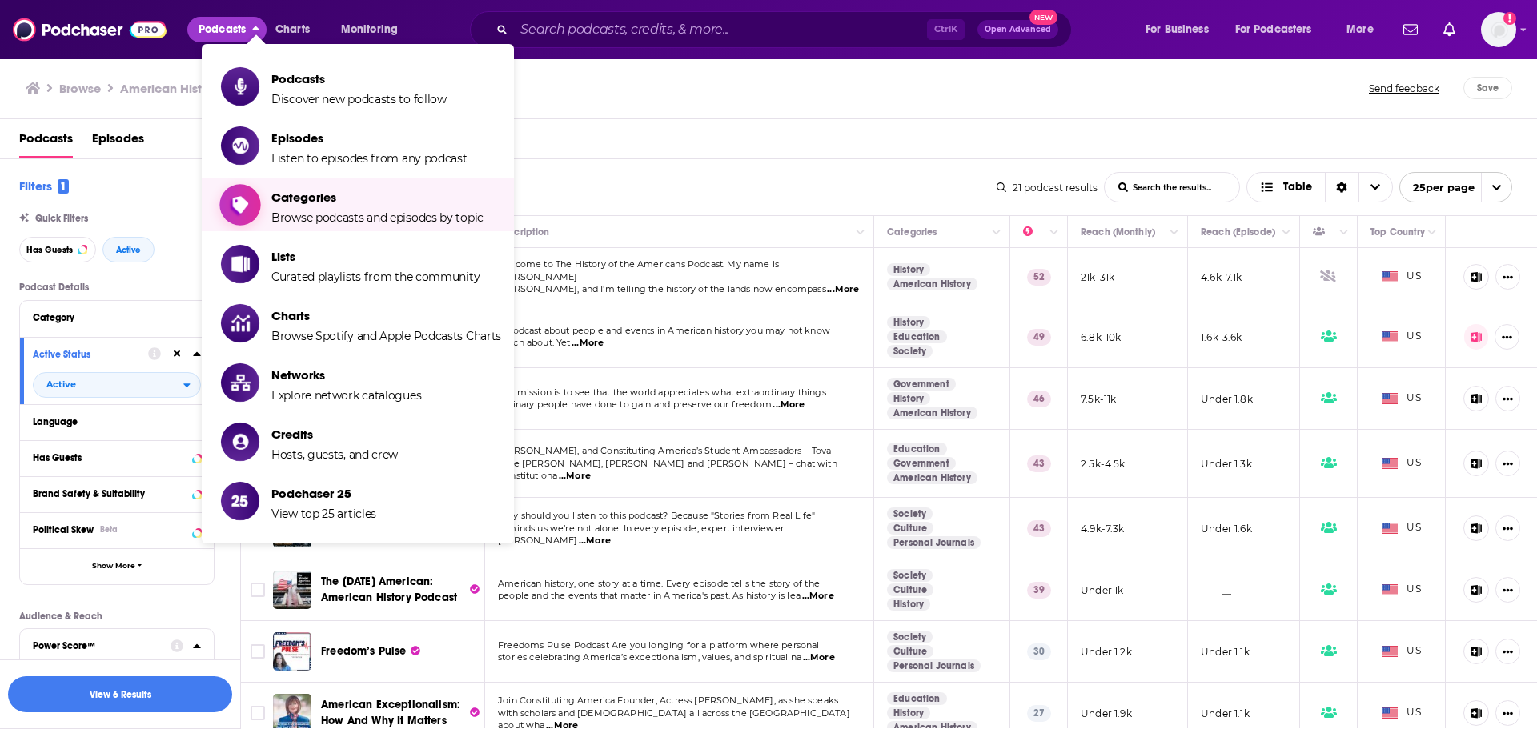
click at [310, 205] on span "Categories Browse podcasts and episodes by topic" at bounding box center [377, 205] width 212 height 40
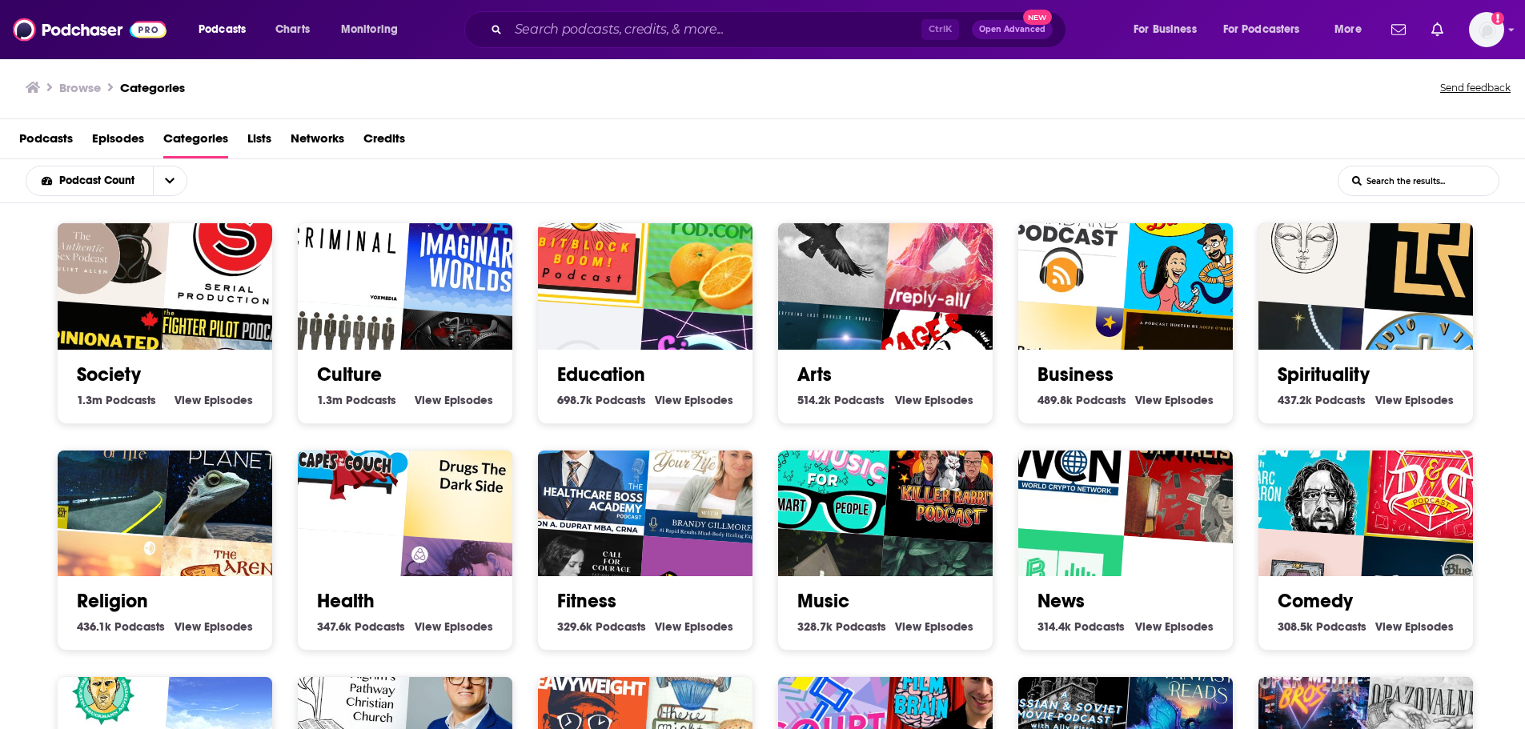
click at [1411, 186] on input "List Search Input" at bounding box center [1419, 181] width 160 height 29
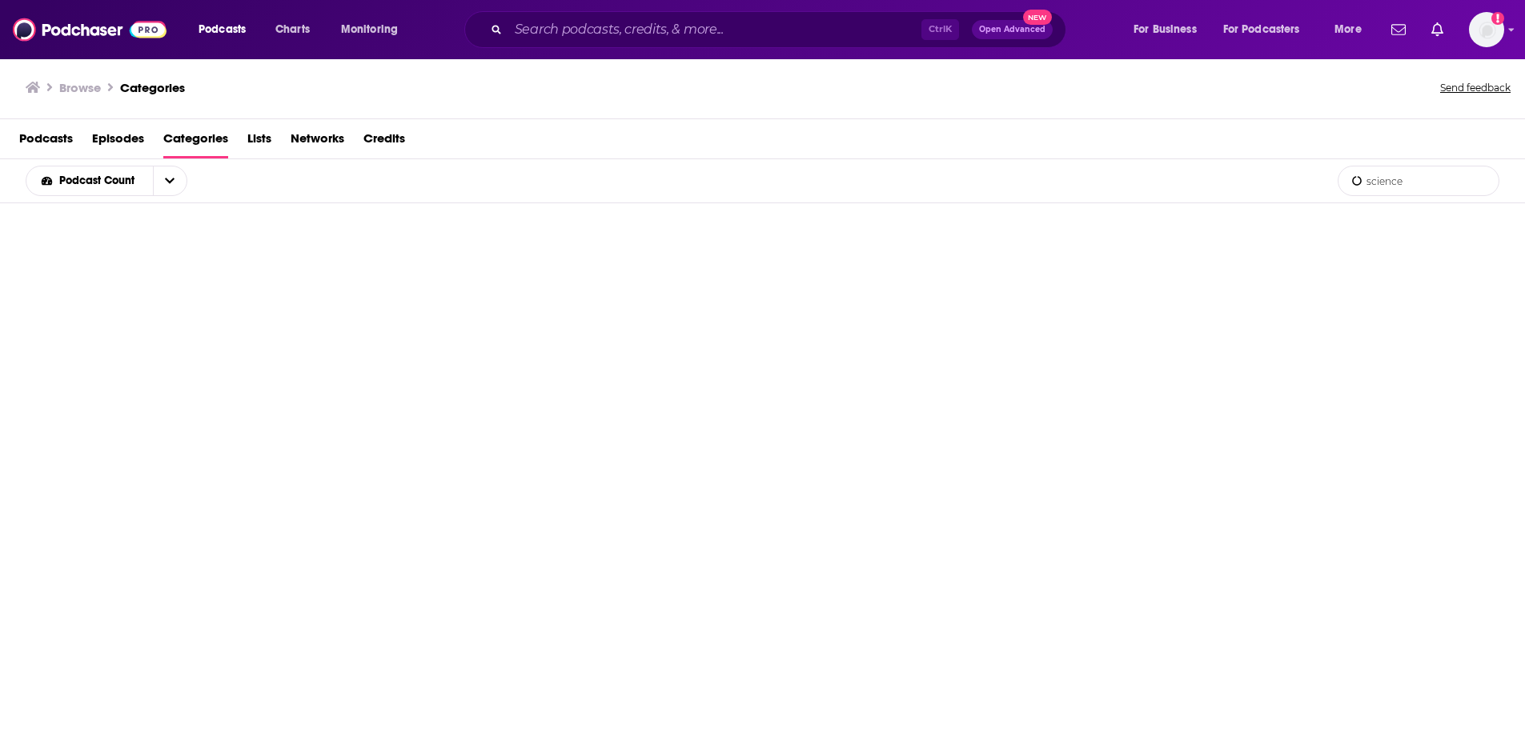
type input "science"
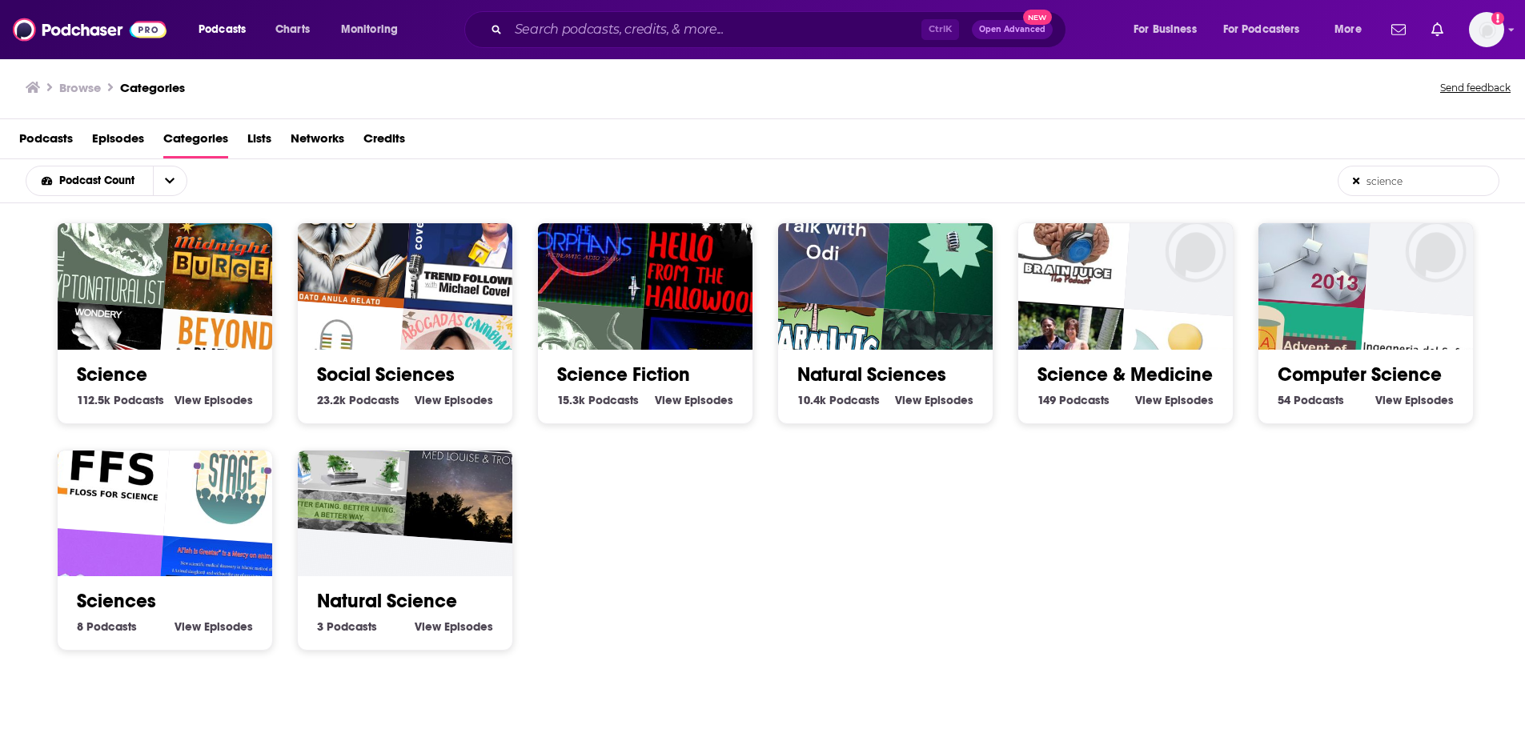
click at [855, 334] on img "Varmints!" at bounding box center [815, 369] width 138 height 138
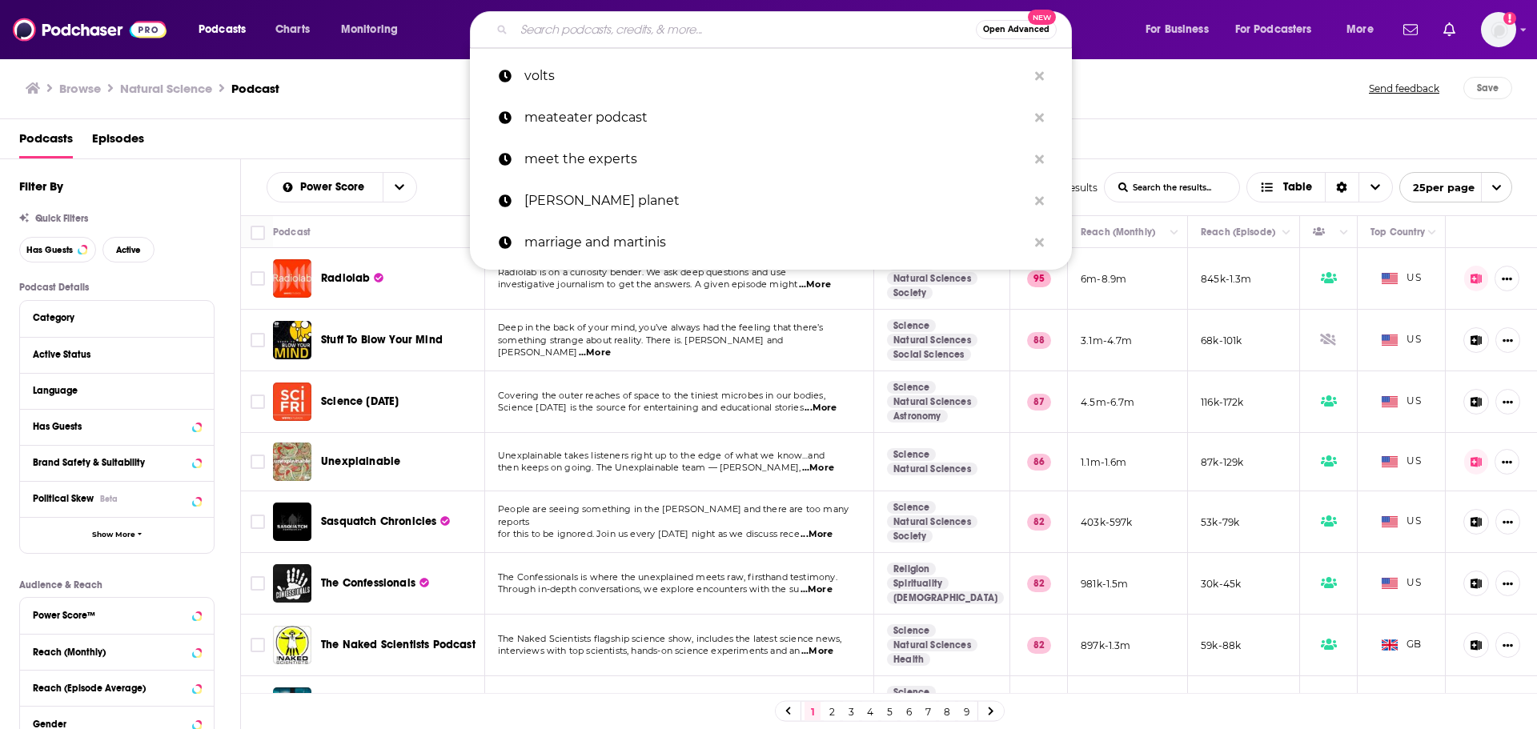
click at [741, 17] on input "Search podcasts, credits, & more..." at bounding box center [745, 30] width 462 height 26
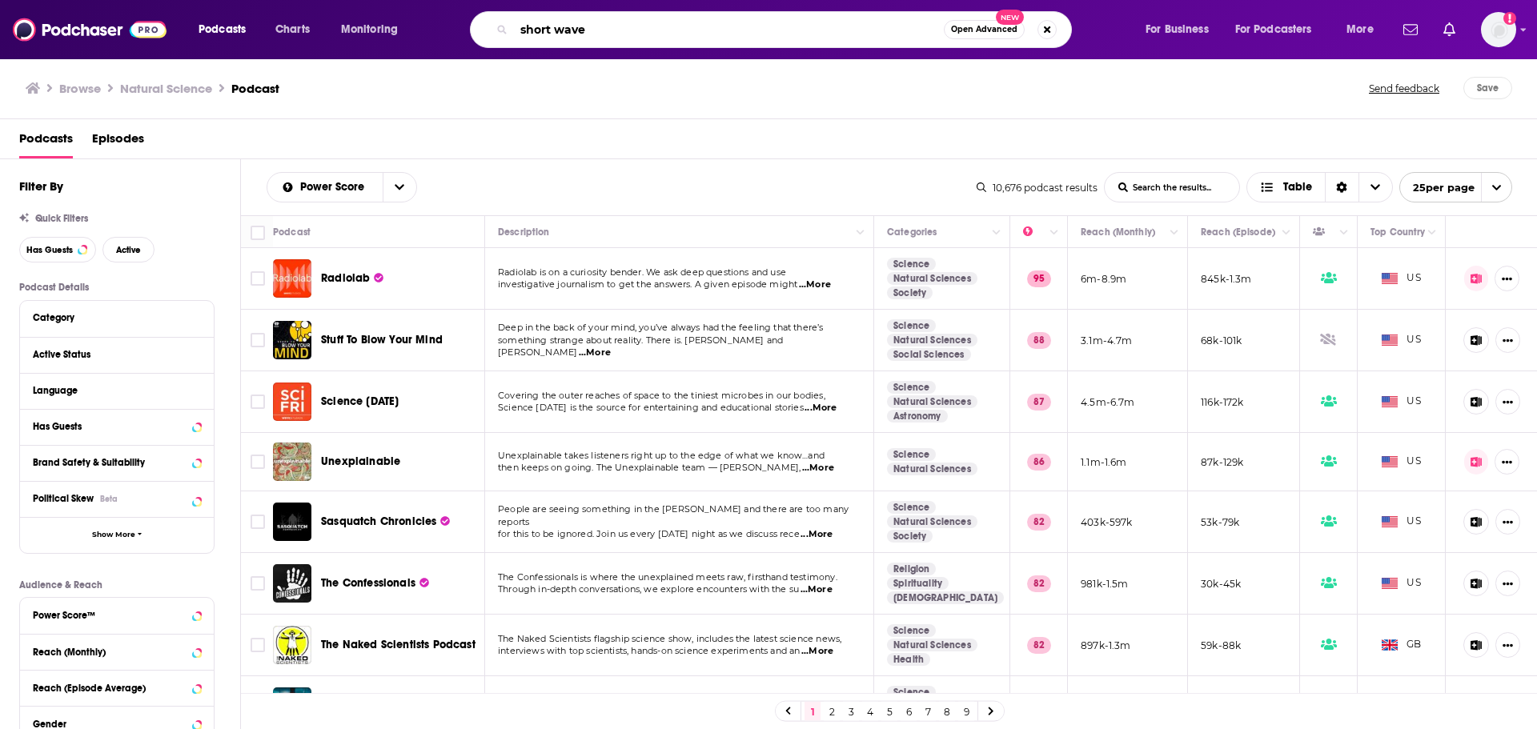
type input "short wave"
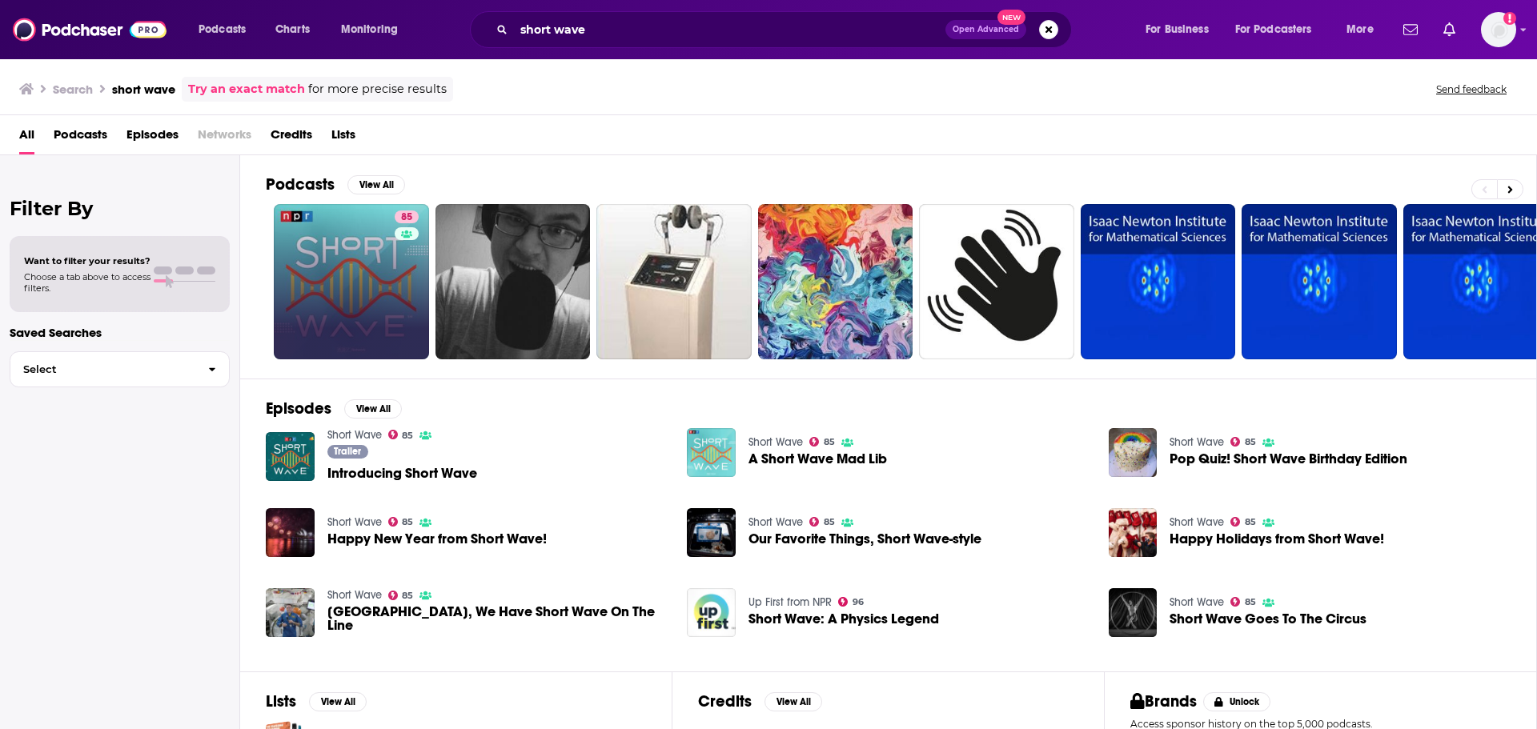
drag, startPoint x: 394, startPoint y: 220, endPoint x: 386, endPoint y: 244, distance: 25.3
click at [383, 249] on link "85 Short Wave" at bounding box center [351, 281] width 155 height 155
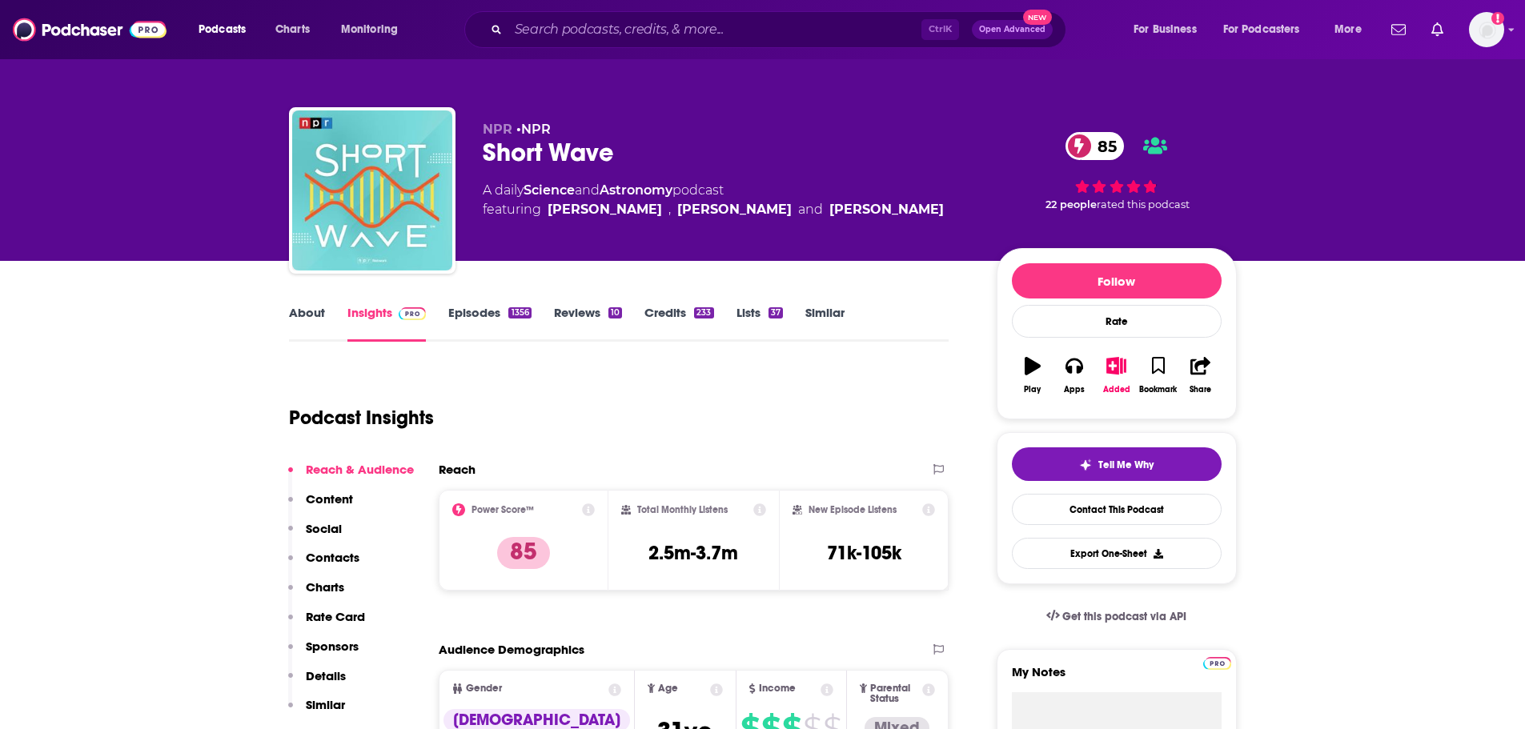
drag, startPoint x: 284, startPoint y: 319, endPoint x: 319, endPoint y: 315, distance: 34.6
click at [319, 315] on link "About" at bounding box center [307, 323] width 36 height 37
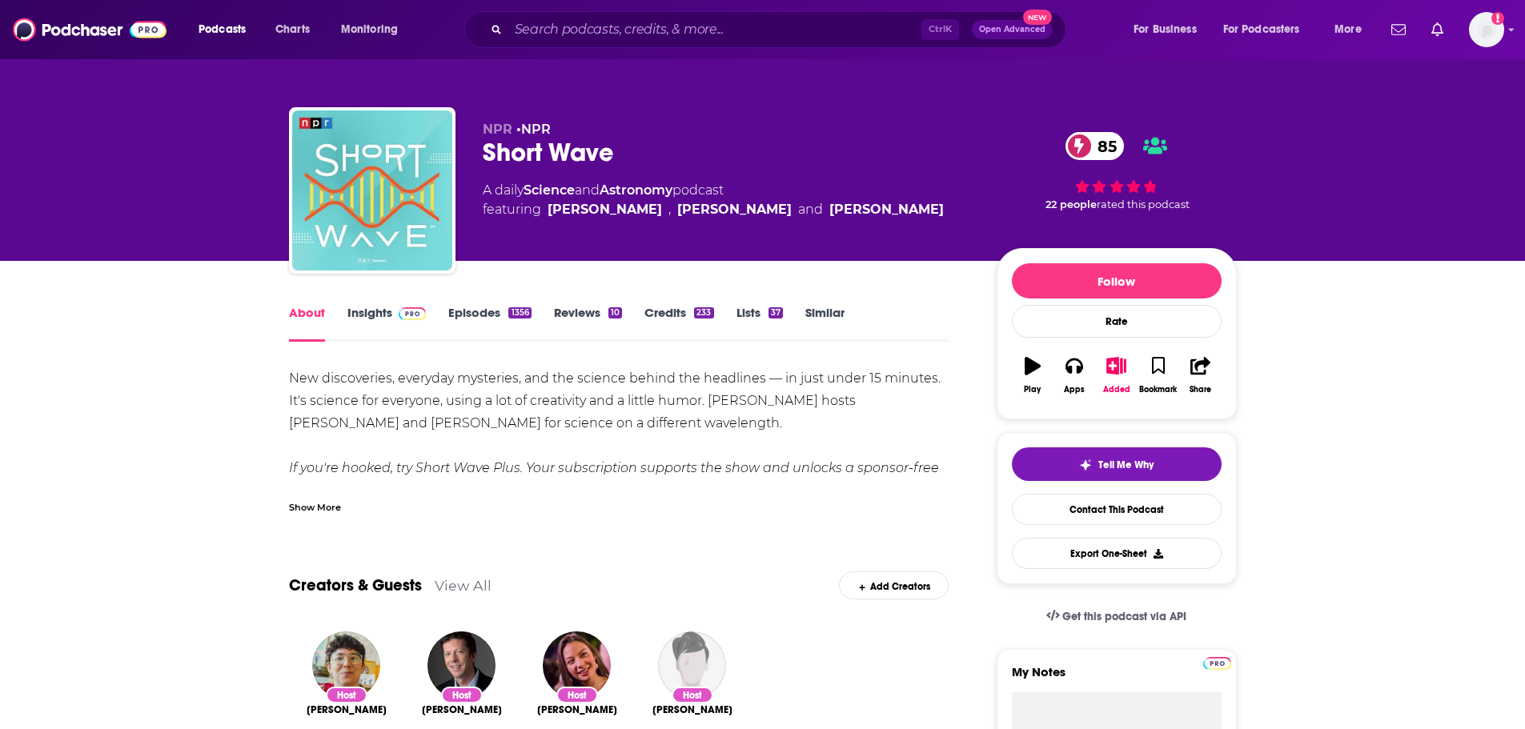
click at [472, 315] on link "Episodes 1356" at bounding box center [489, 323] width 82 height 37
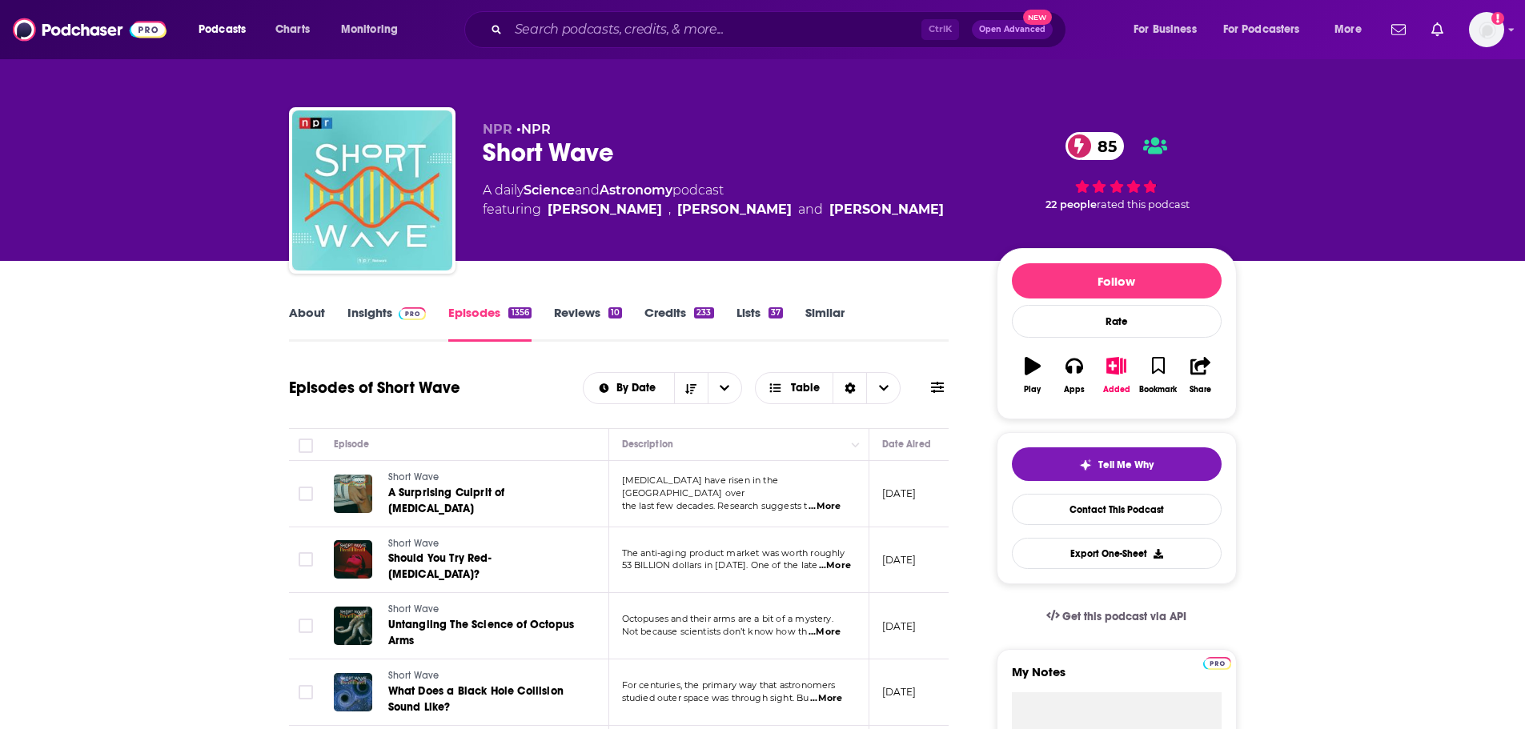
click at [372, 315] on link "Insights" at bounding box center [386, 323] width 79 height 37
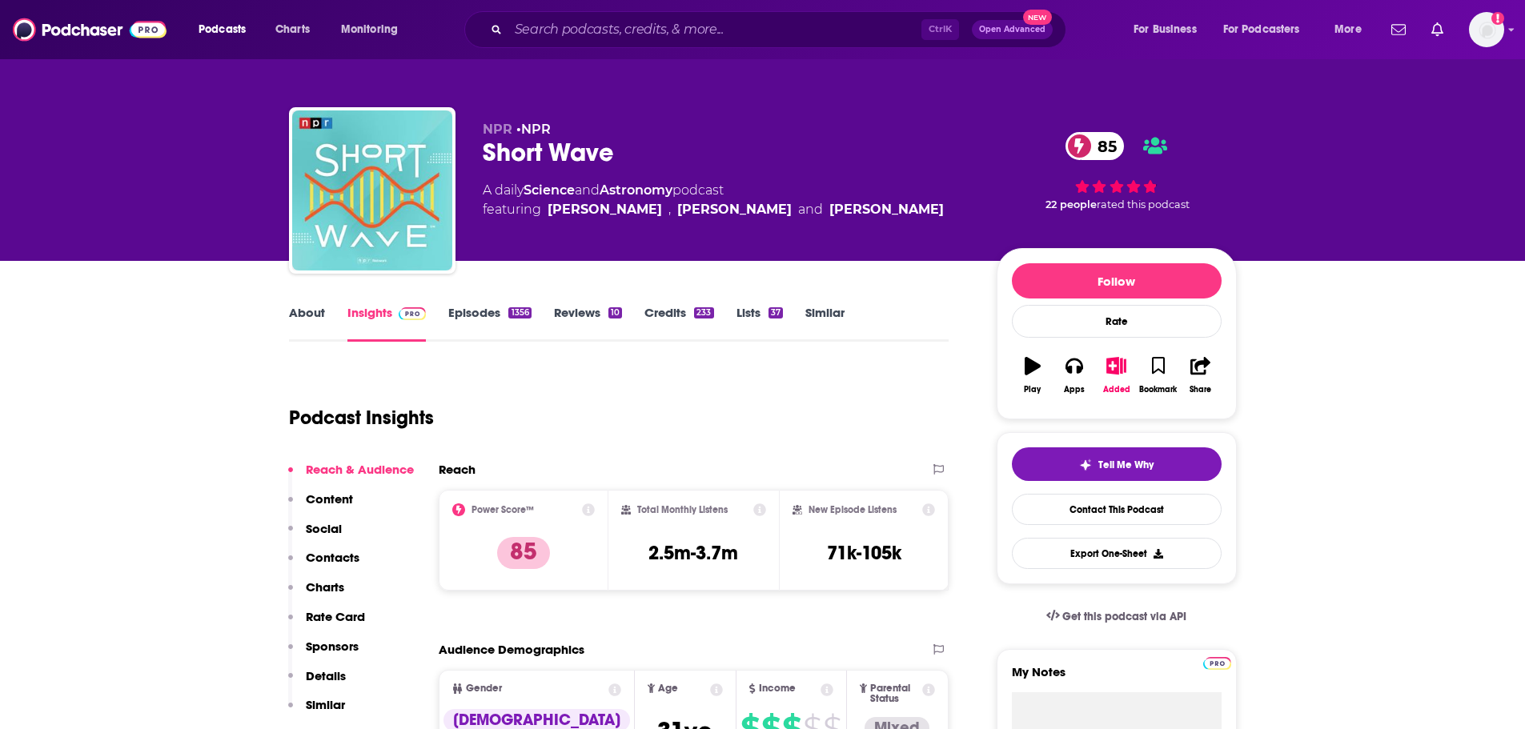
click at [335, 668] on p "Details" at bounding box center [326, 675] width 40 height 15
click at [491, 306] on link "Episodes 1356" at bounding box center [489, 323] width 82 height 37
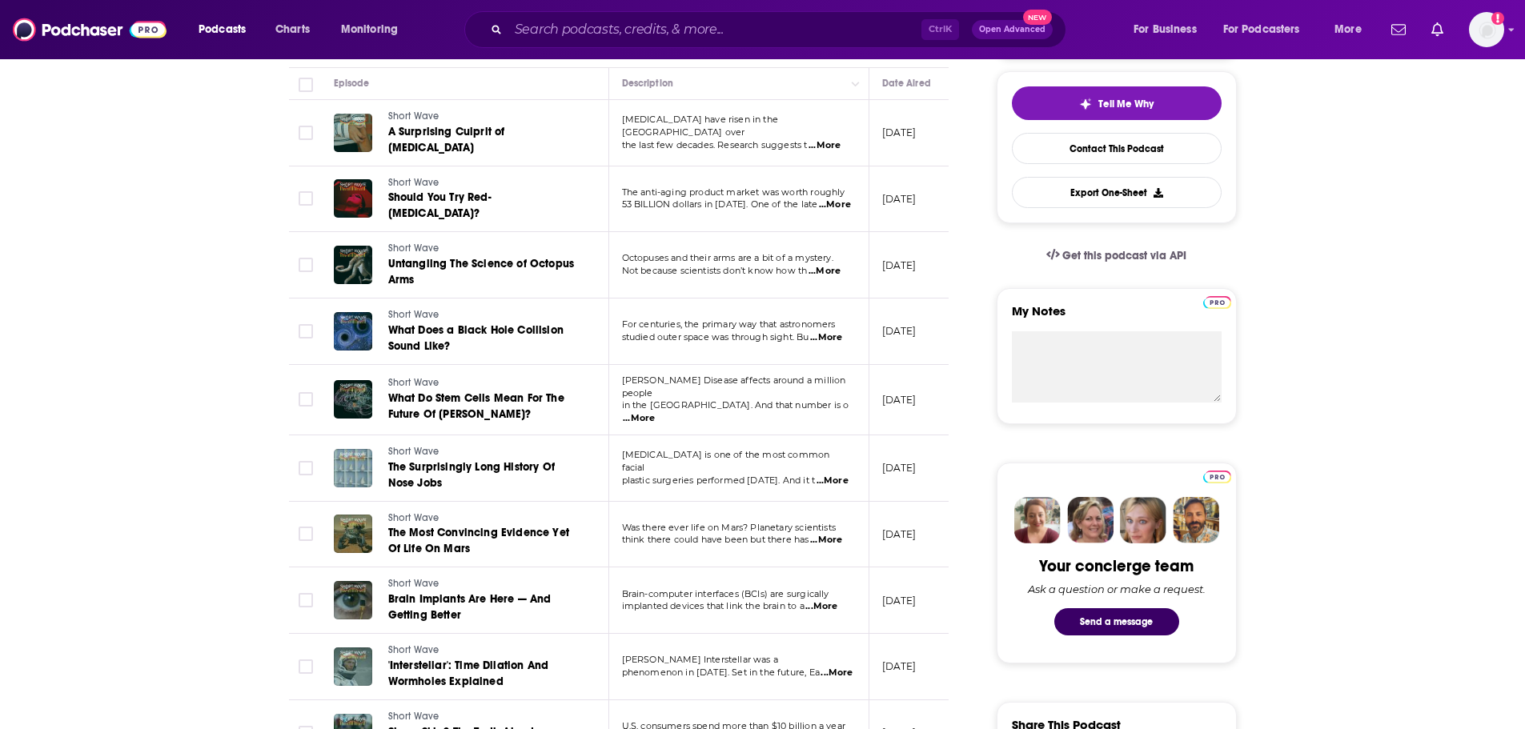
scroll to position [480, 0]
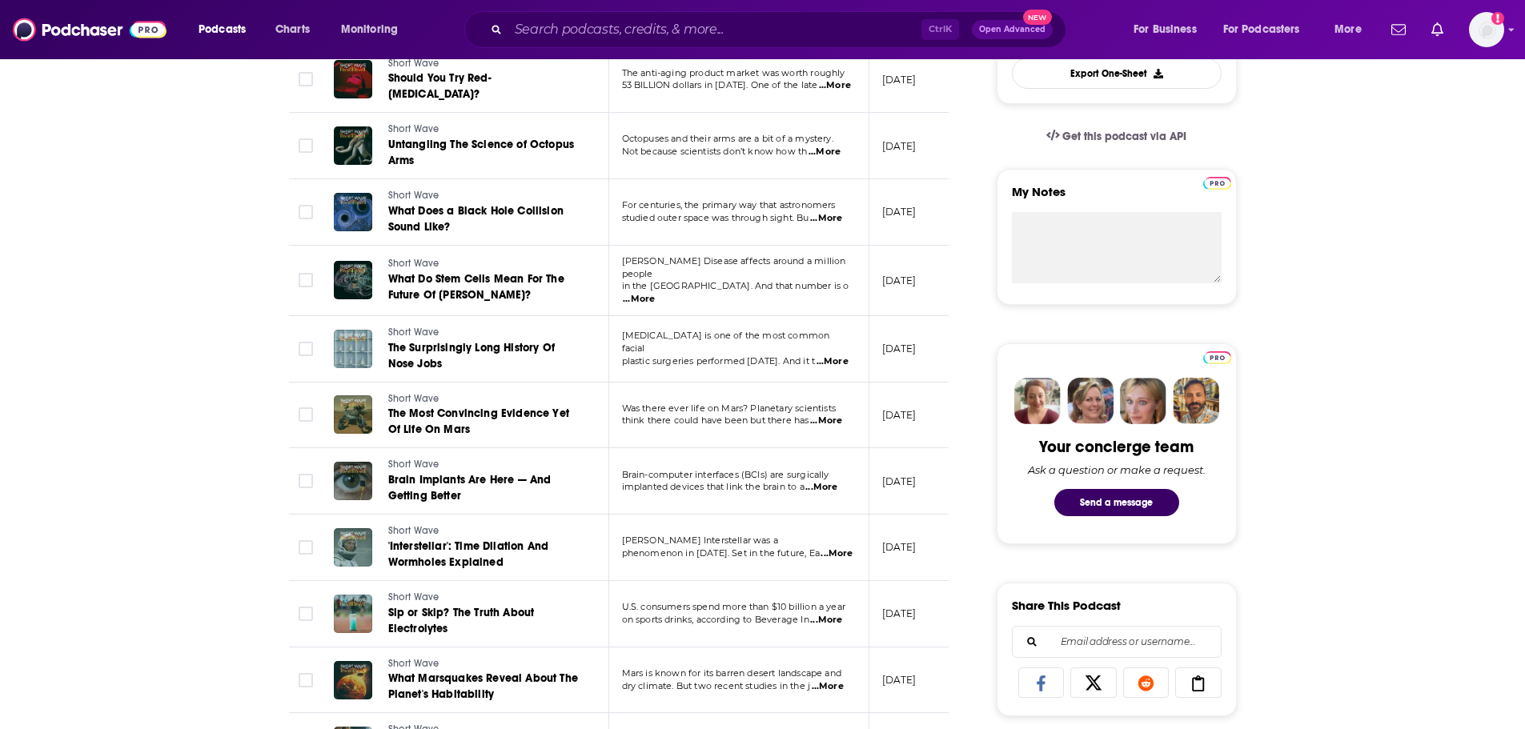
click at [655, 293] on span "...More" at bounding box center [639, 299] width 32 height 13
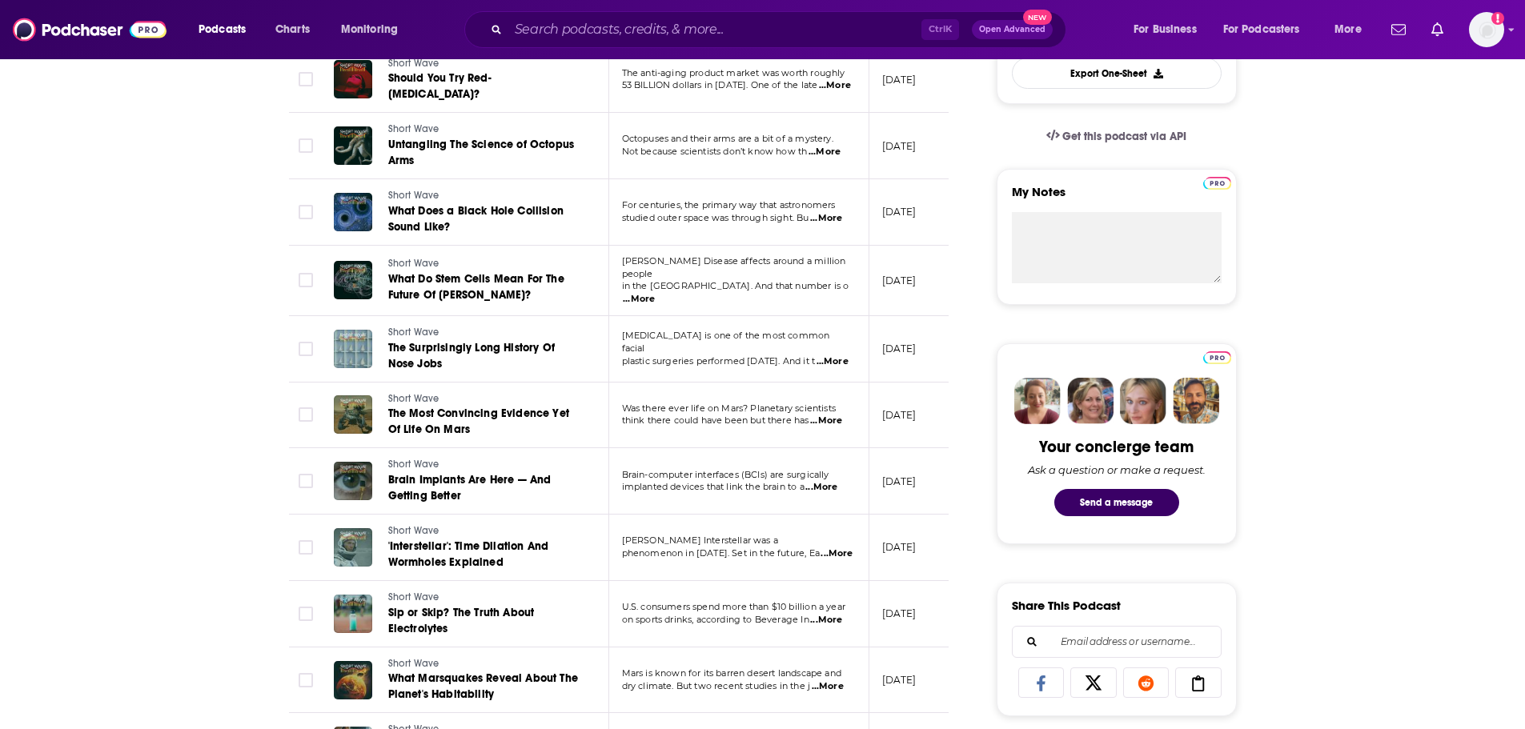
click at [834, 481] on span "...More" at bounding box center [821, 487] width 32 height 13
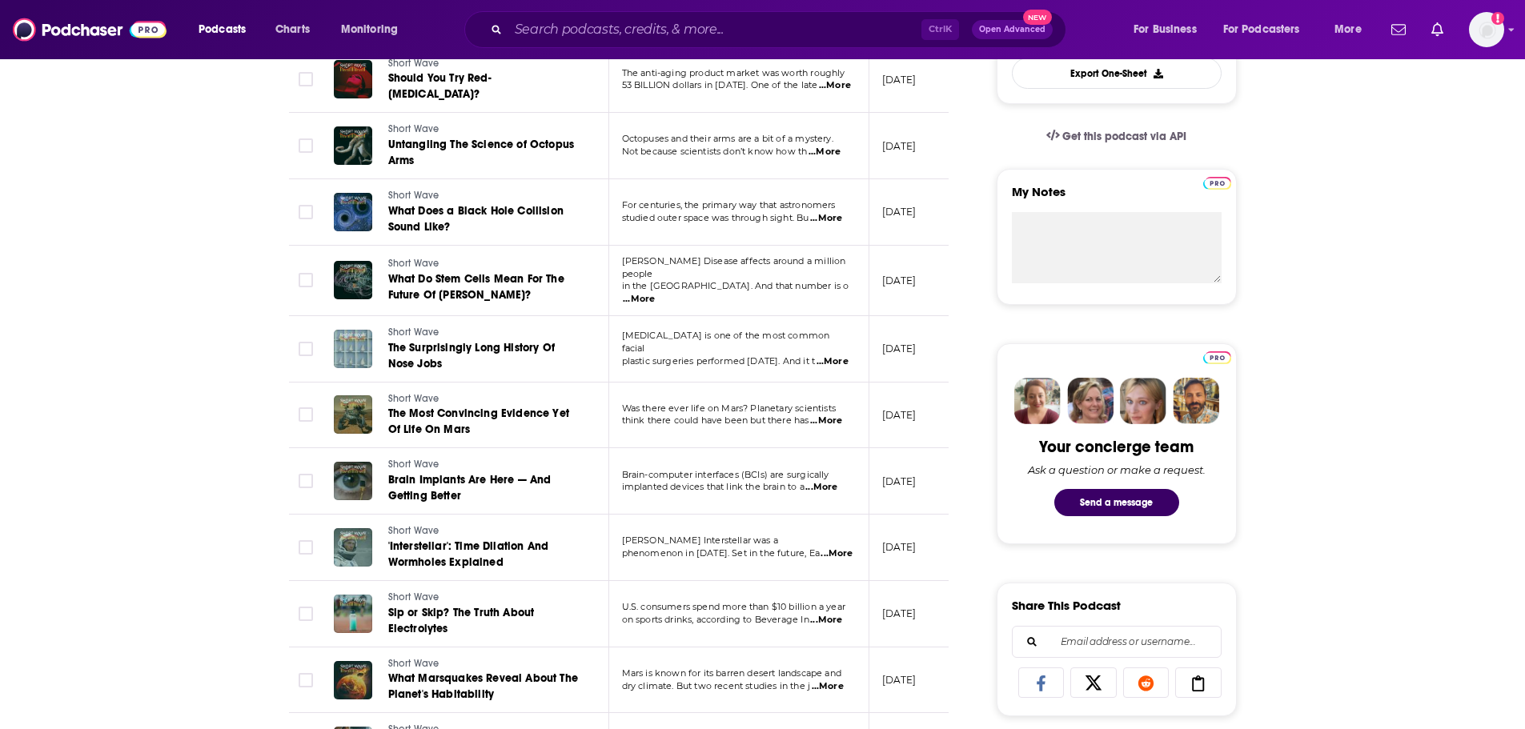
click at [655, 293] on span "...More" at bounding box center [639, 299] width 32 height 13
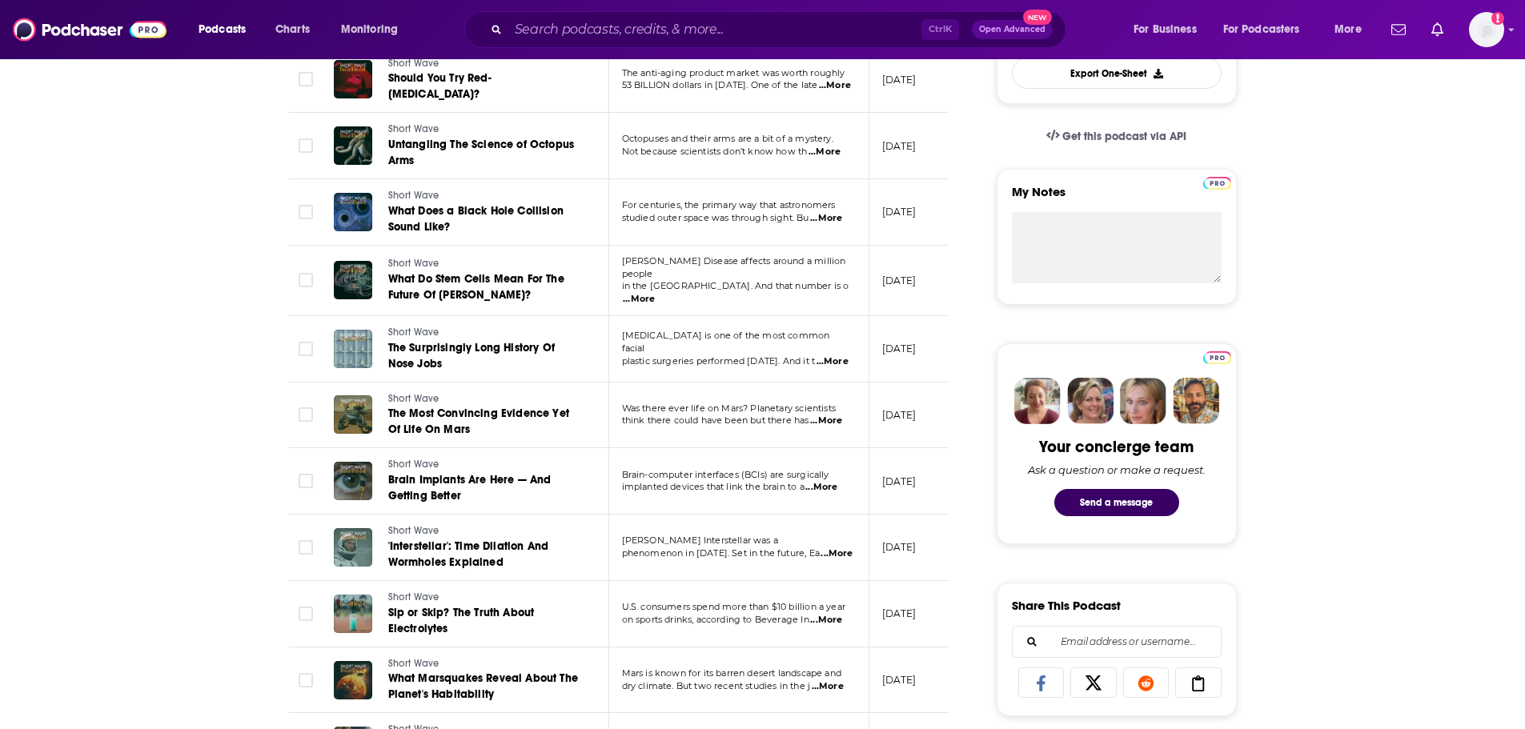
click at [828, 548] on span "...More" at bounding box center [837, 554] width 32 height 13
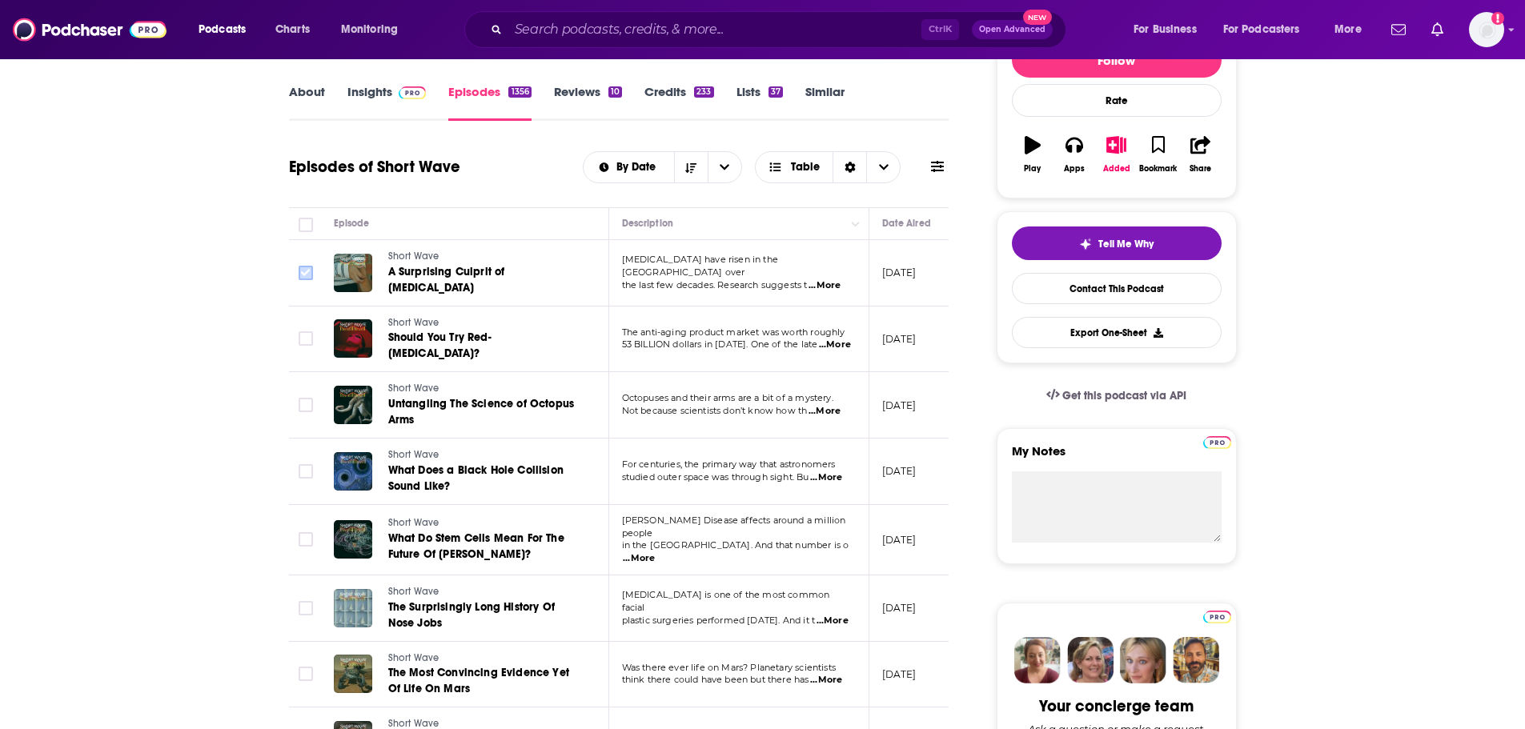
scroll to position [0, 0]
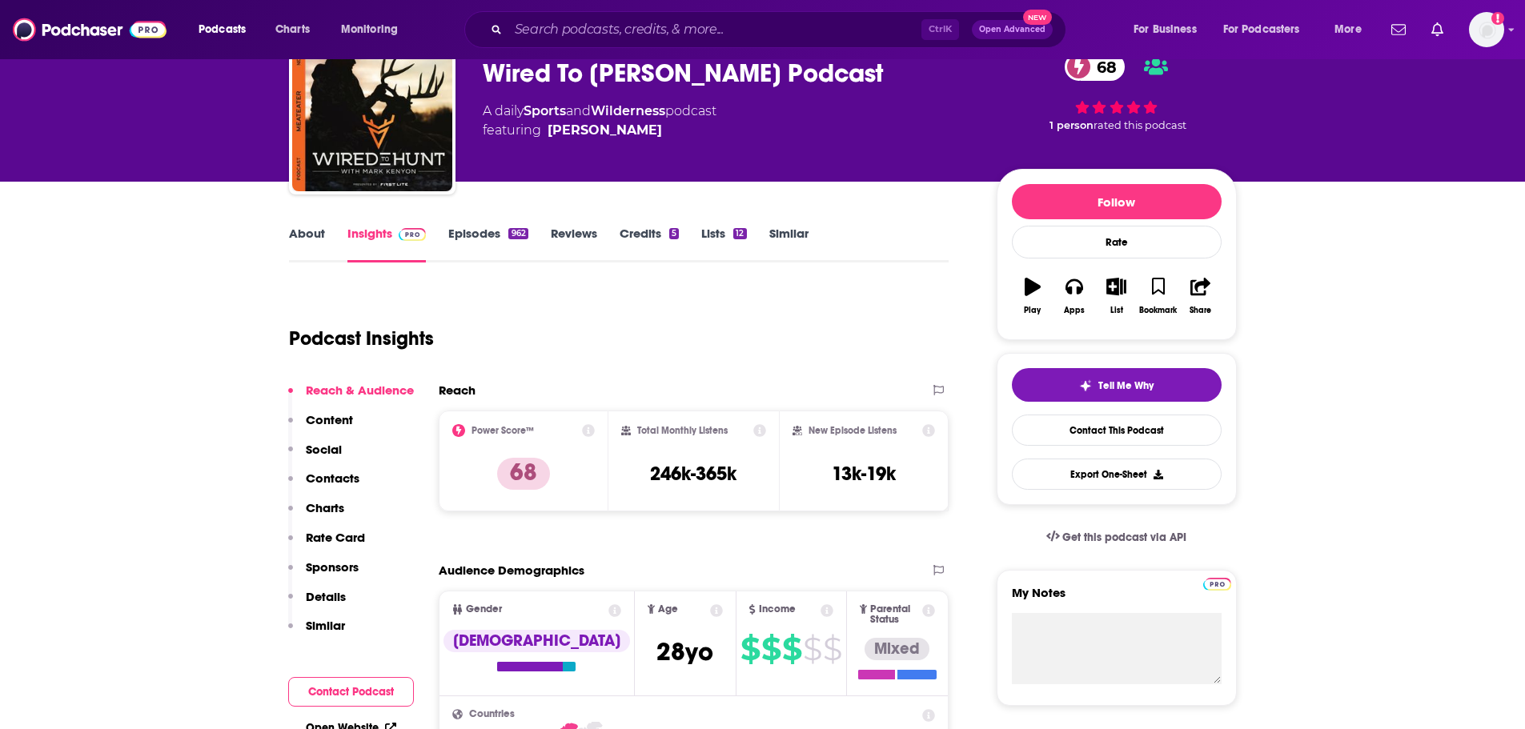
scroll to position [80, 0]
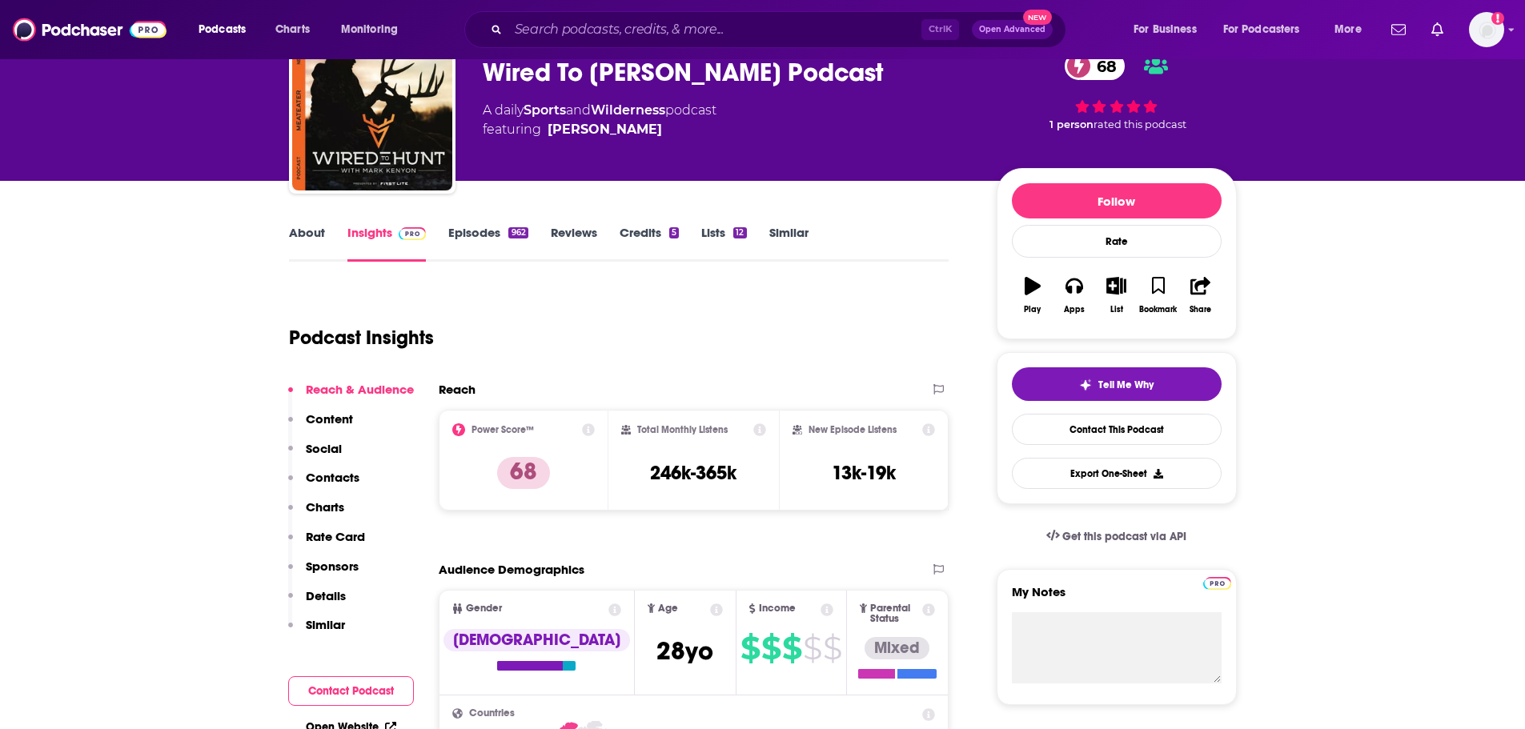
click at [327, 598] on p "Details" at bounding box center [326, 595] width 40 height 15
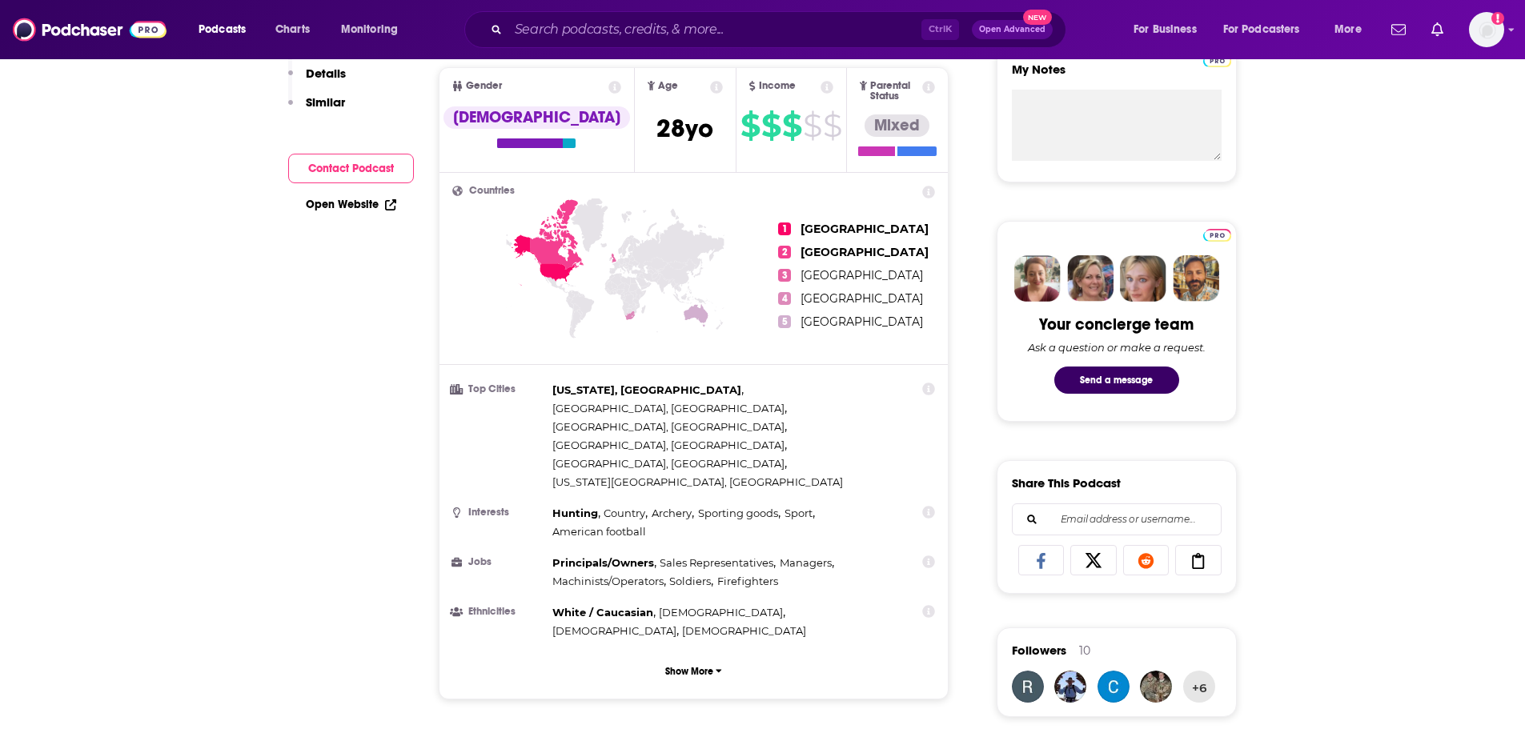
scroll to position [0, 0]
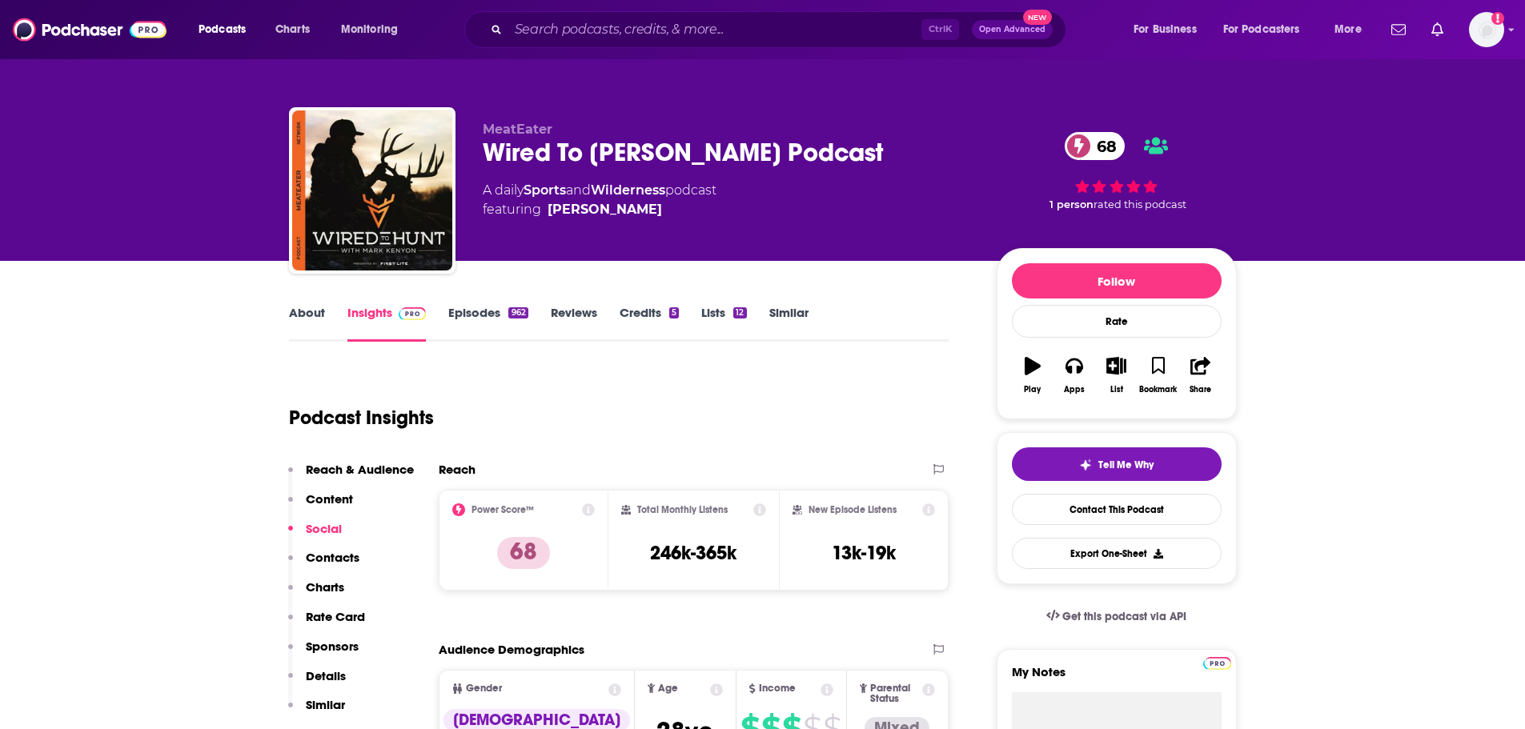
click at [488, 311] on link "Episodes 962" at bounding box center [487, 323] width 79 height 37
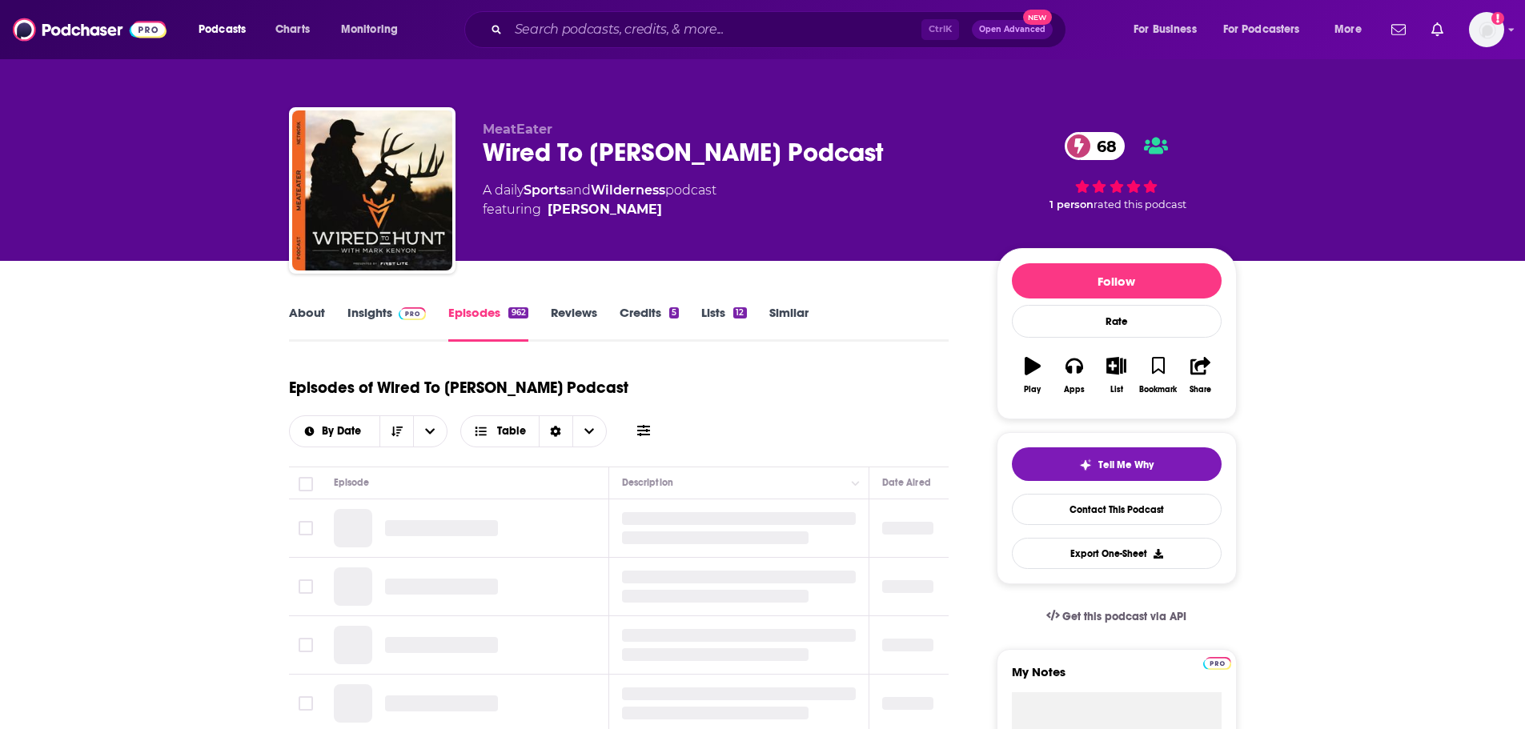
click at [311, 313] on link "About" at bounding box center [307, 323] width 36 height 37
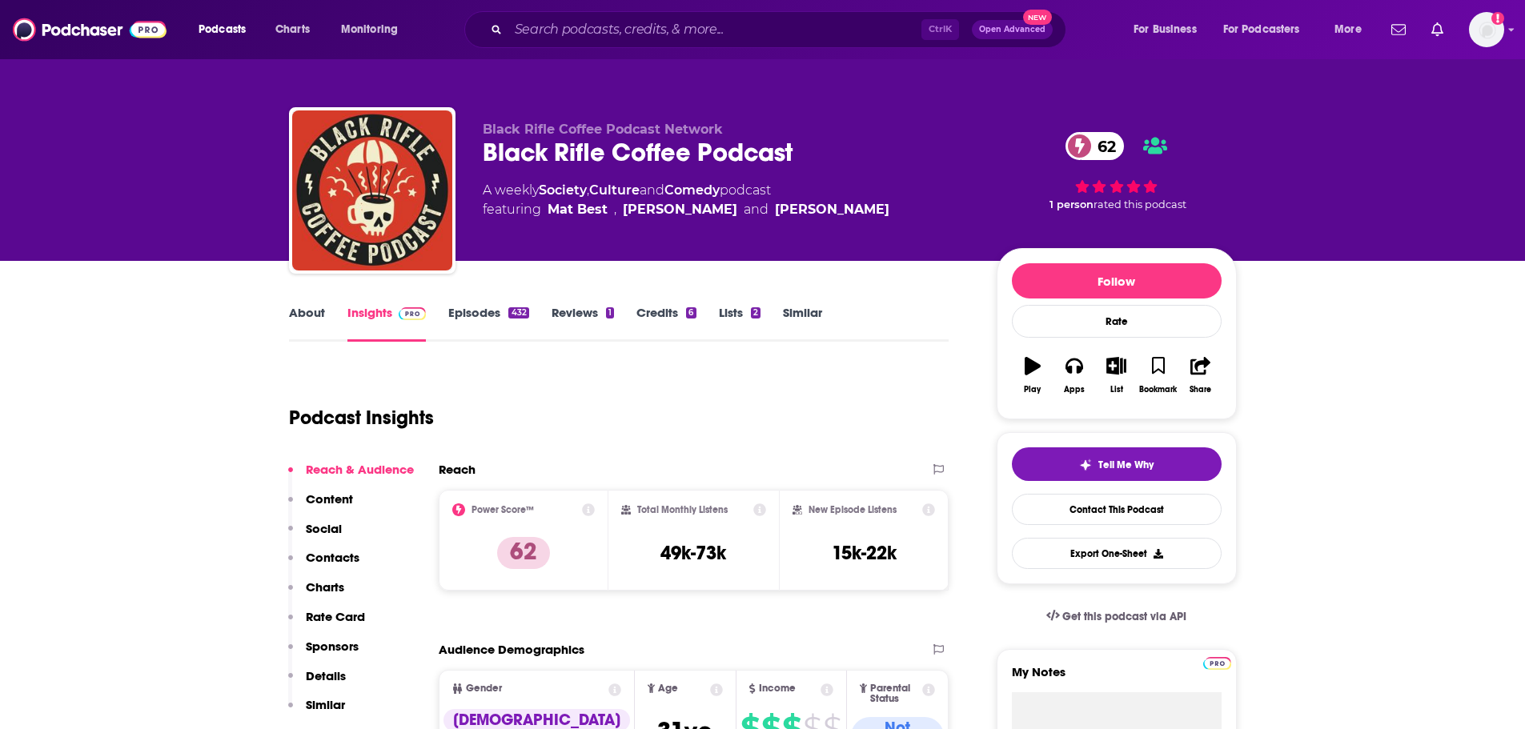
click at [323, 318] on link "About" at bounding box center [307, 323] width 36 height 37
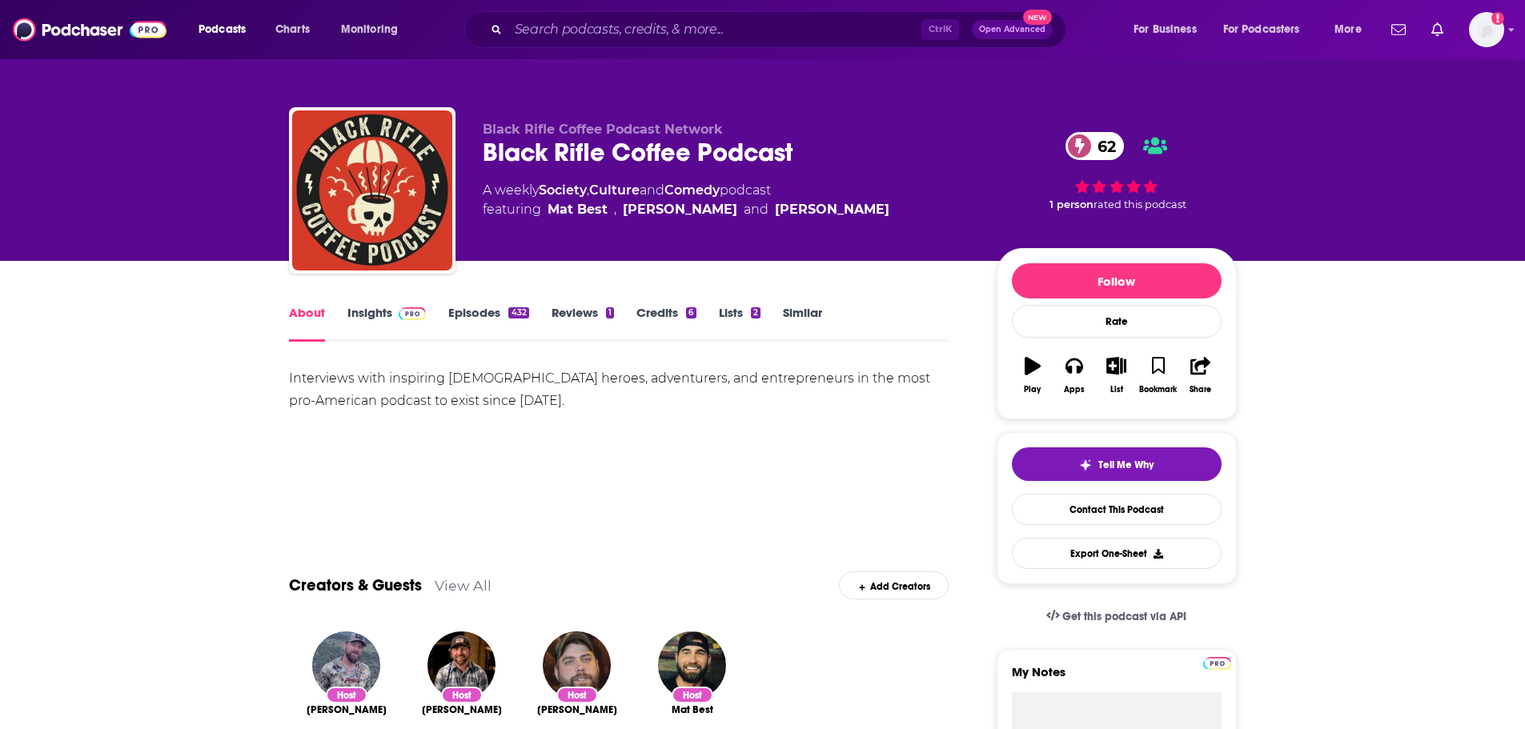
click at [467, 313] on link "Episodes 432" at bounding box center [488, 323] width 80 height 37
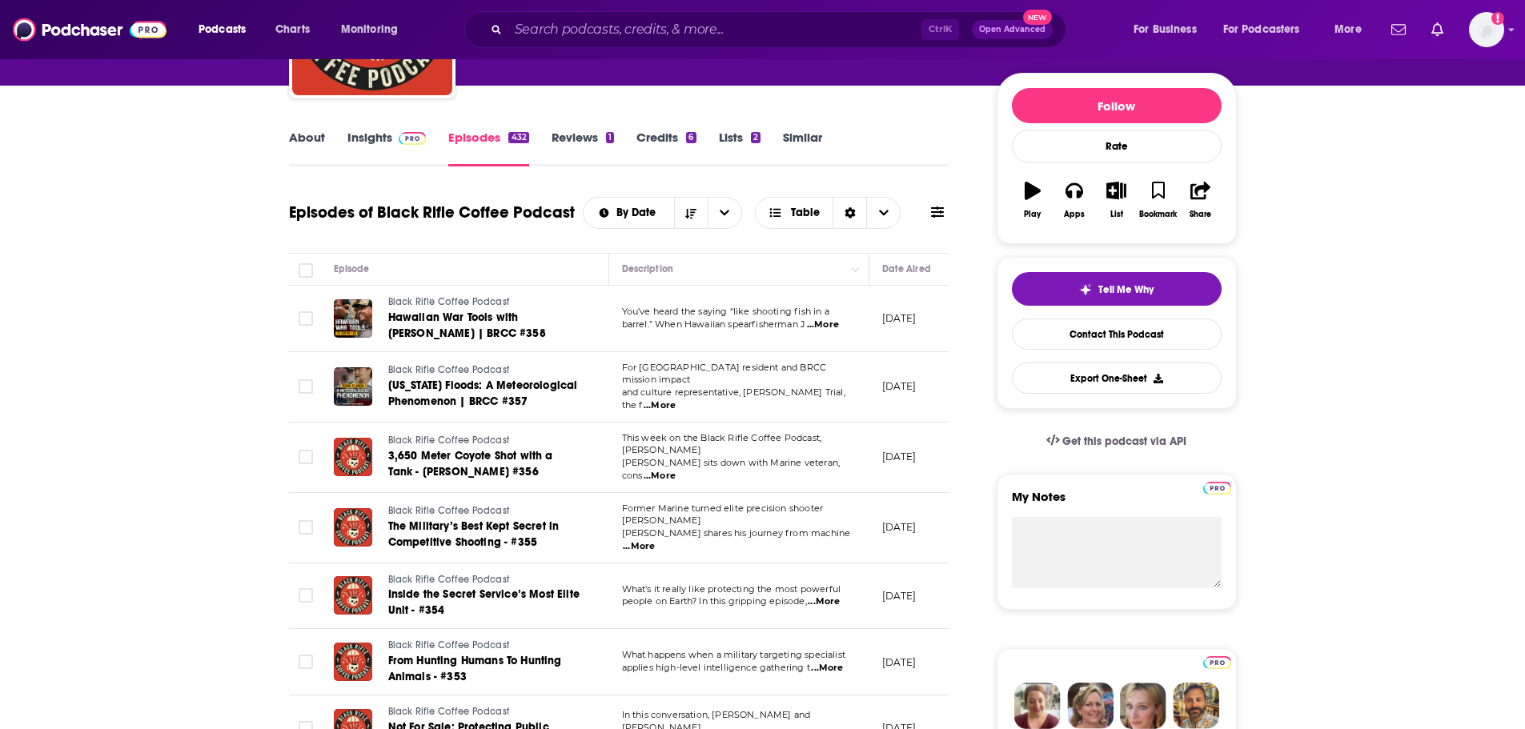
scroll to position [80, 0]
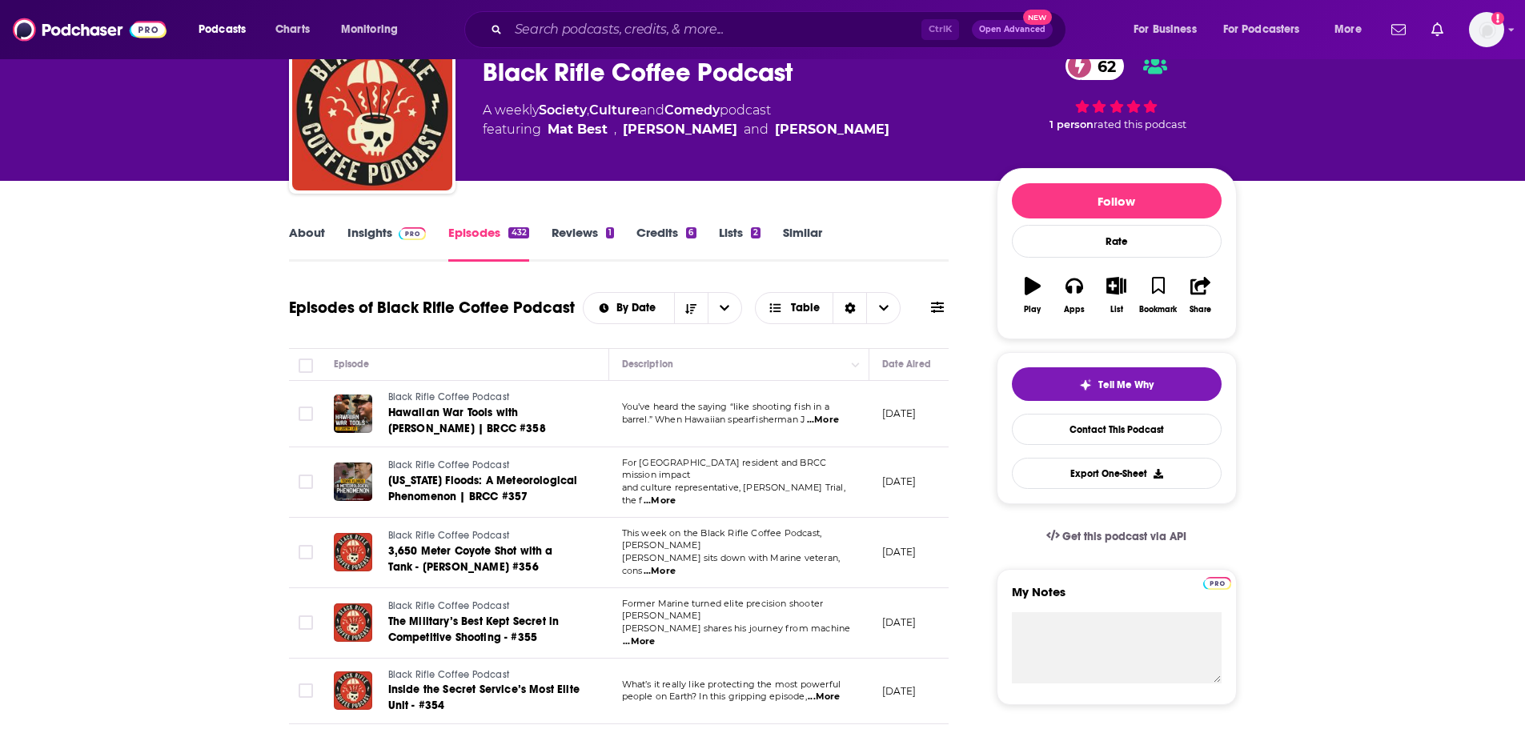
click at [370, 235] on link "Insights" at bounding box center [386, 243] width 79 height 37
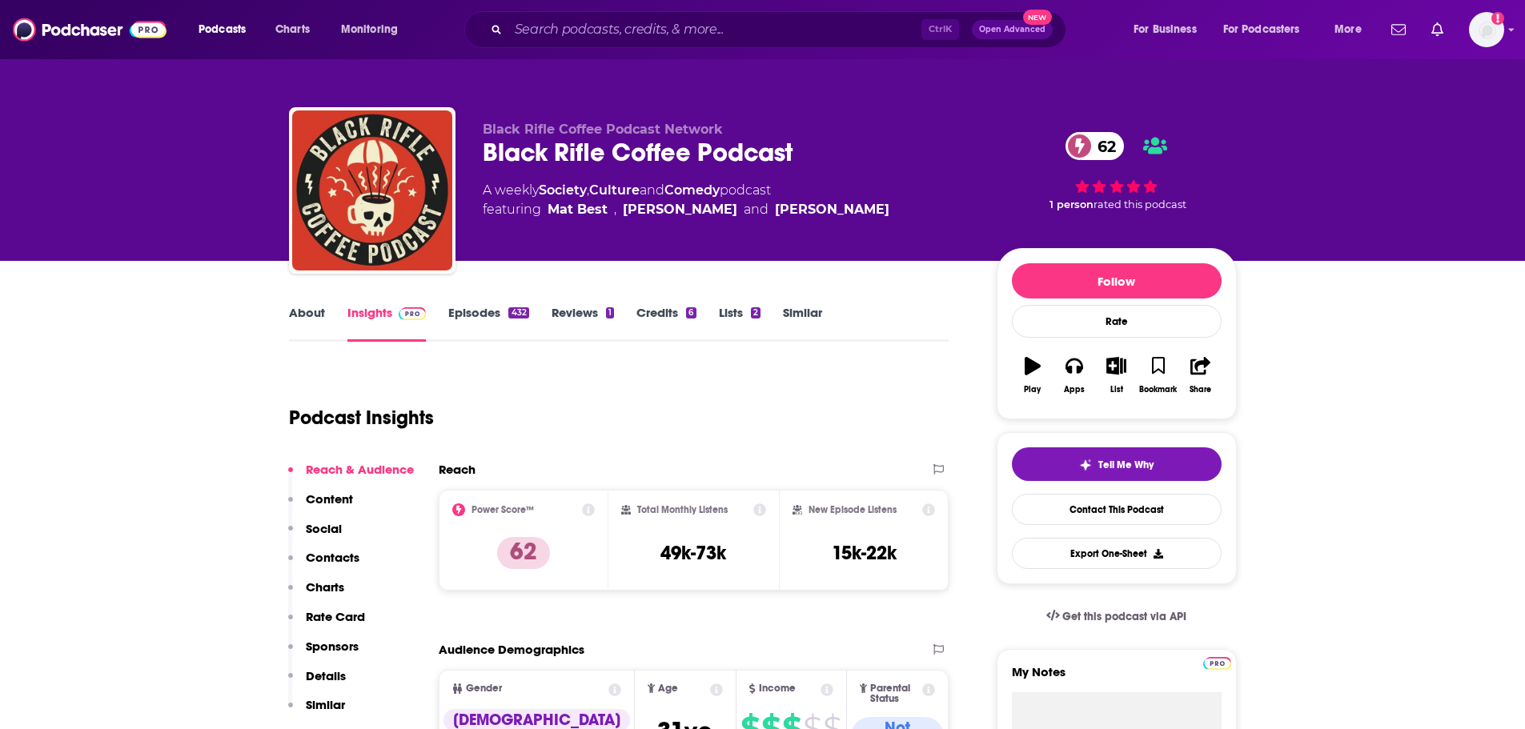
click at [322, 670] on p "Details" at bounding box center [326, 675] width 40 height 15
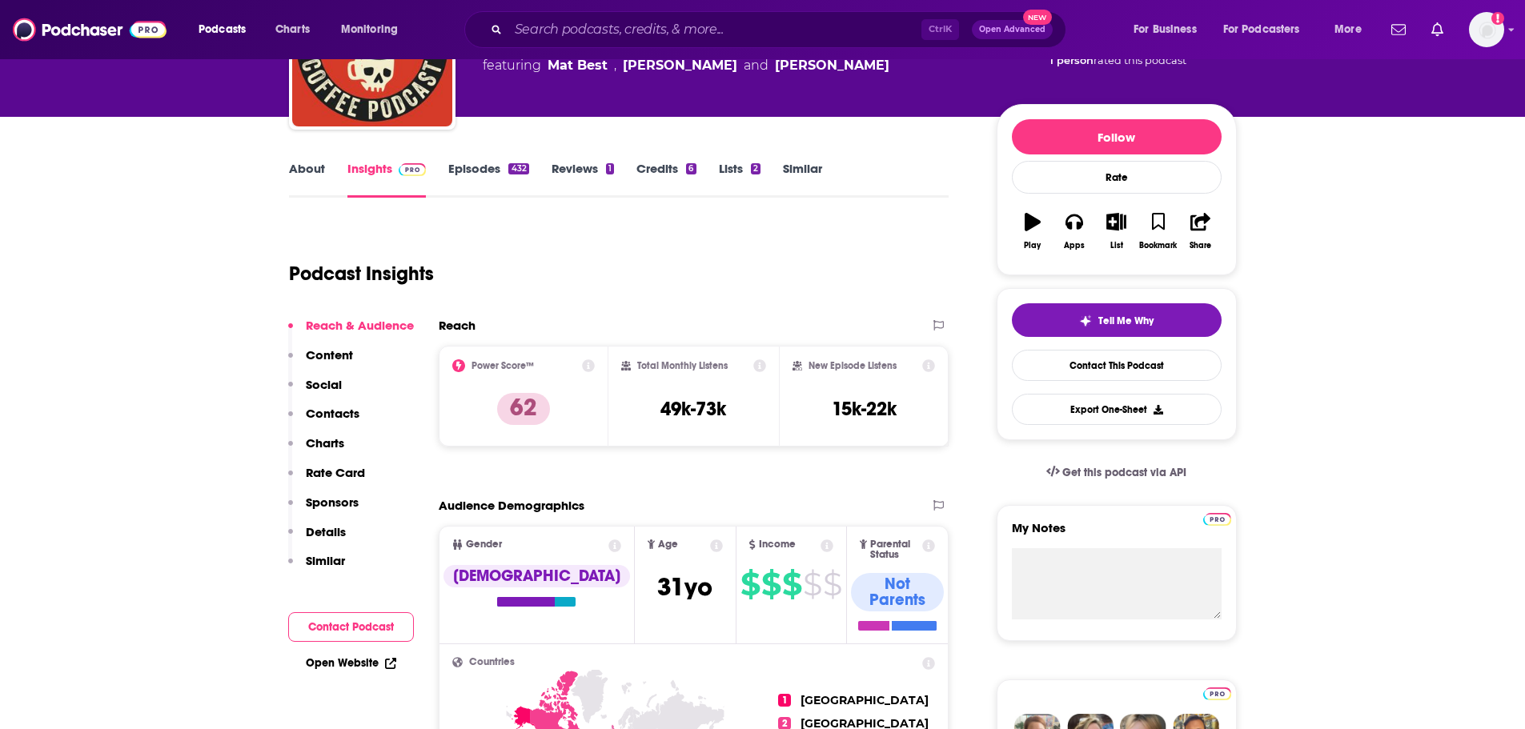
scroll to position [130, 0]
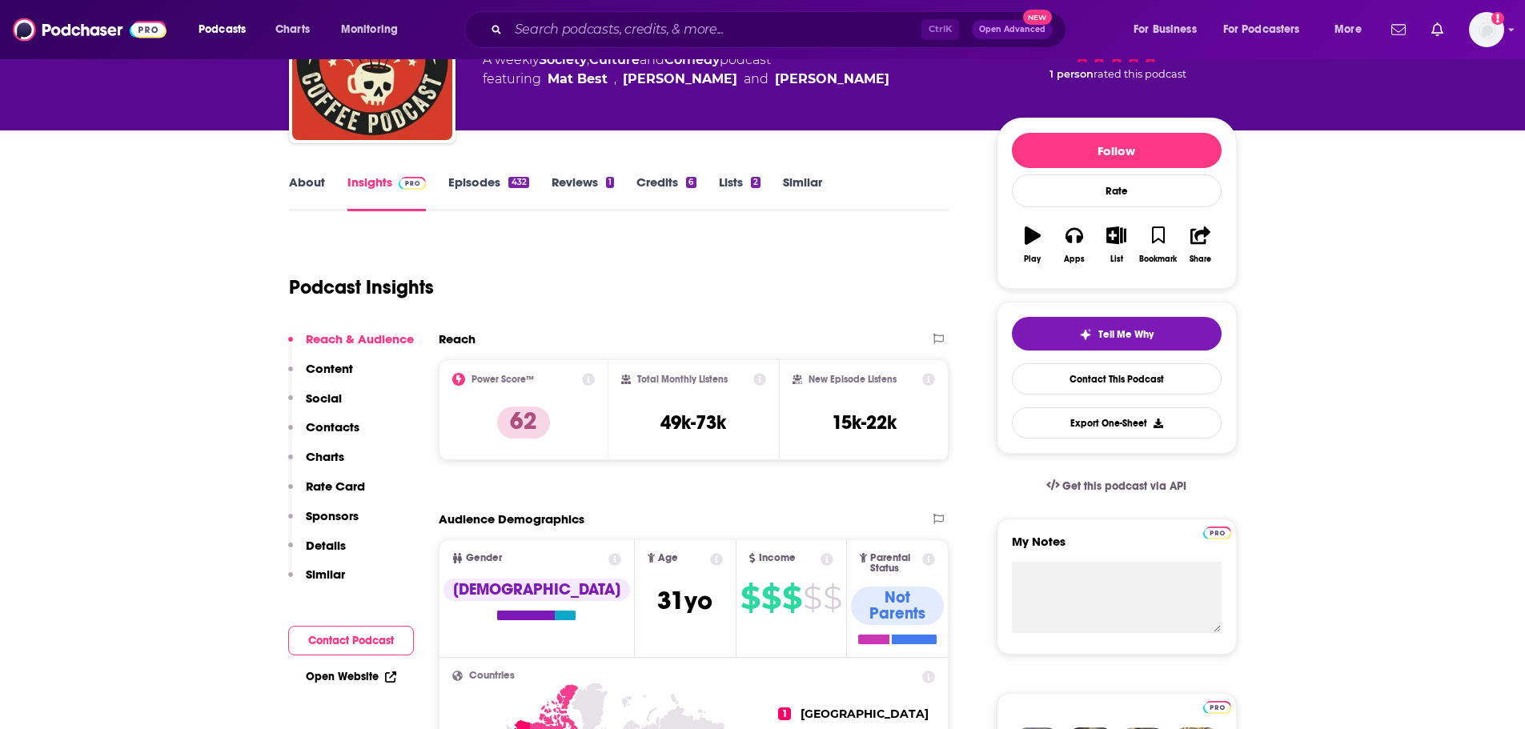
click at [488, 191] on link "Episodes 432" at bounding box center [488, 193] width 80 height 37
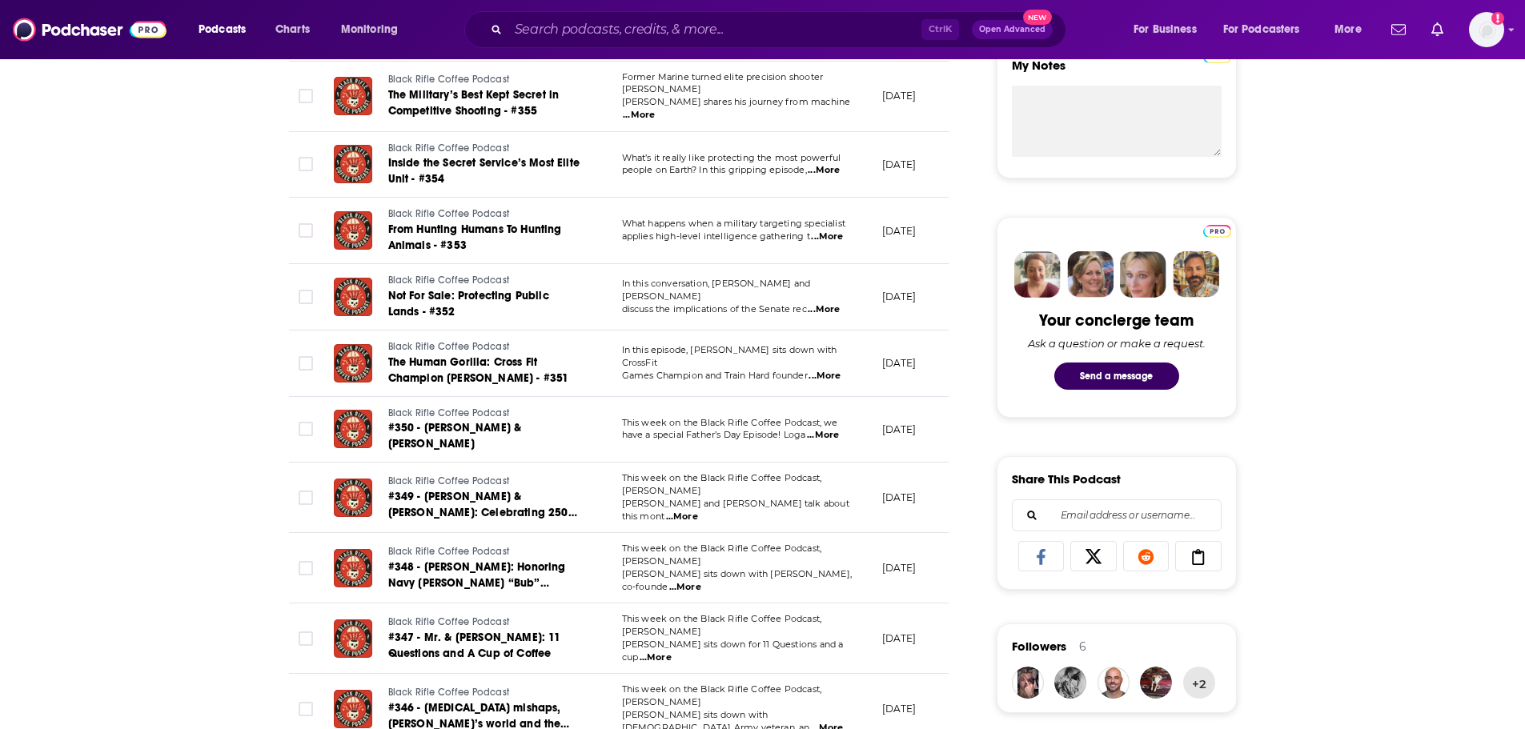
scroll to position [640, 0]
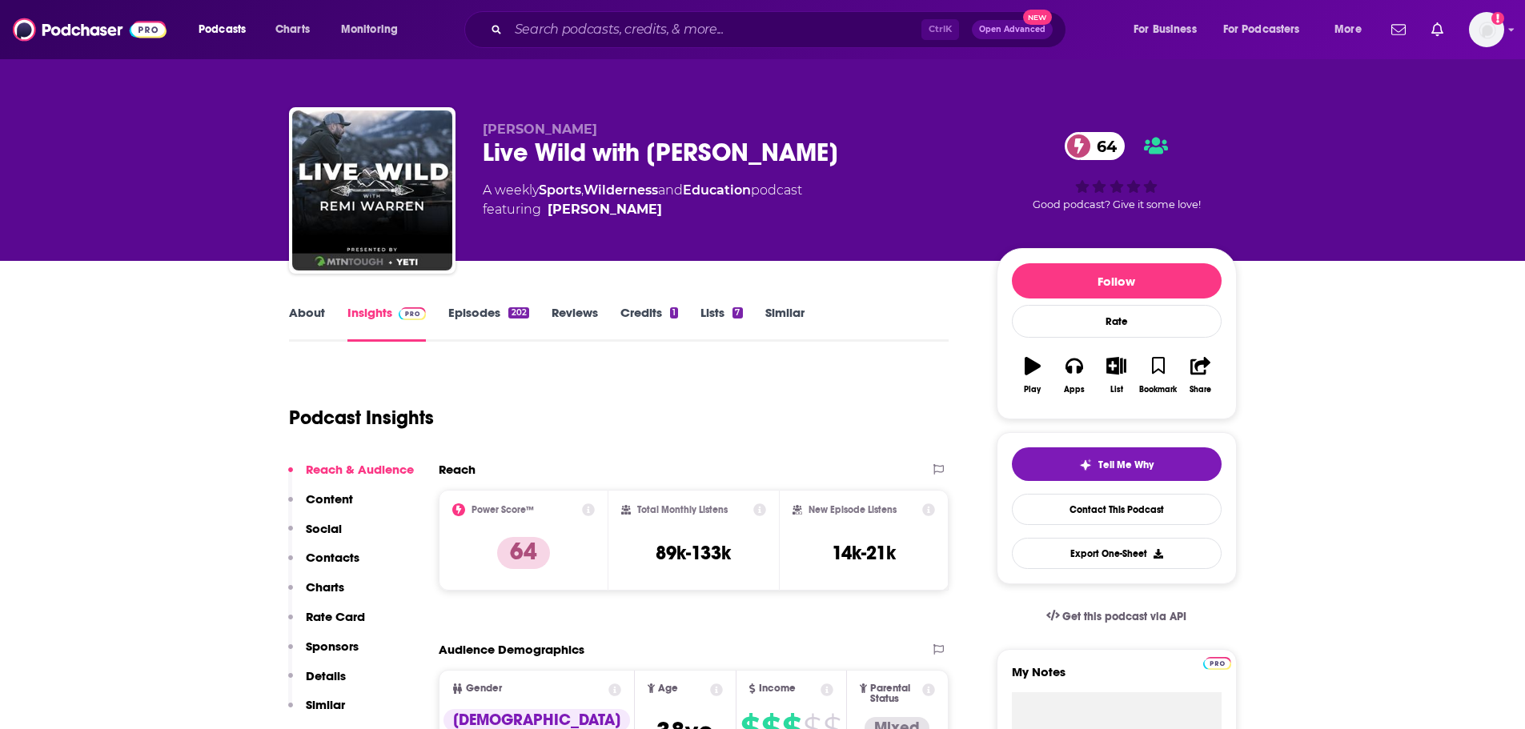
click at [320, 314] on link "About" at bounding box center [307, 323] width 36 height 37
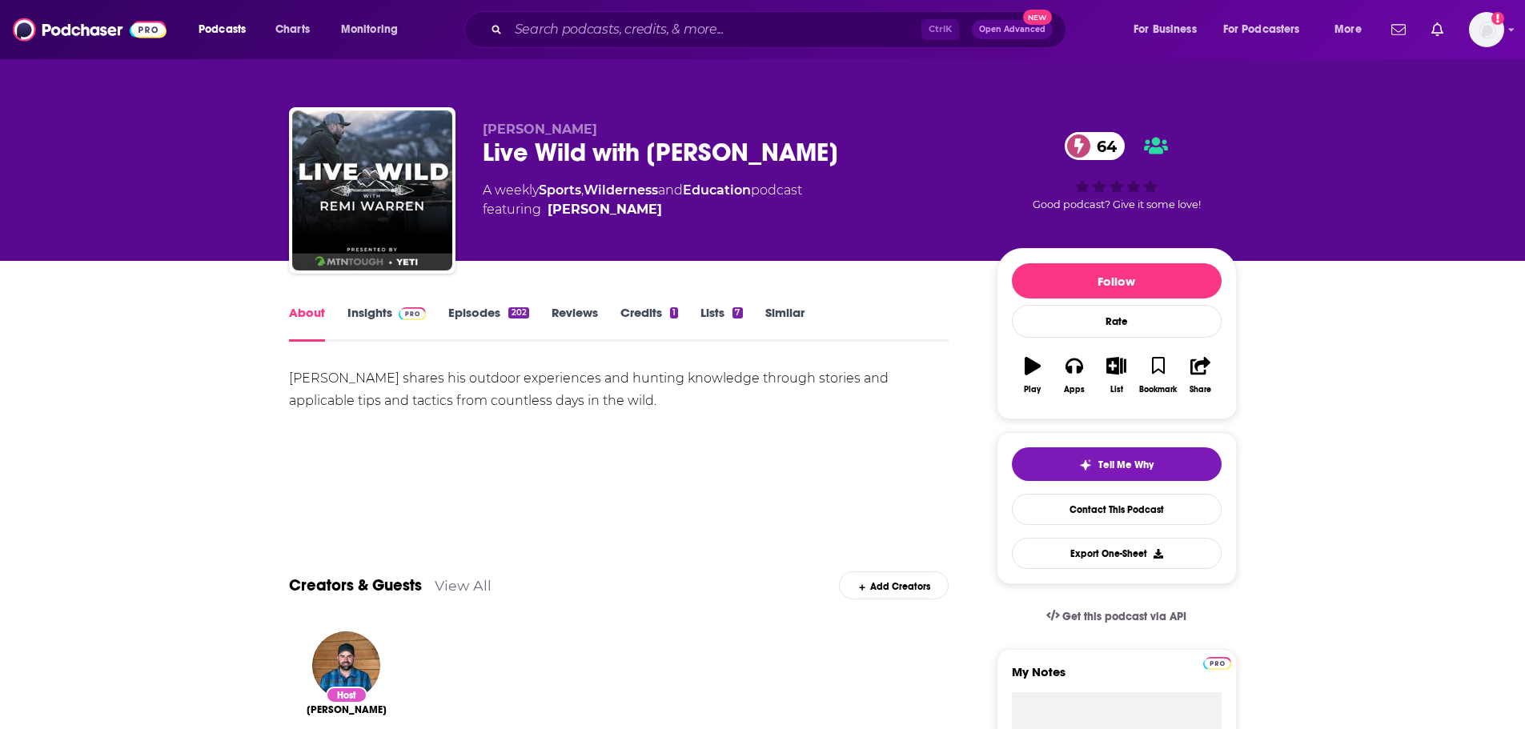
click at [408, 310] on img at bounding box center [413, 313] width 28 height 13
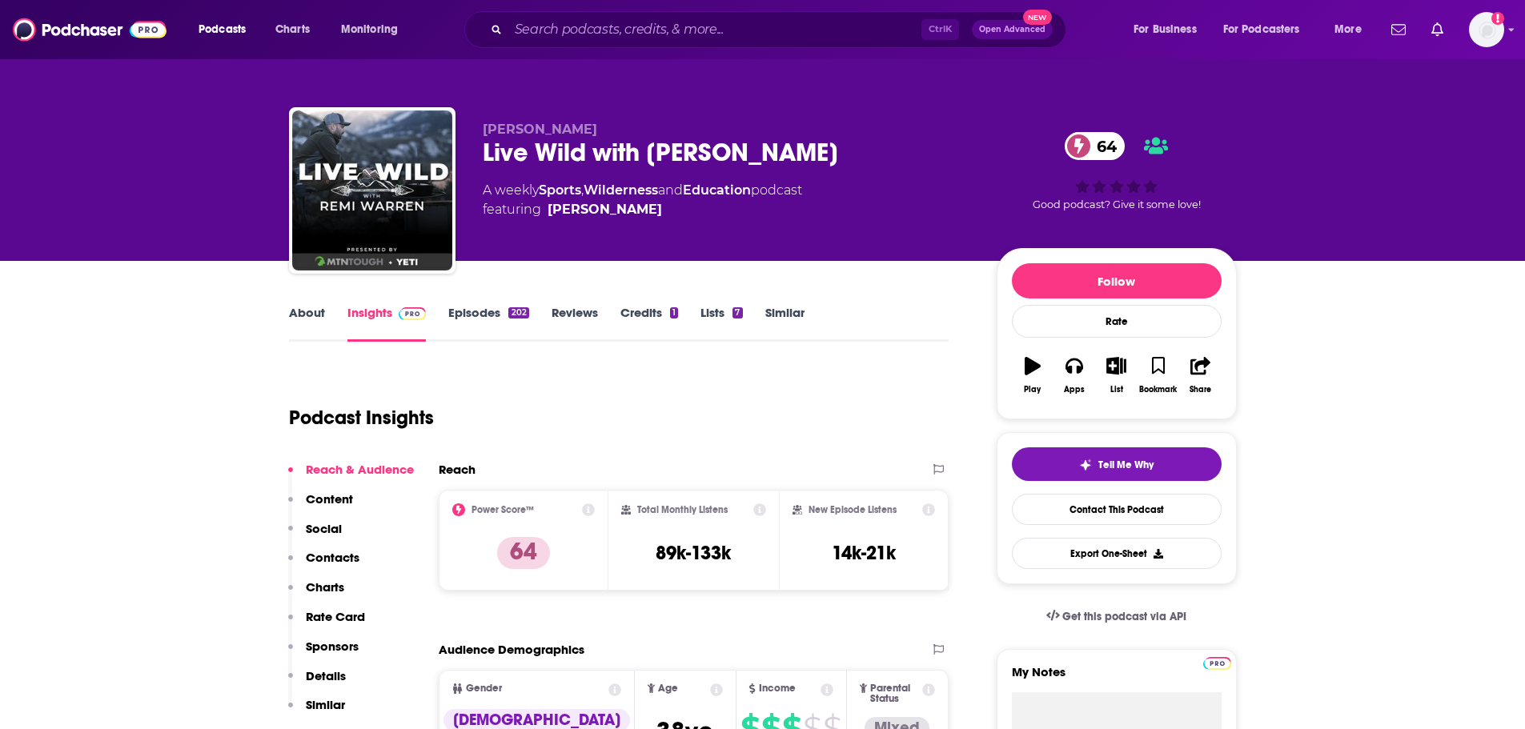
click at [338, 670] on p "Details" at bounding box center [326, 675] width 40 height 15
click at [492, 314] on link "Episodes 202" at bounding box center [488, 323] width 80 height 37
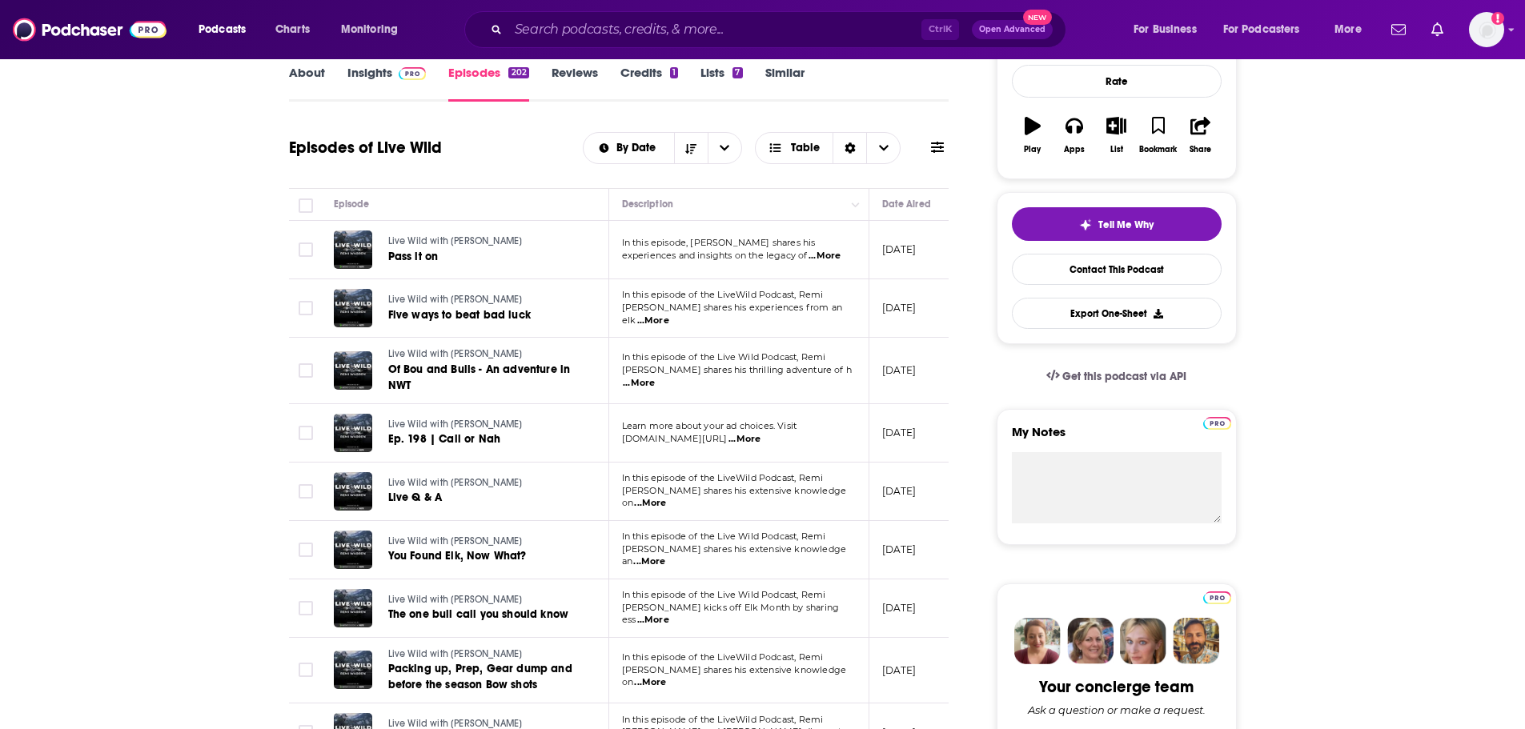
scroll to position [320, 0]
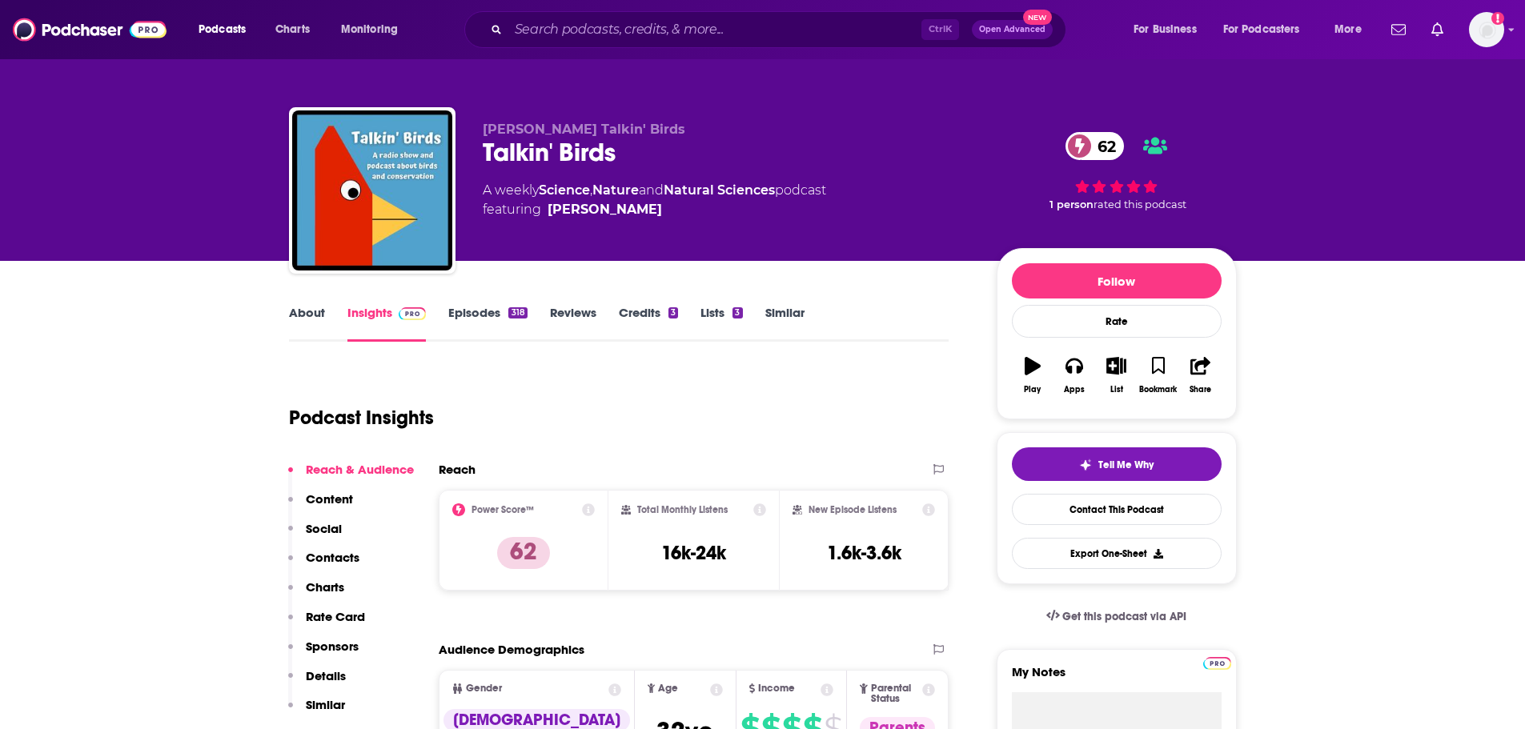
click at [336, 668] on p "Details" at bounding box center [326, 675] width 40 height 15
click at [494, 325] on link "Episodes 318" at bounding box center [487, 323] width 78 height 37
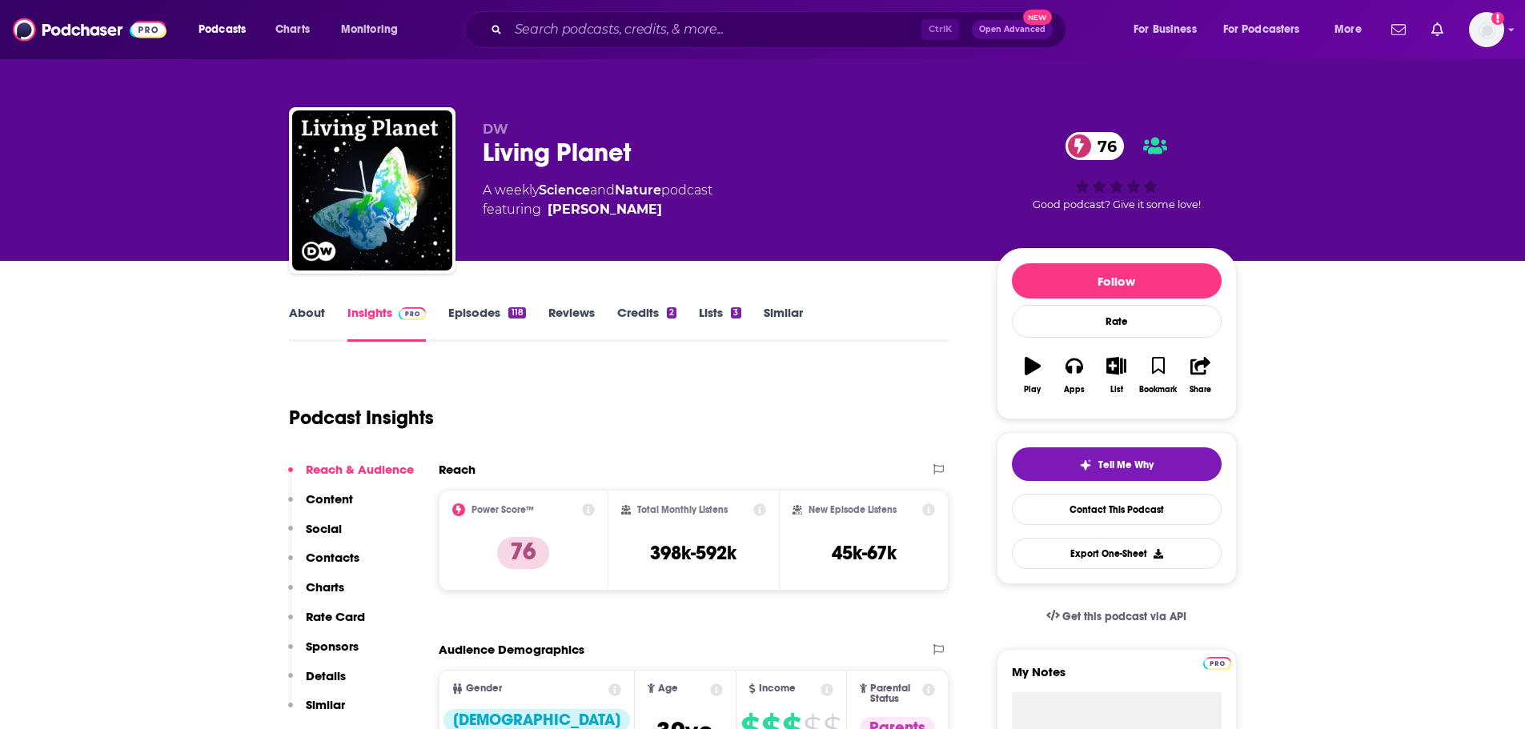
click at [321, 675] on p "Details" at bounding box center [326, 675] width 40 height 15
click at [490, 324] on link "Episodes 118" at bounding box center [486, 323] width 77 height 37
